Goal: Information Seeking & Learning: Learn about a topic

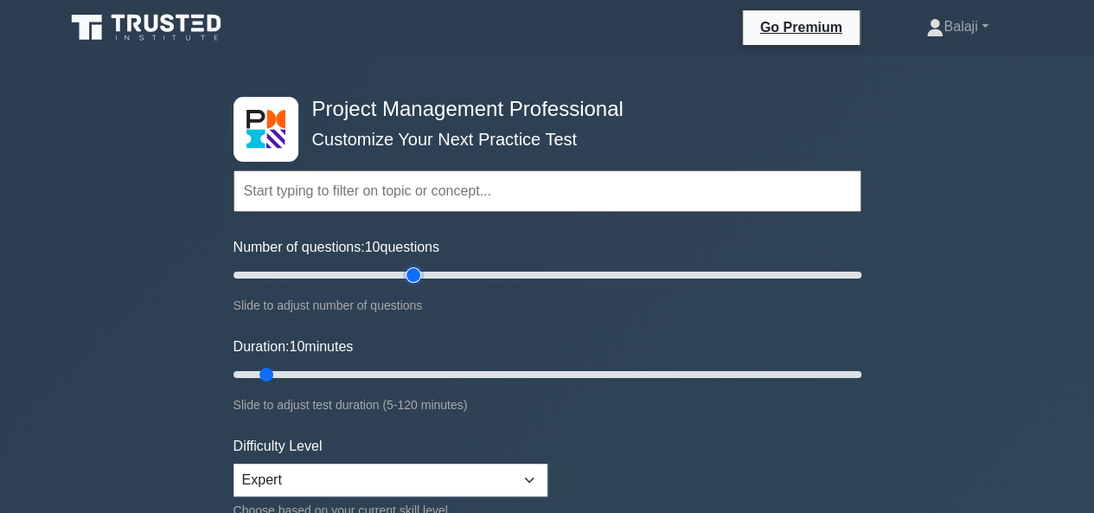
type input "60"
click at [406, 276] on input "Number of questions: 10 questions" at bounding box center [547, 275] width 628 height 21
click at [503, 371] on input "Duration: 10 minutes" at bounding box center [547, 374] width 628 height 21
type input "60"
click at [539, 370] on input "Duration: 55 minutes" at bounding box center [547, 374] width 628 height 21
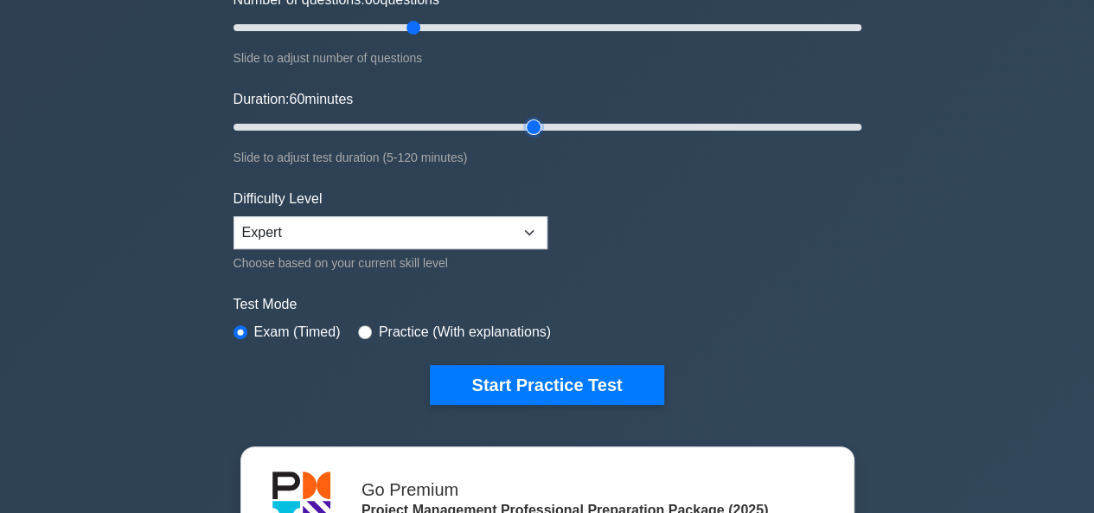
scroll to position [297, 0]
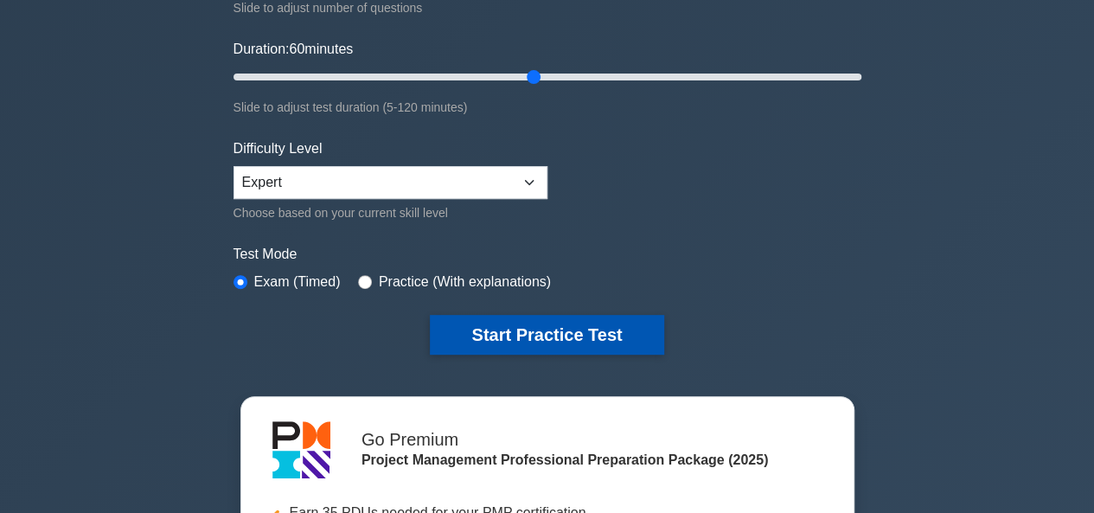
click at [548, 345] on button "Start Practice Test" at bounding box center [546, 335] width 233 height 40
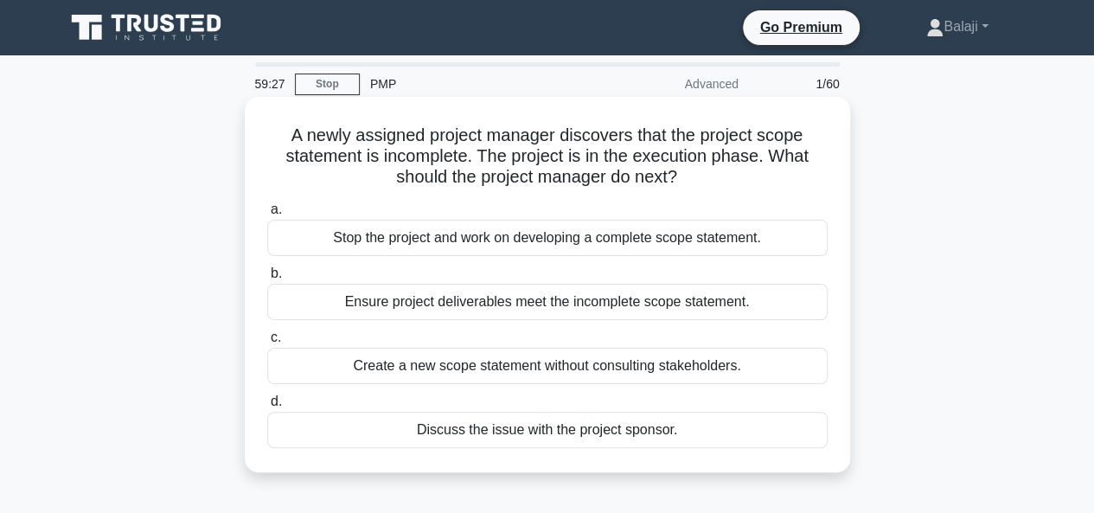
click at [574, 238] on div "Stop the project and work on developing a complete scope statement." at bounding box center [547, 238] width 560 height 36
click at [267, 215] on input "a. Stop the project and work on developing a complete scope statement." at bounding box center [267, 209] width 0 height 11
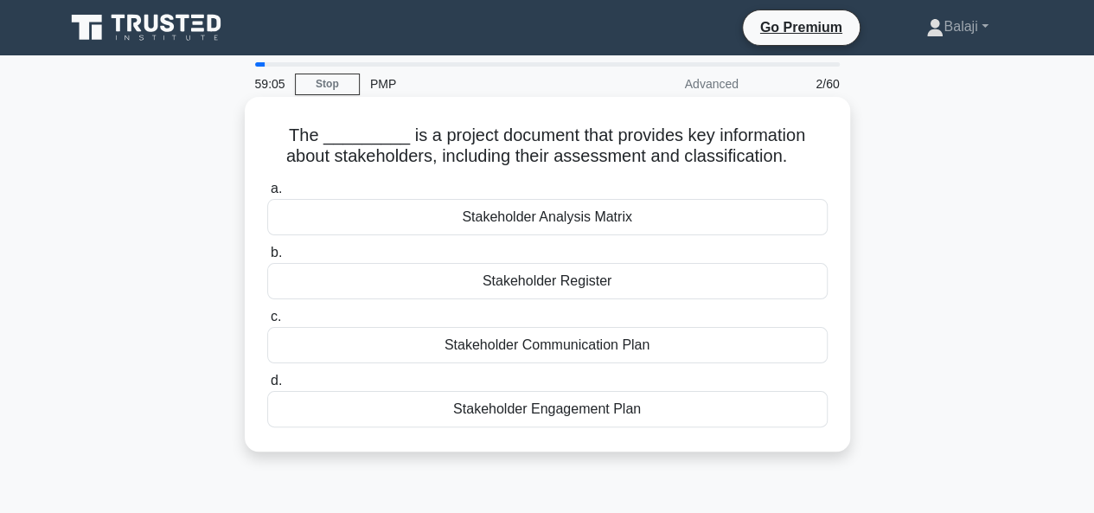
click at [559, 412] on div "Stakeholder Engagement Plan" at bounding box center [547, 409] width 560 height 36
click at [267, 386] on input "d. Stakeholder Engagement Plan" at bounding box center [267, 380] width 0 height 11
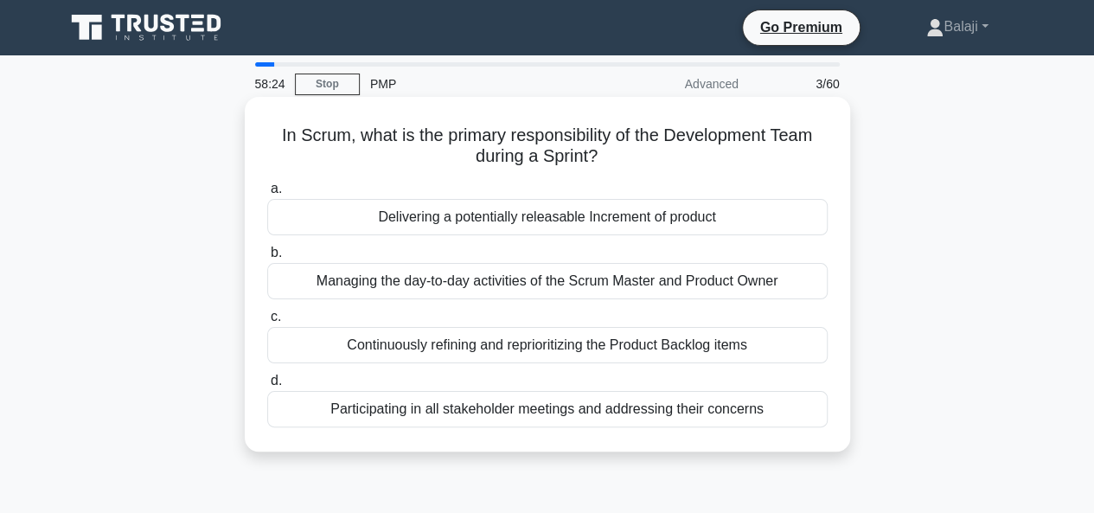
click at [598, 415] on div "Participating in all stakeholder meetings and addressing their concerns" at bounding box center [547, 409] width 560 height 36
click at [267, 386] on input "d. Participating in all stakeholder meetings and addressing their concerns" at bounding box center [267, 380] width 0 height 11
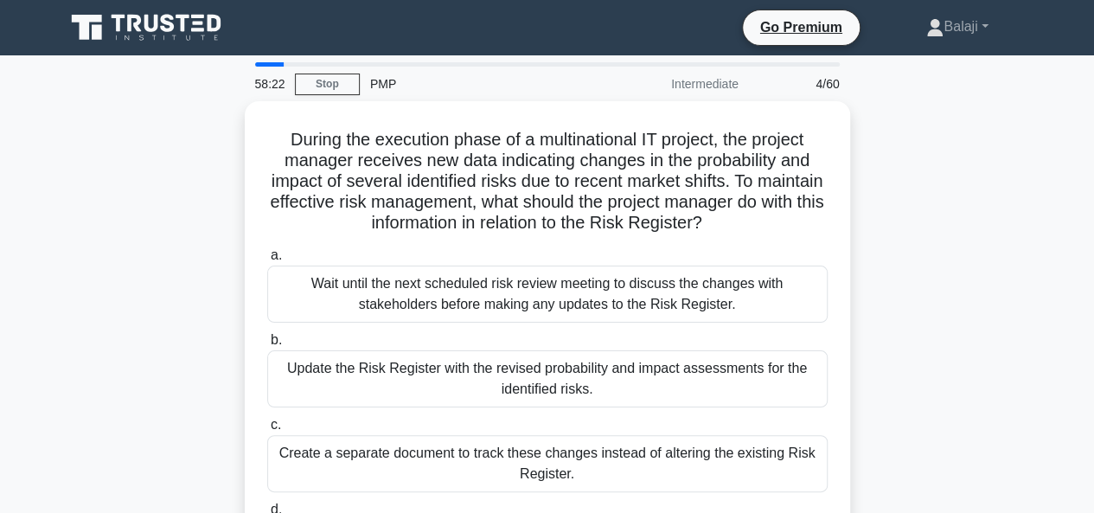
click at [1002, 195] on div "During the execution phase of a multinational IT project, the project manager r…" at bounding box center [547, 361] width 986 height 520
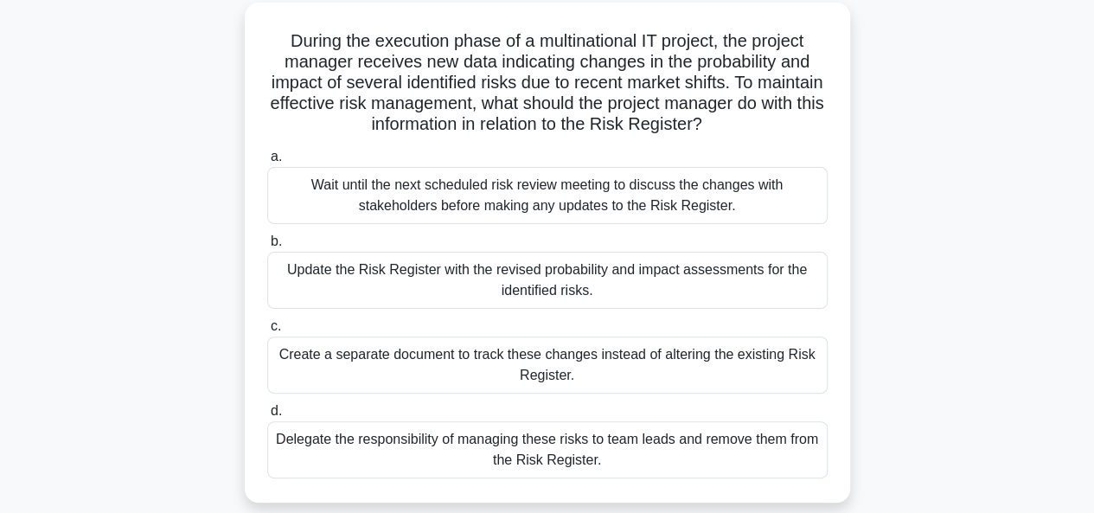
scroll to position [100, 0]
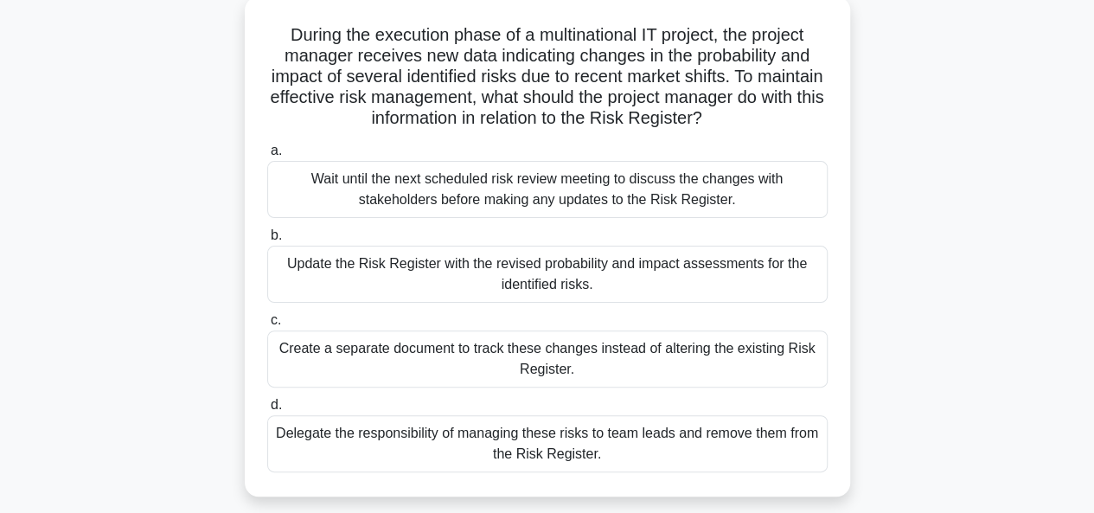
click at [551, 279] on div "Update the Risk Register with the revised probability and impact assessments fo…" at bounding box center [547, 274] width 560 height 57
click at [267, 241] on input "b. Update the Risk Register with the revised probability and impact assessments…" at bounding box center [267, 235] width 0 height 11
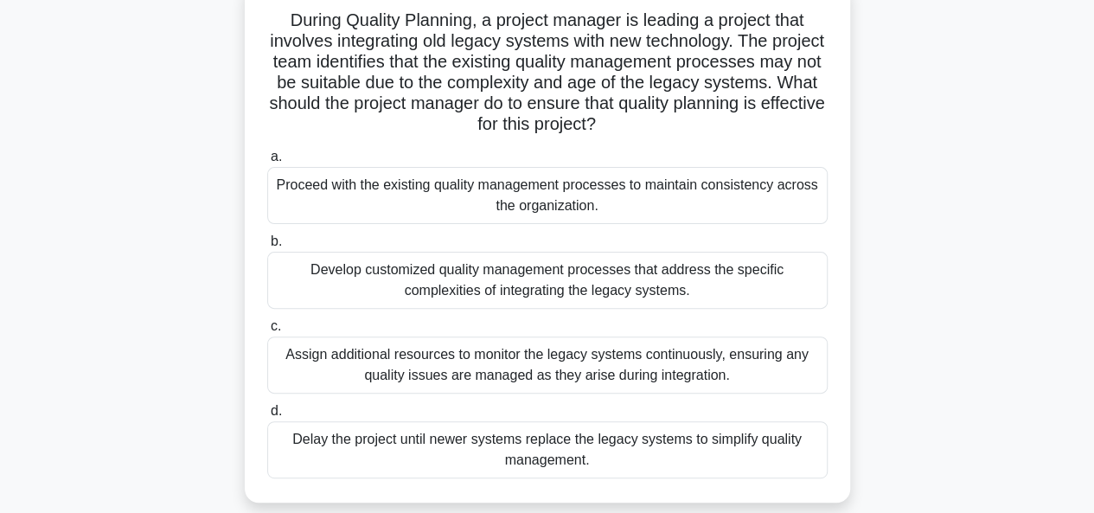
scroll to position [124, 0]
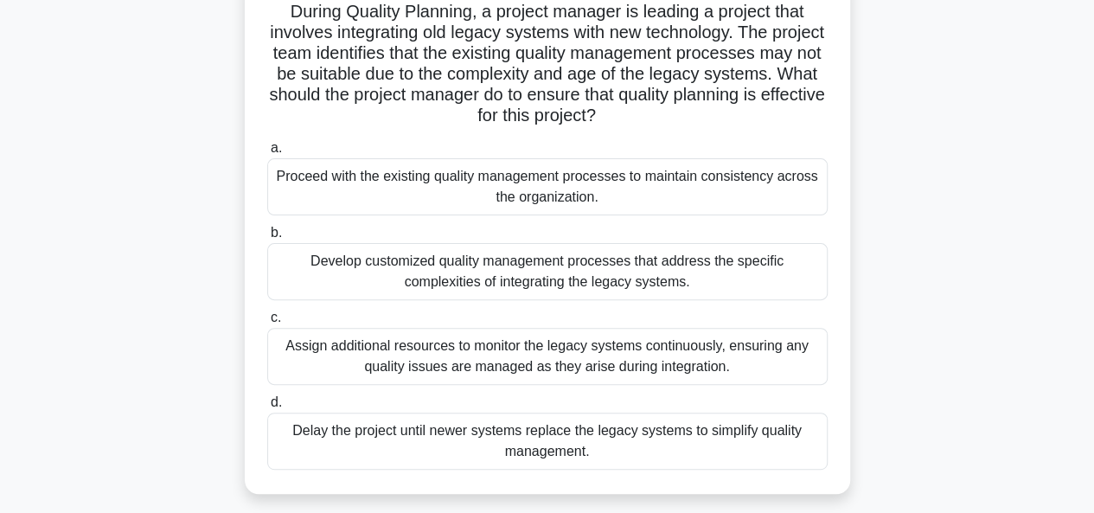
click at [681, 271] on div "Develop customized quality management processes that address the specific compl…" at bounding box center [547, 271] width 560 height 57
click at [267, 239] on input "b. Develop customized quality management processes that address the specific co…" at bounding box center [267, 232] width 0 height 11
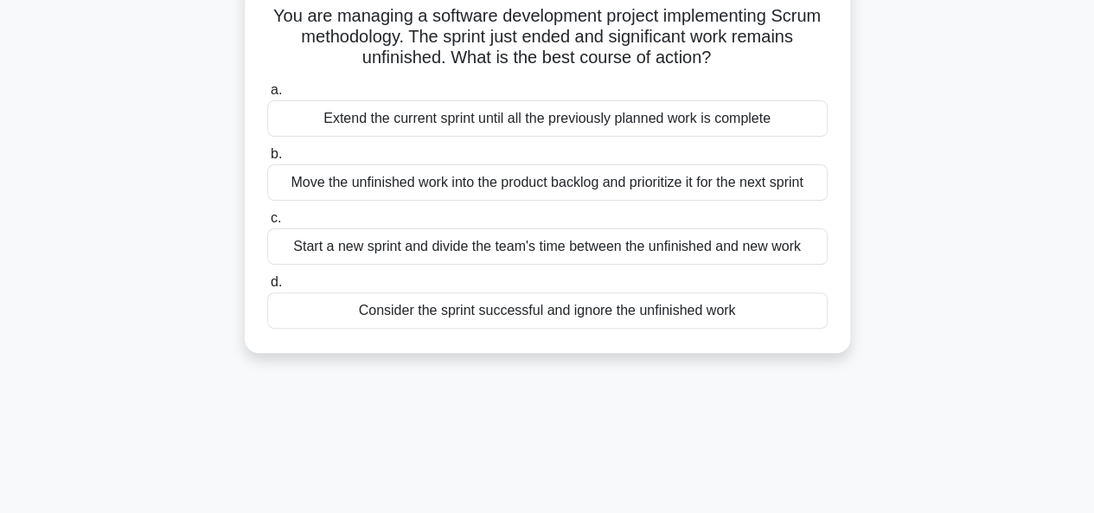
click at [681, 271] on label "d. Consider the sprint successful and ignore the unfinished work" at bounding box center [547, 299] width 560 height 57
click at [267, 277] on input "d. Consider the sprint successful and ignore the unfinished work" at bounding box center [267, 282] width 0 height 11
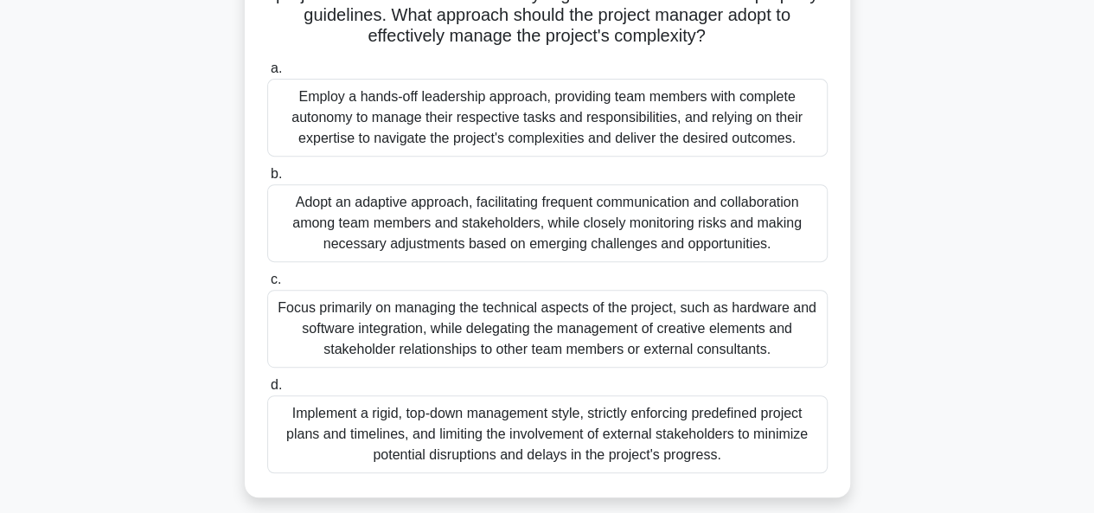
scroll to position [294, 0]
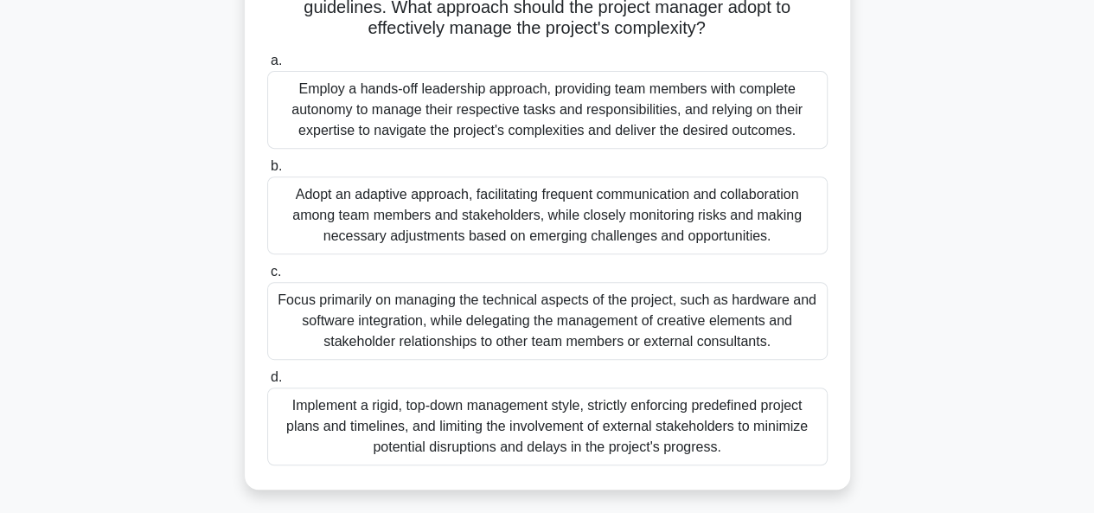
click at [571, 124] on div "Employ a hands-off leadership approach, providing team members with complete au…" at bounding box center [547, 110] width 560 height 78
click at [267, 67] on input "a. Employ a hands-off leadership approach, providing team members with complete…" at bounding box center [267, 60] width 0 height 11
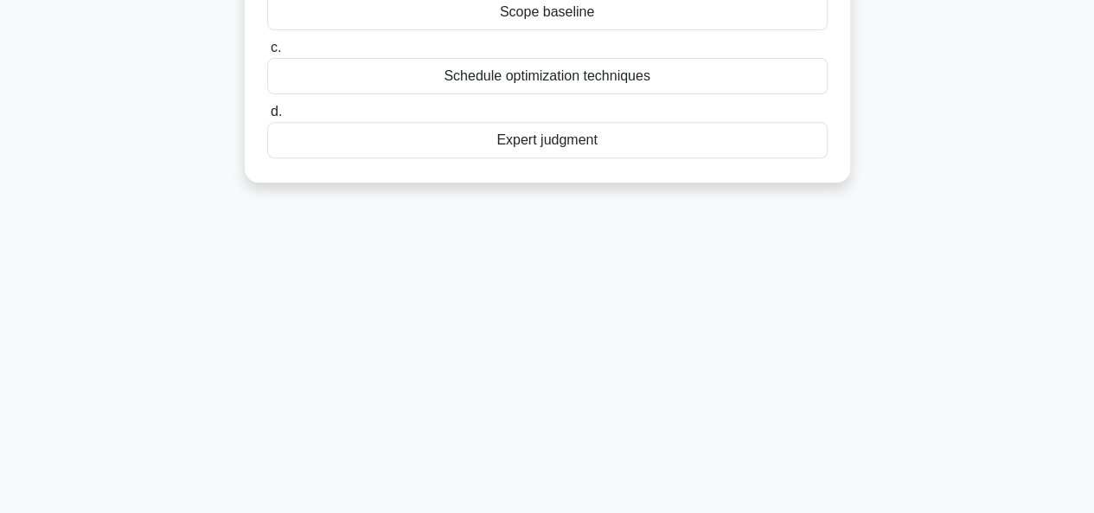
scroll to position [0, 0]
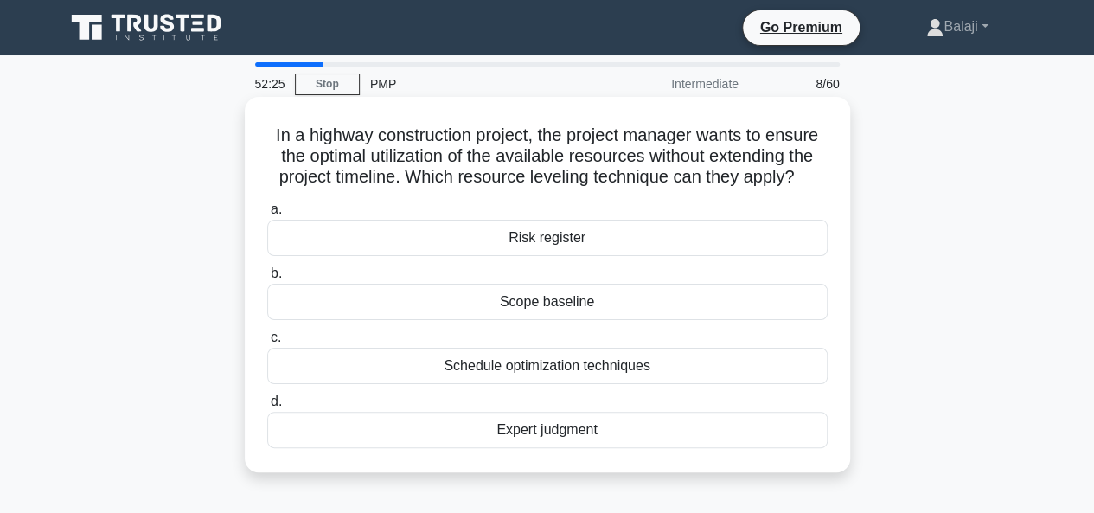
click at [514, 371] on div "Schedule optimization techniques" at bounding box center [547, 366] width 560 height 36
click at [267, 343] on input "c. Schedule optimization techniques" at bounding box center [267, 337] width 0 height 11
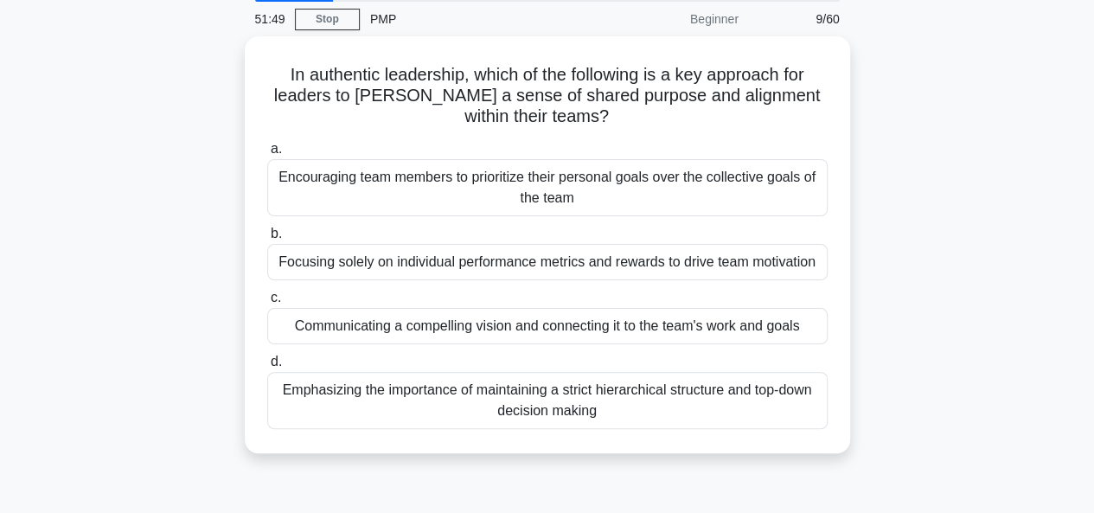
scroll to position [88, 0]
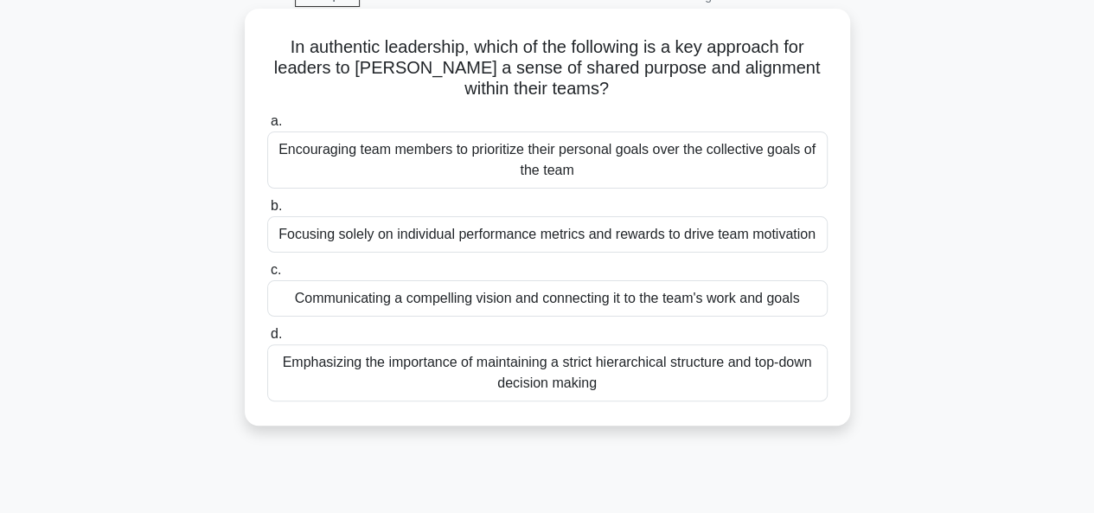
click at [669, 303] on div "Communicating a compelling vision and connecting it to the team's work and goals" at bounding box center [547, 298] width 560 height 36
click at [267, 276] on input "c. Communicating a compelling vision and connecting it to the team's work and g…" at bounding box center [267, 270] width 0 height 11
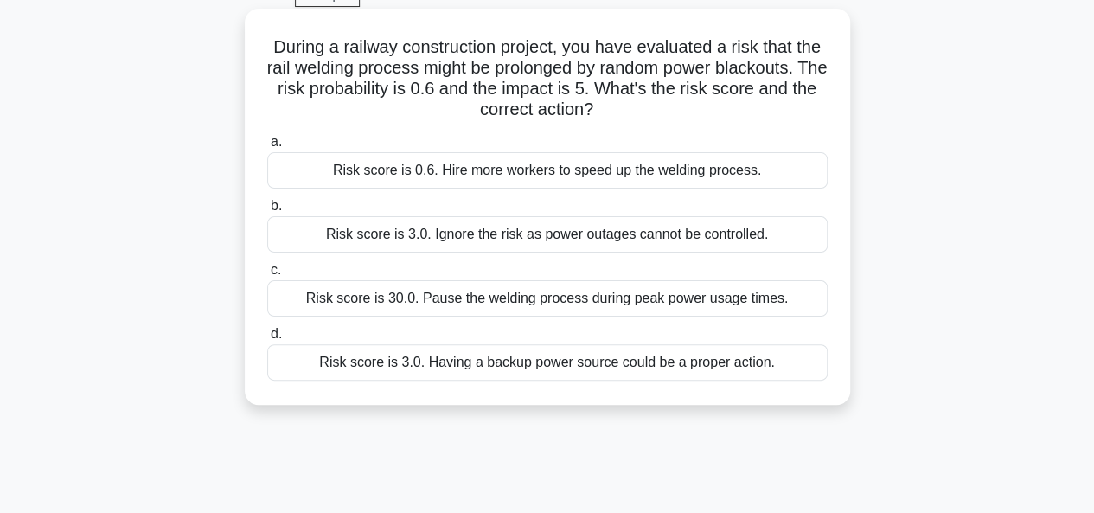
scroll to position [0, 0]
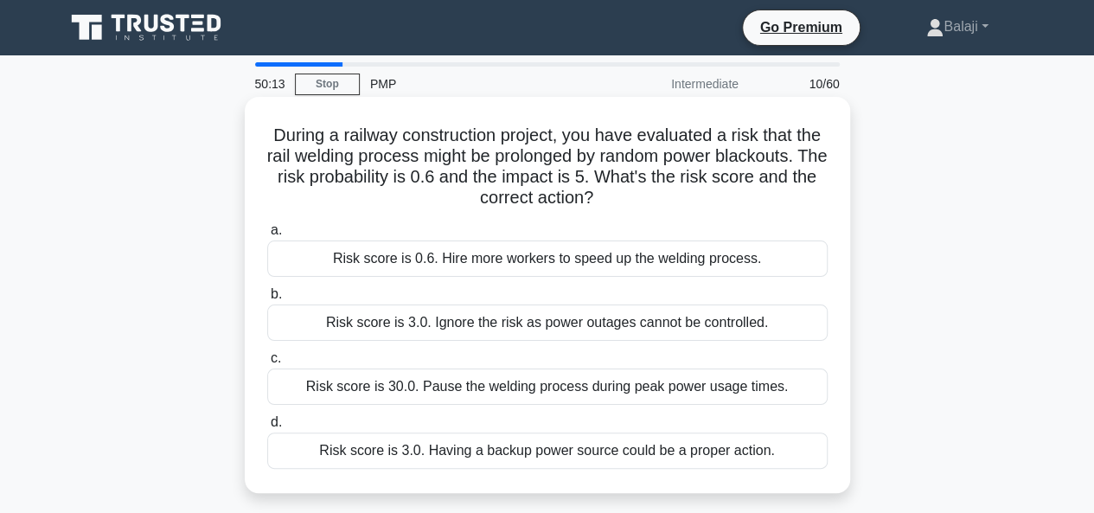
click at [571, 458] on div "Risk score is 3.0. Having a backup power source could be a proper action." at bounding box center [547, 450] width 560 height 36
click at [267, 428] on input "d. Risk score is 3.0. Having a backup power source could be a proper action." at bounding box center [267, 422] width 0 height 11
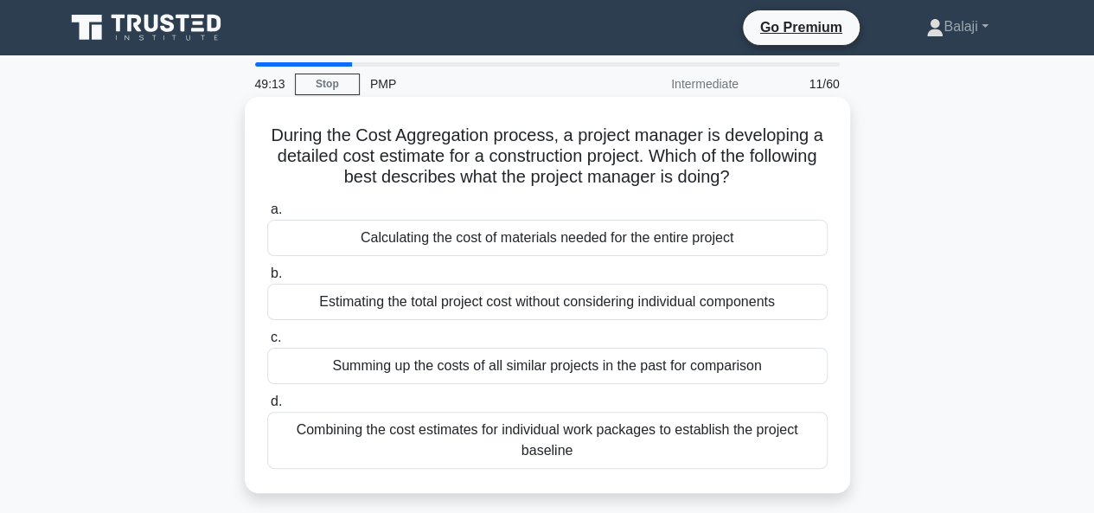
click at [592, 454] on div "Combining the cost estimates for individual work packages to establish the proj…" at bounding box center [547, 440] width 560 height 57
click at [267, 407] on input "d. Combining the cost estimates for individual work packages to establish the p…" at bounding box center [267, 401] width 0 height 11
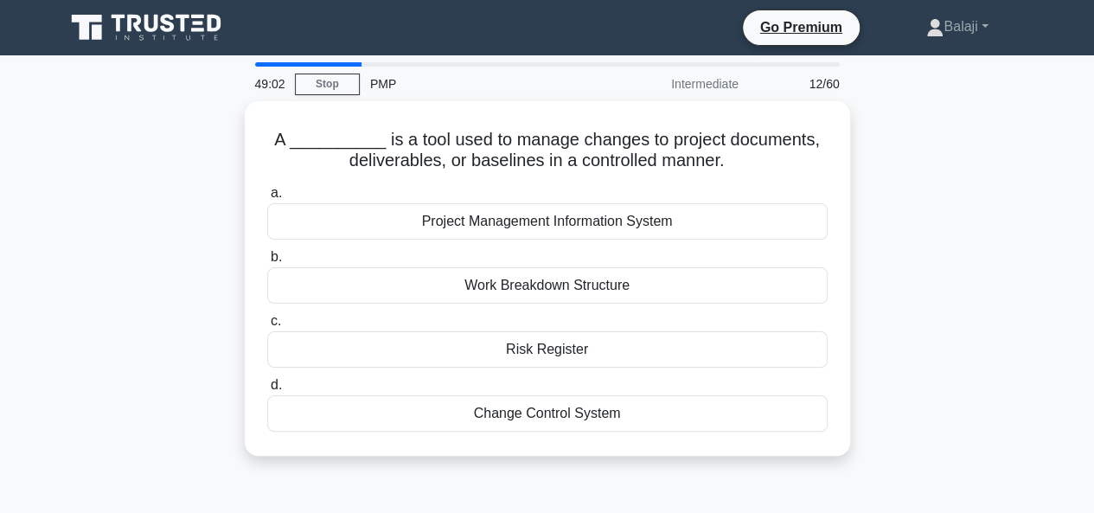
click at [934, 186] on div "A __________ is a tool used to manage changes to project documents, deliverable…" at bounding box center [547, 288] width 986 height 375
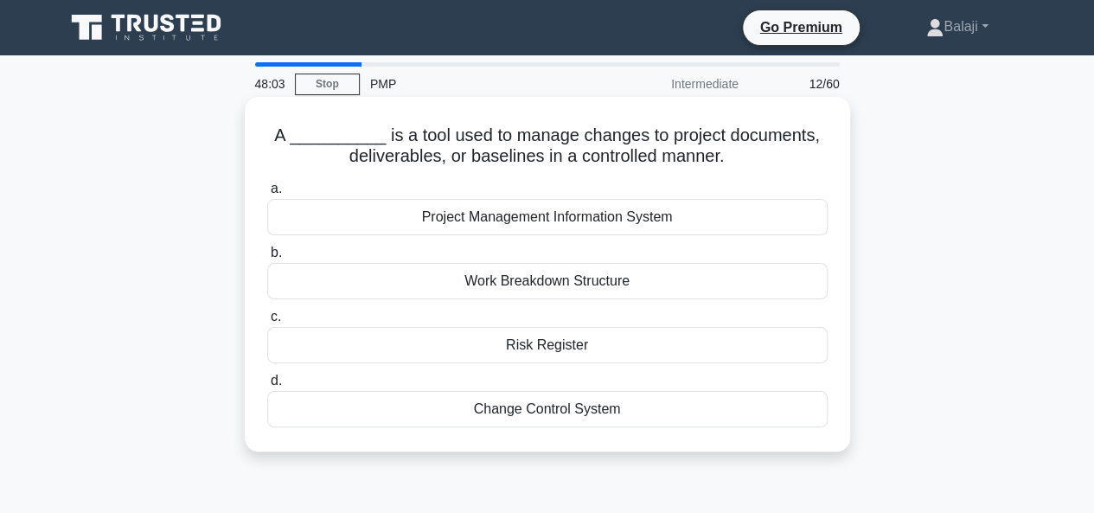
click at [560, 223] on div "Project Management Information System" at bounding box center [547, 217] width 560 height 36
click at [267, 195] on input "a. Project Management Information System" at bounding box center [267, 188] width 0 height 11
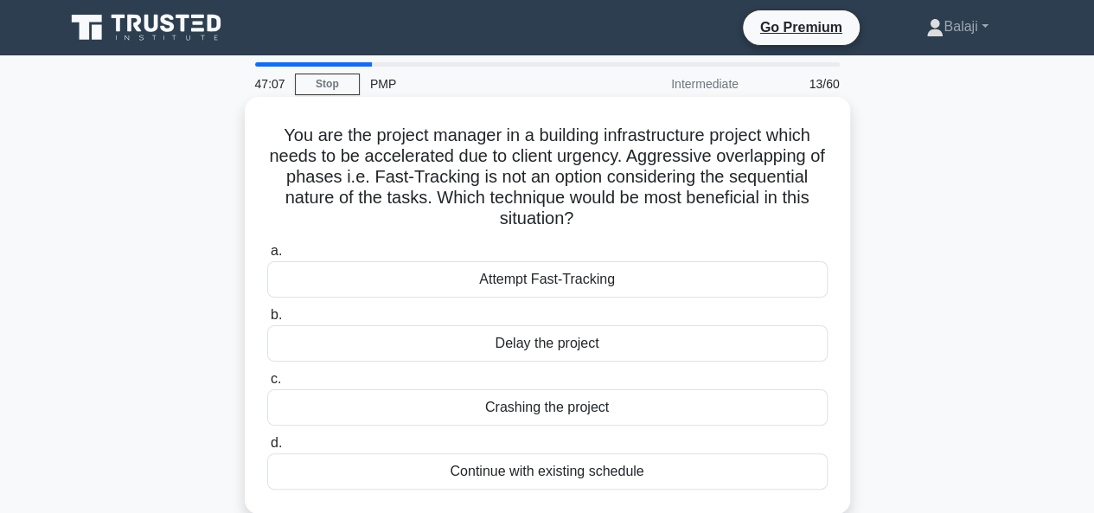
click at [581, 412] on div "Crashing the project" at bounding box center [547, 407] width 560 height 36
click at [267, 385] on input "c. Crashing the project" at bounding box center [267, 378] width 0 height 11
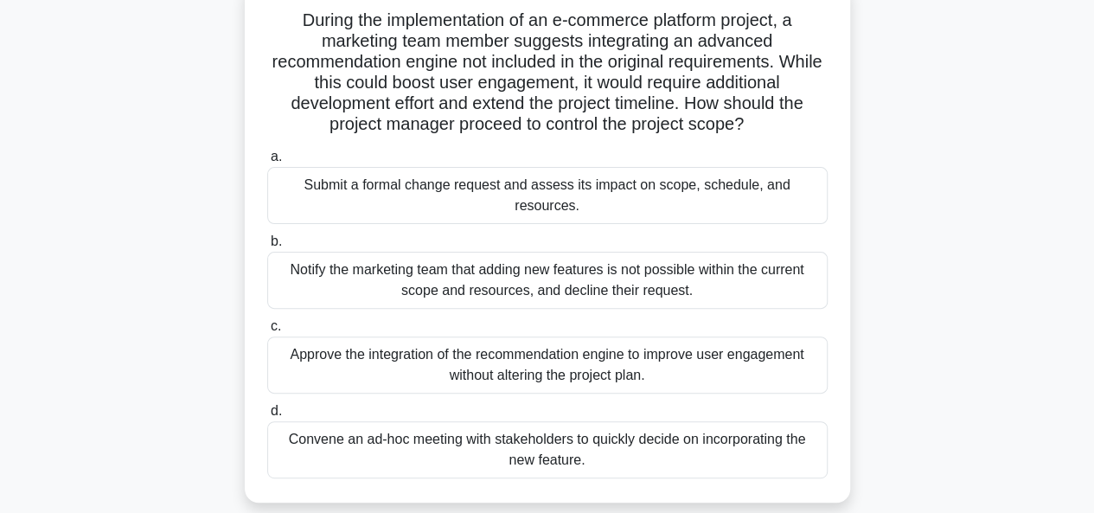
scroll to position [126, 0]
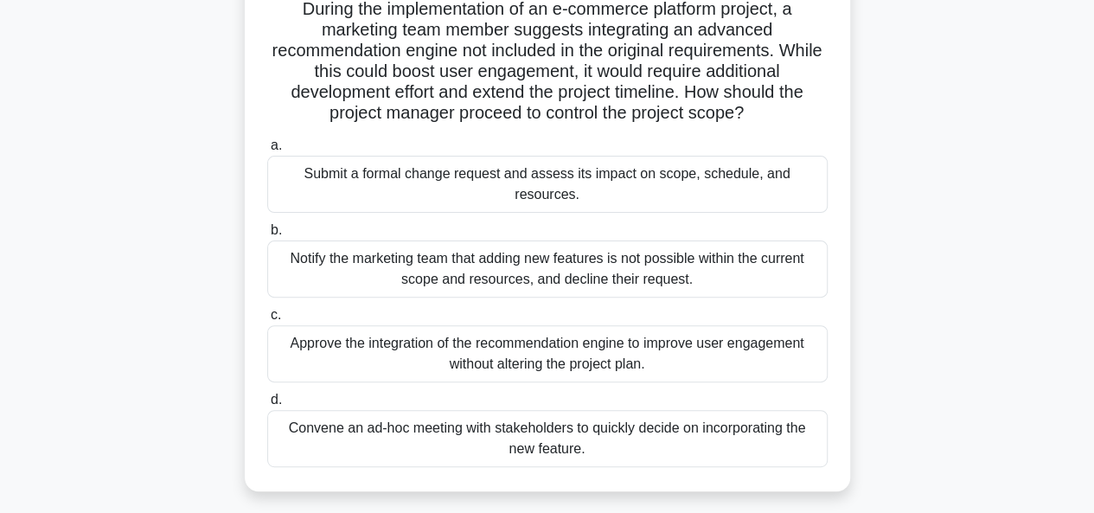
click at [558, 181] on div "Submit a formal change request and assess its impact on scope, schedule, and re…" at bounding box center [547, 184] width 560 height 57
click at [267, 151] on input "a. Submit a formal change request and assess its impact on scope, schedule, and…" at bounding box center [267, 145] width 0 height 11
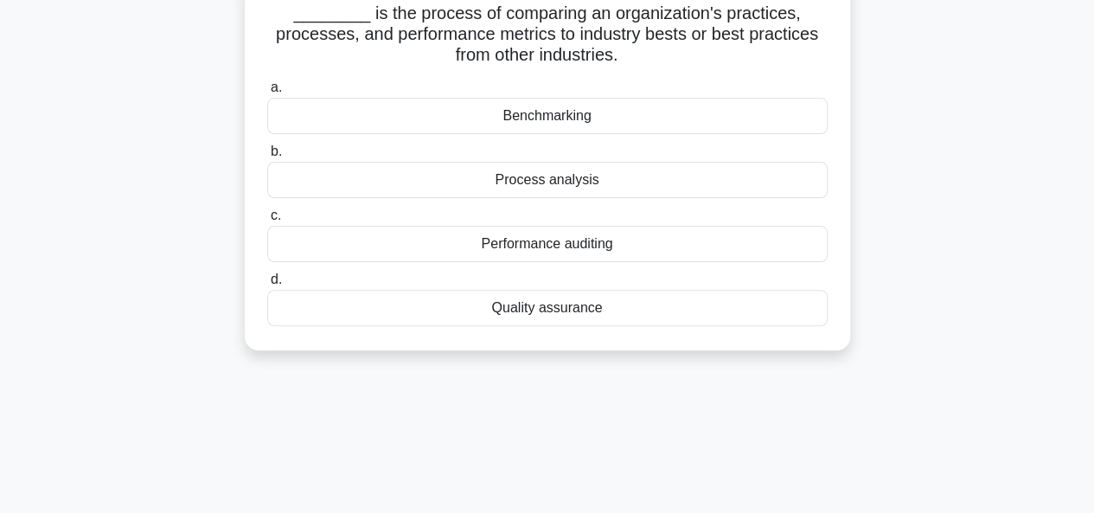
scroll to position [0, 0]
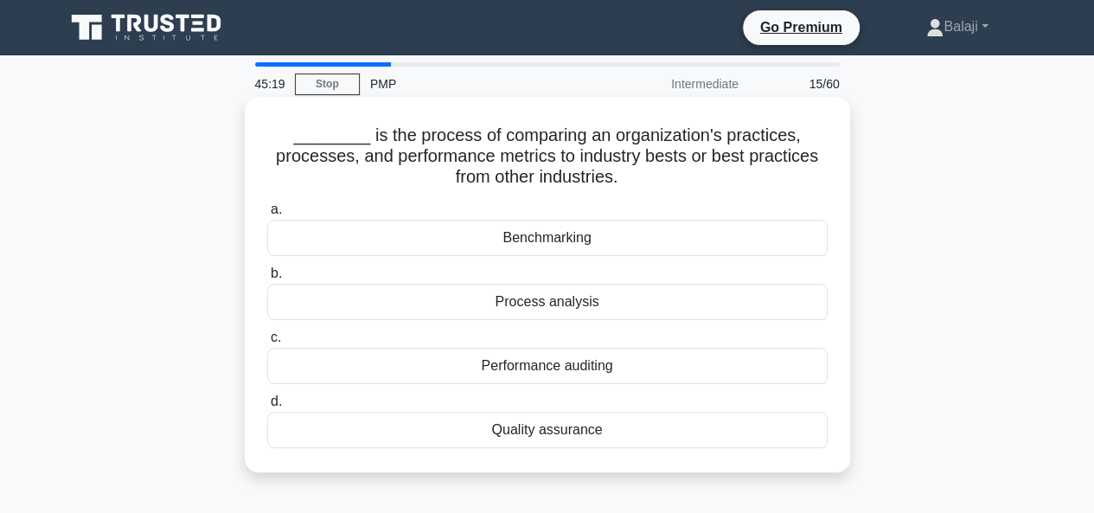
click at [558, 239] on div "Benchmarking" at bounding box center [547, 238] width 560 height 36
click at [267, 215] on input "a. Benchmarking" at bounding box center [267, 209] width 0 height 11
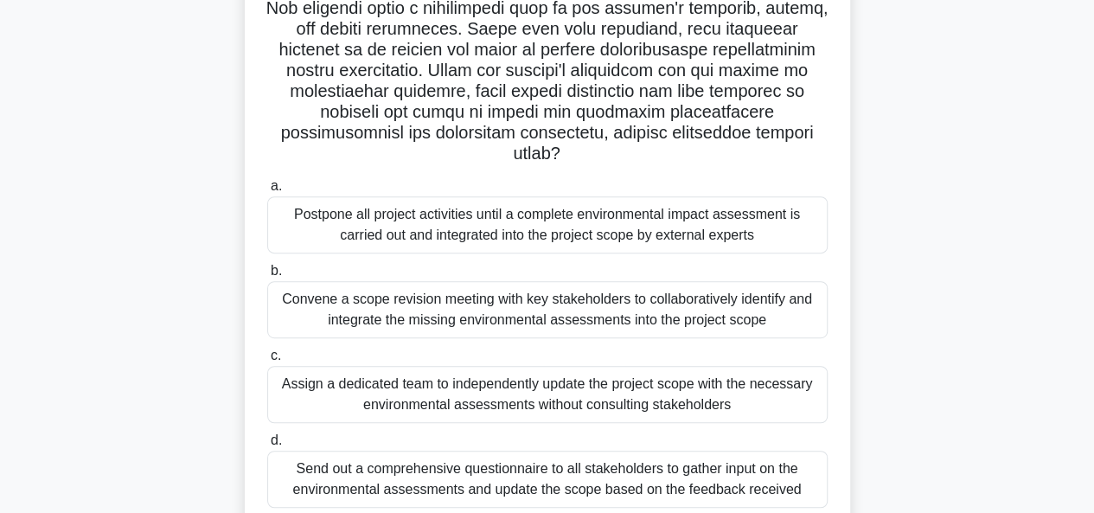
scroll to position [302, 0]
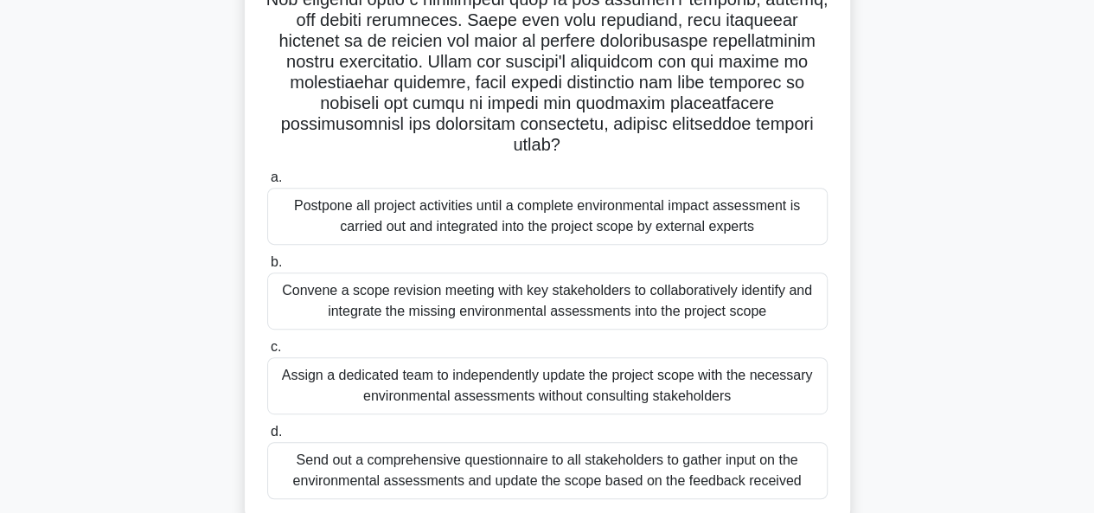
click at [442, 303] on div "Convene a scope revision meeting with key stakeholders to collaboratively ident…" at bounding box center [547, 300] width 560 height 57
click at [267, 268] on input "b. Convene a scope revision meeting with key stakeholders to collaboratively id…" at bounding box center [267, 262] width 0 height 11
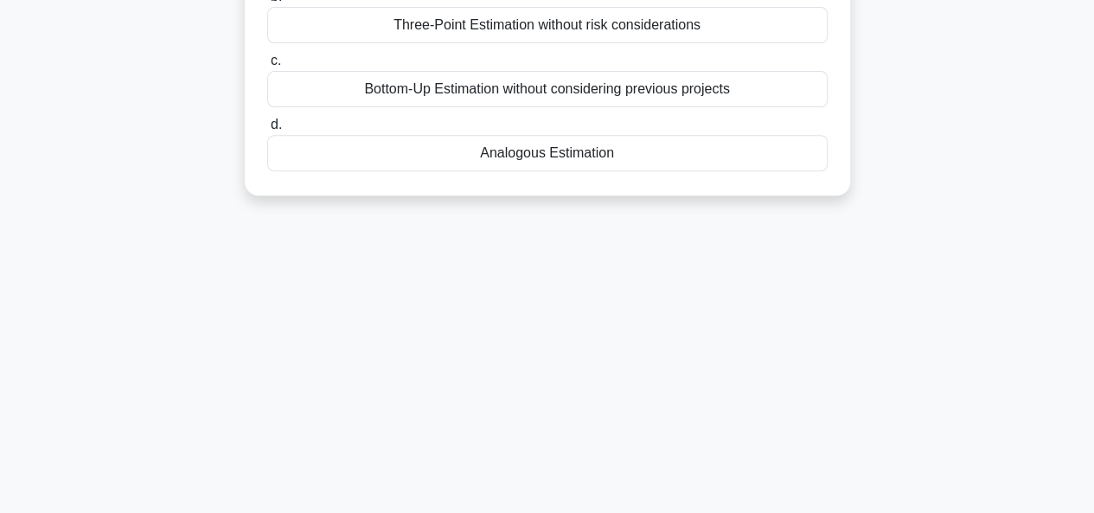
scroll to position [0, 0]
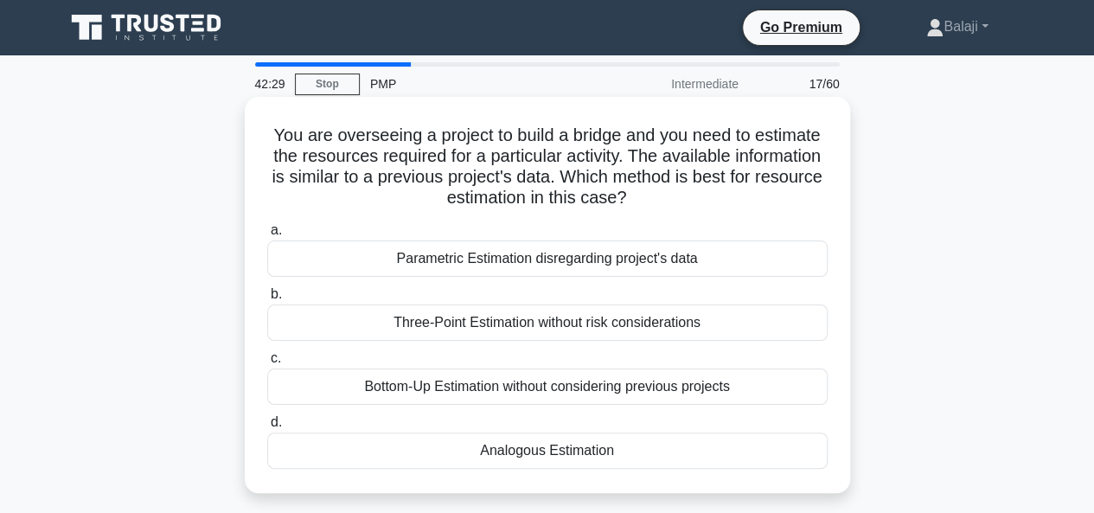
click at [524, 260] on div "Parametric Estimation disregarding project's data" at bounding box center [547, 258] width 560 height 36
click at [267, 236] on input "a. Parametric Estimation disregarding project's data" at bounding box center [267, 230] width 0 height 11
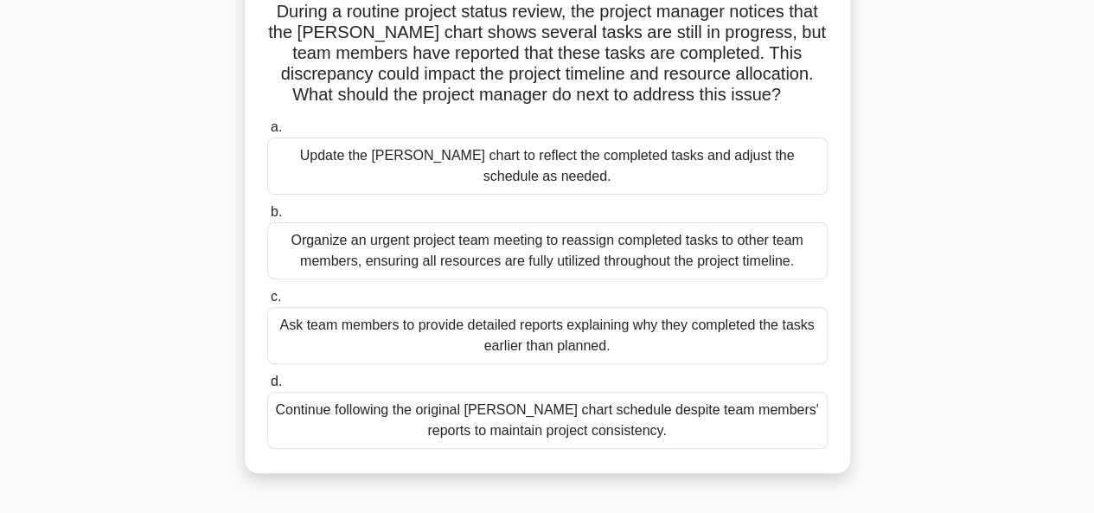
scroll to position [129, 0]
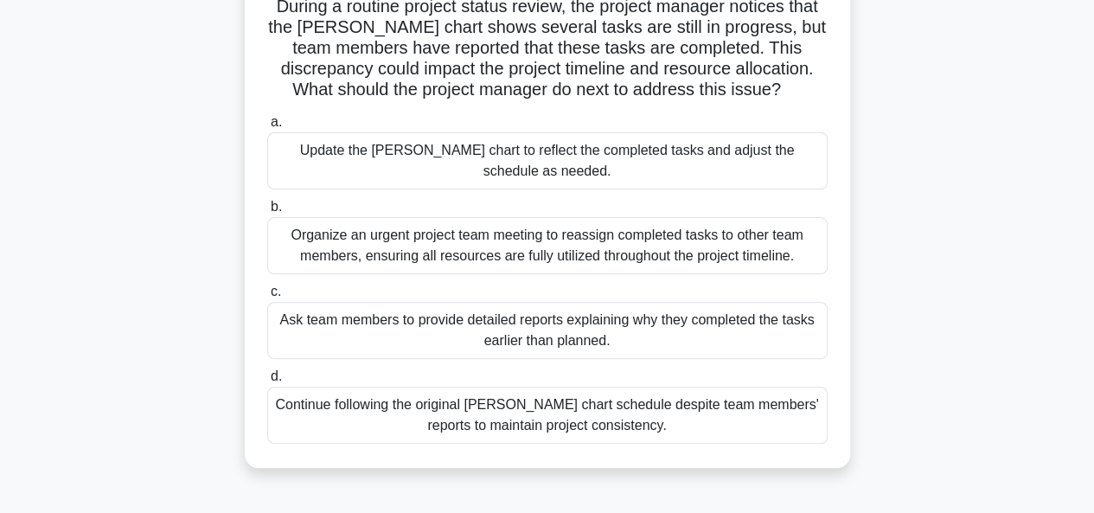
click at [482, 150] on div "Update the [PERSON_NAME] chart to reflect the completed tasks and adjust the sc…" at bounding box center [547, 160] width 560 height 57
click at [267, 128] on input "a. Update the [PERSON_NAME] chart to reflect the completed tasks and adjust the…" at bounding box center [267, 122] width 0 height 11
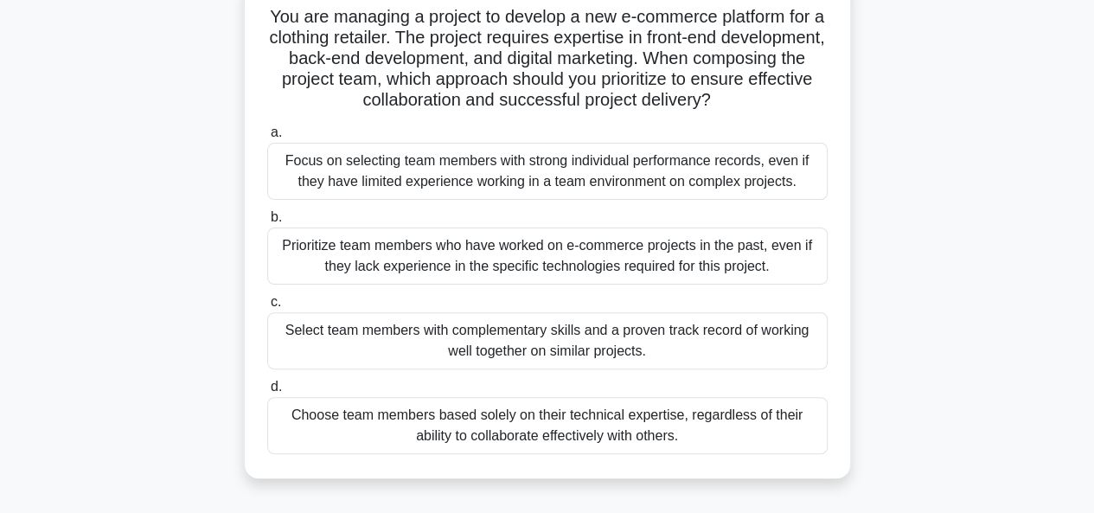
scroll to position [124, 0]
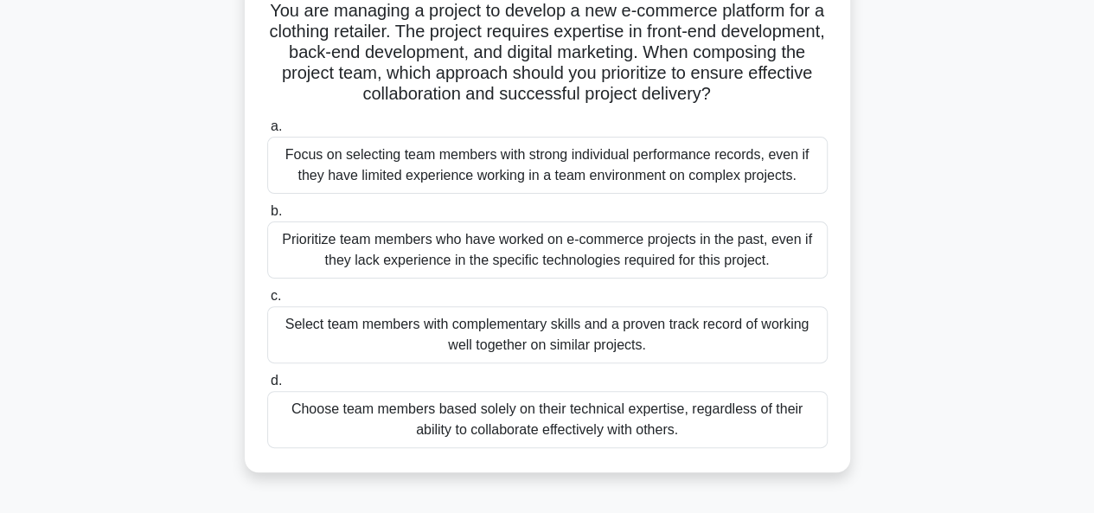
click at [651, 340] on div "Select team members with complementary skills and a proven track record of work…" at bounding box center [547, 334] width 560 height 57
click at [267, 302] on input "c. Select team members with complementary skills and a proven track record of w…" at bounding box center [267, 295] width 0 height 11
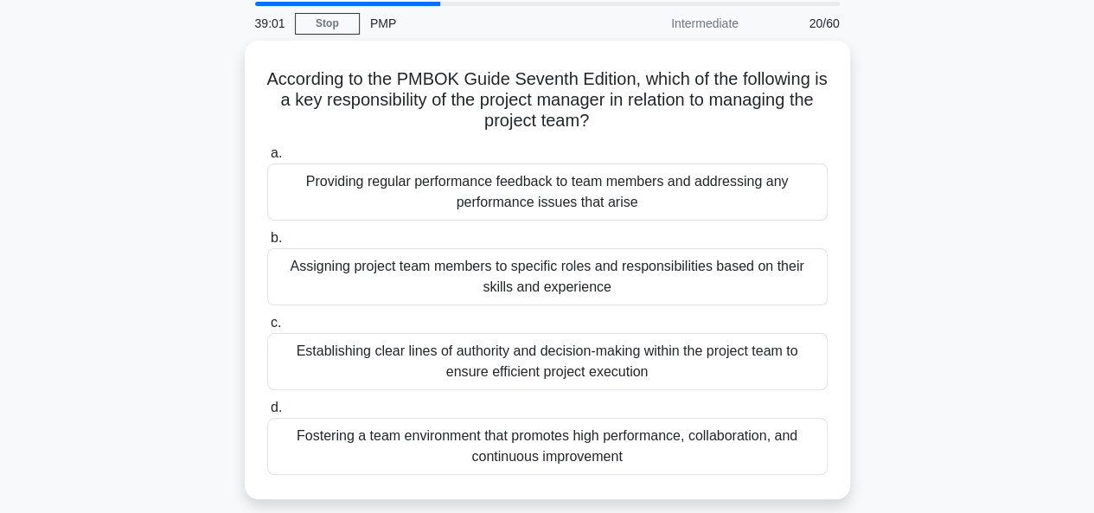
scroll to position [68, 0]
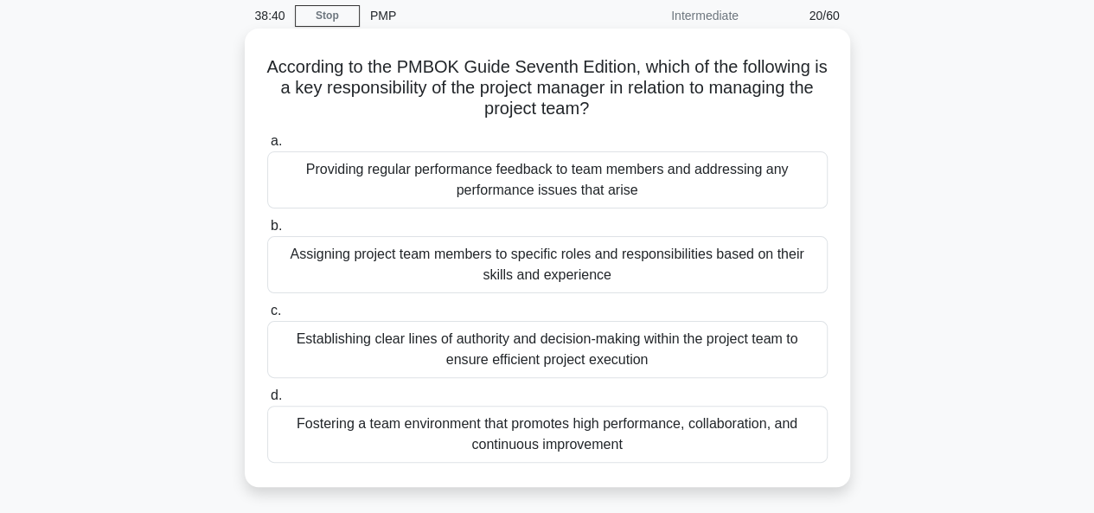
click at [535, 443] on div "Fostering a team environment that promotes high performance, collaboration, and…" at bounding box center [547, 433] width 560 height 57
click at [267, 401] on input "d. Fostering a team environment that promotes high performance, collaboration, …" at bounding box center [267, 395] width 0 height 11
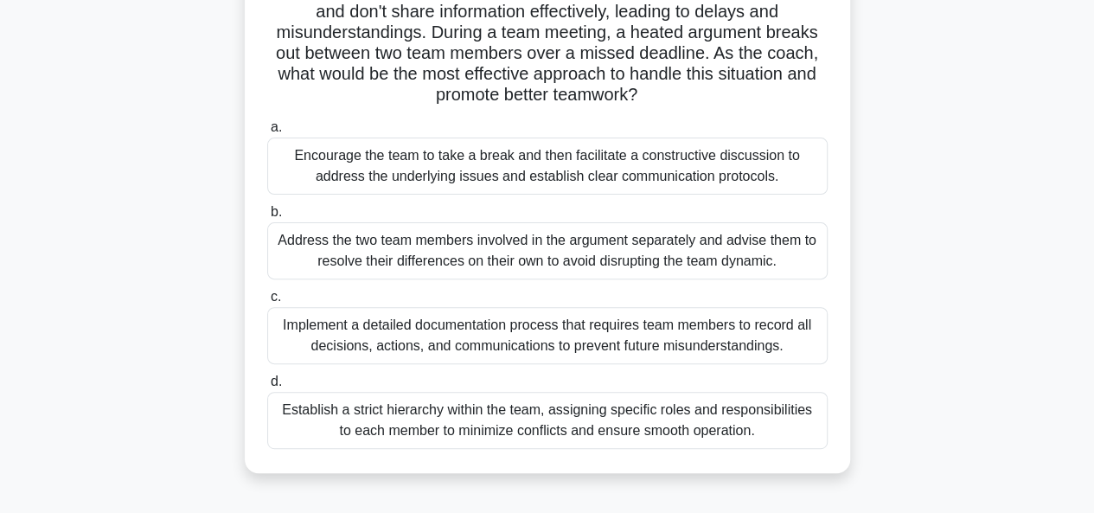
scroll to position [170, 0]
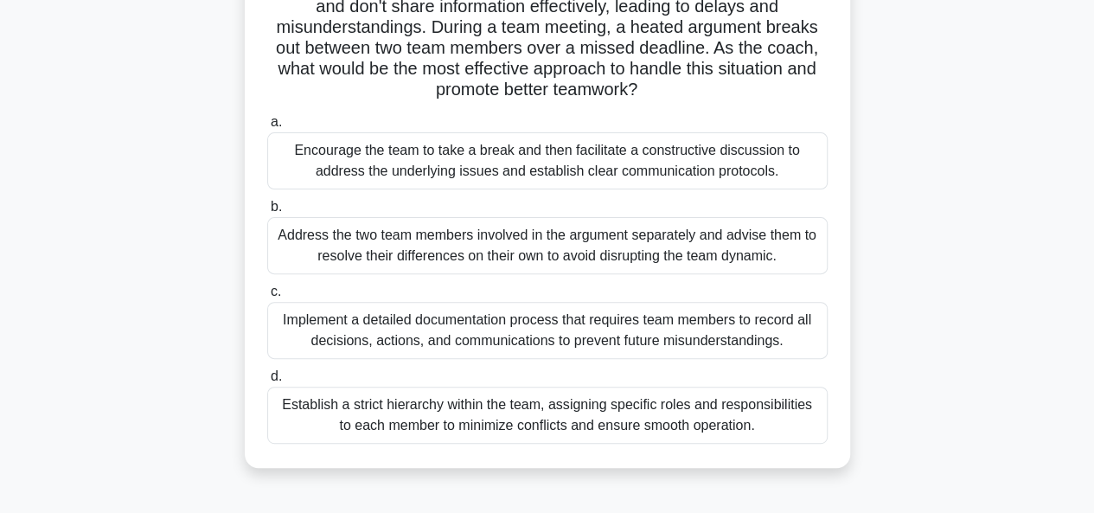
click at [590, 333] on div "Implement a detailed documentation process that requires team members to record…" at bounding box center [547, 330] width 560 height 57
click at [267, 297] on input "c. Implement a detailed documentation process that requires team members to rec…" at bounding box center [267, 291] width 0 height 11
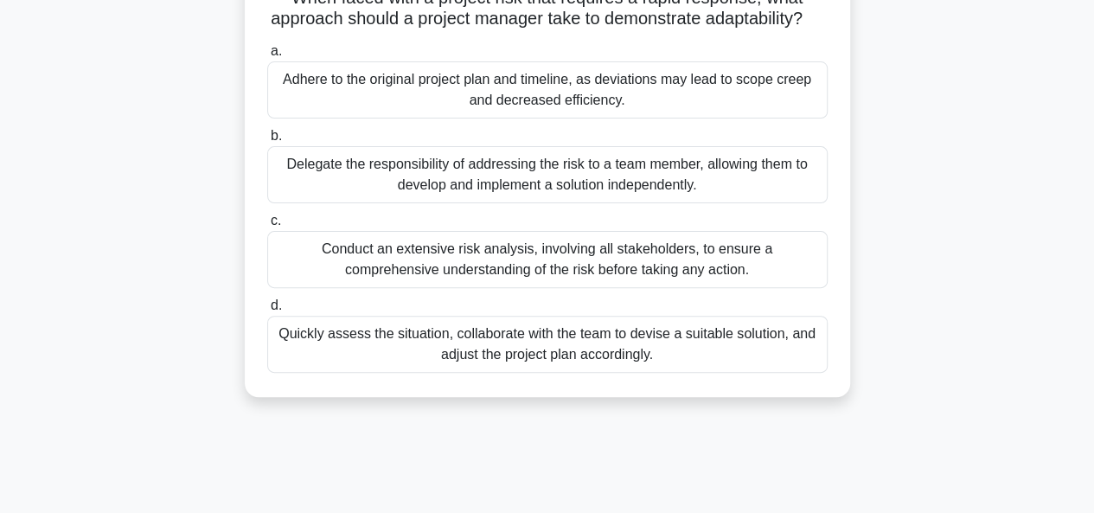
scroll to position [144, 0]
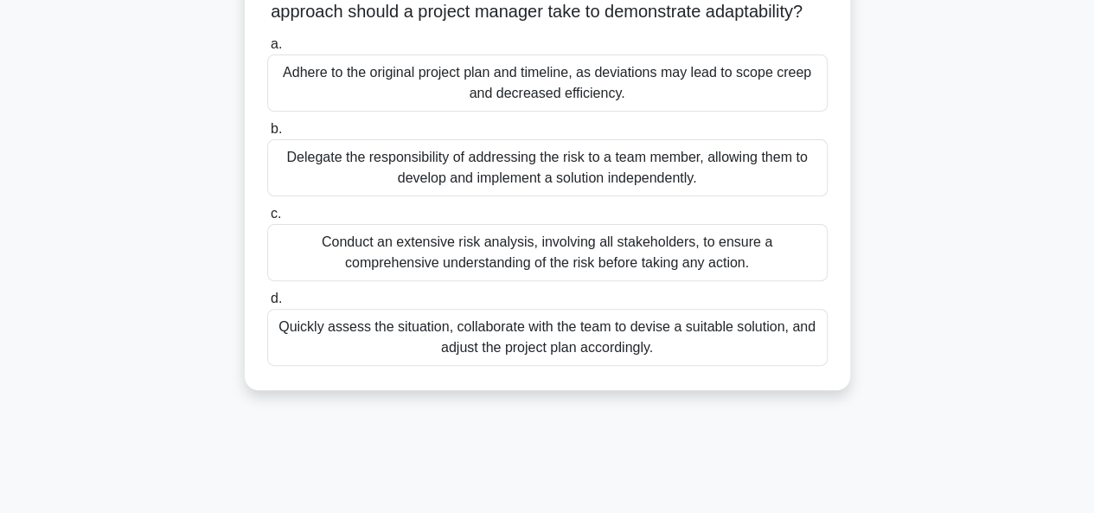
click at [538, 280] on div "Conduct an extensive risk analysis, involving all stakeholders, to ensure a com…" at bounding box center [547, 252] width 560 height 57
click at [267, 220] on input "c. Conduct an extensive risk analysis, involving all stakeholders, to ensure a …" at bounding box center [267, 213] width 0 height 11
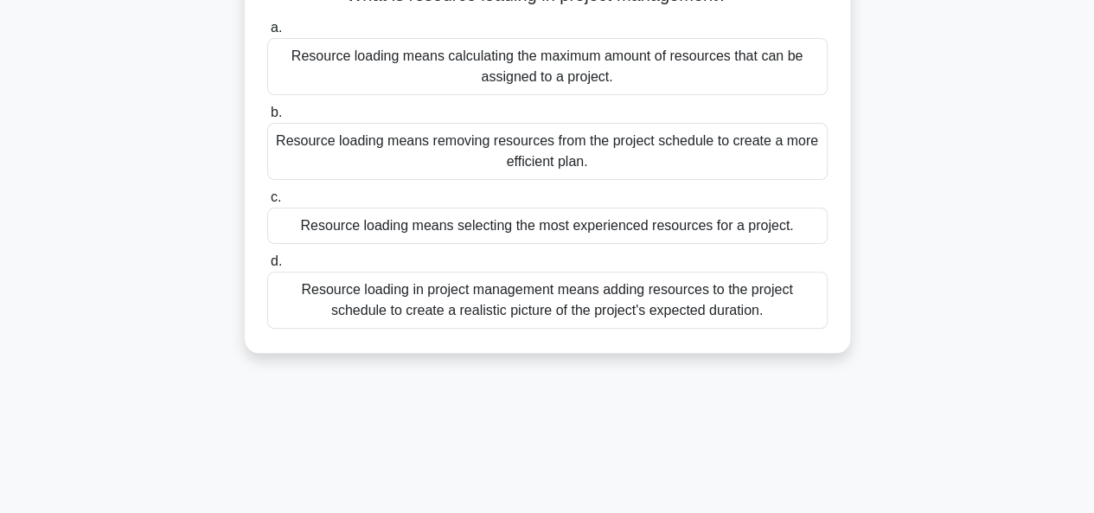
scroll to position [0, 0]
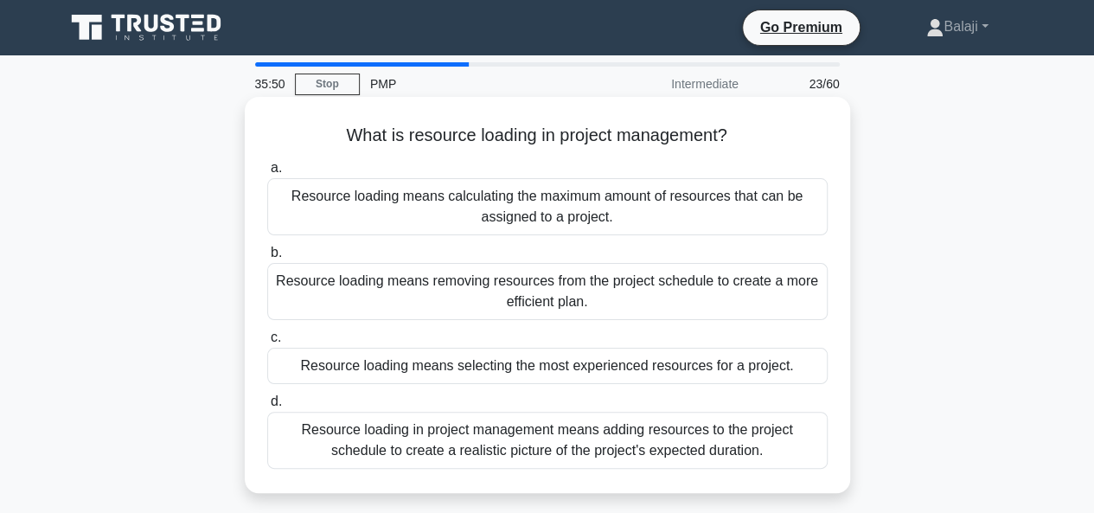
click at [534, 445] on div "Resource loading in project management means adding resources to the project sc…" at bounding box center [547, 440] width 560 height 57
click at [267, 407] on input "d. Resource loading in project management means adding resources to the project…" at bounding box center [267, 401] width 0 height 11
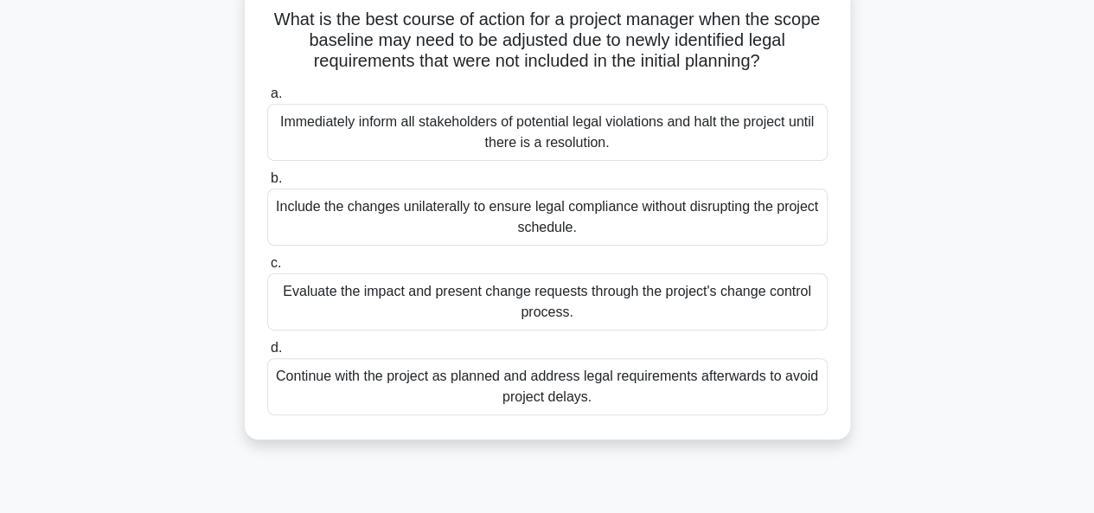
scroll to position [123, 0]
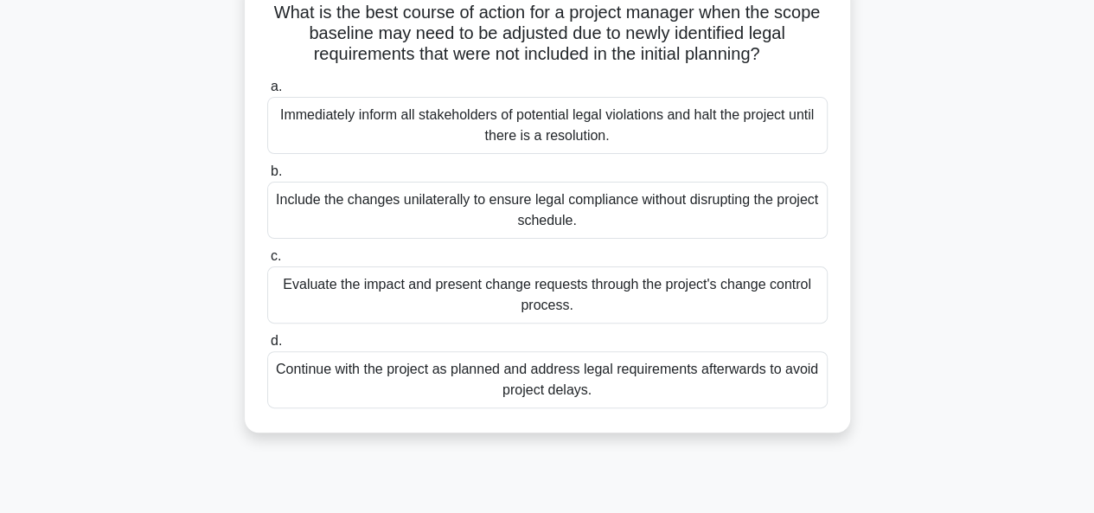
click at [494, 297] on div "Evaluate the impact and present change requests through the project's change co…" at bounding box center [547, 294] width 560 height 57
click at [267, 262] on input "c. Evaluate the impact and present change requests through the project's change…" at bounding box center [267, 256] width 0 height 11
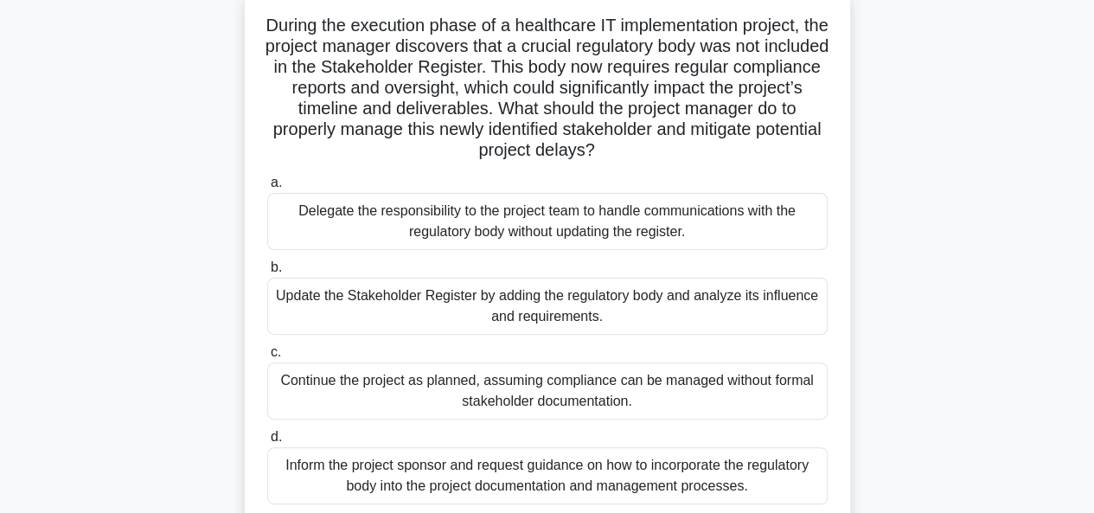
scroll to position [128, 0]
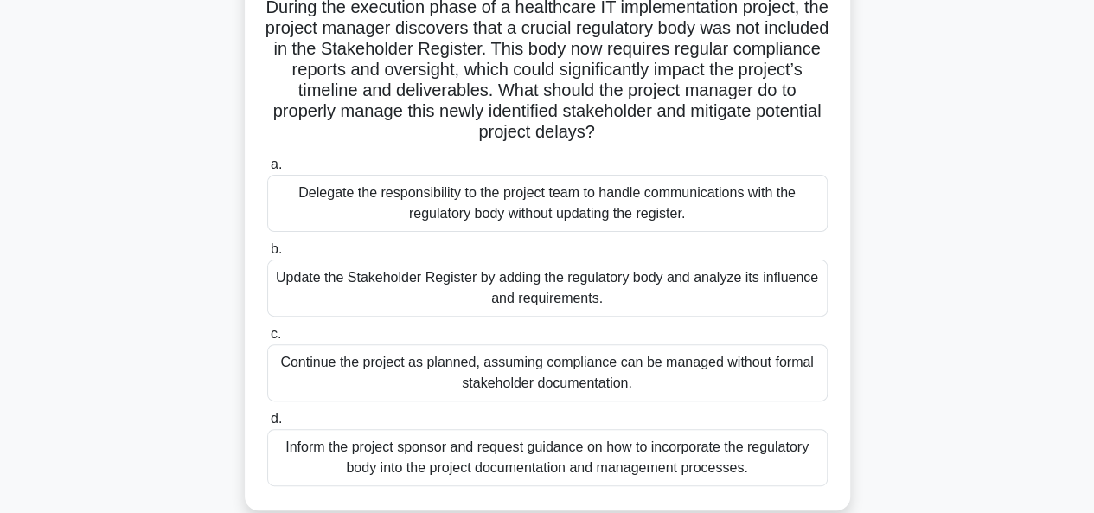
click at [499, 290] on div "Update the Stakeholder Register by adding the regulatory body and analyze its i…" at bounding box center [547, 287] width 560 height 57
click at [267, 255] on input "b. Update the Stakeholder Register by adding the regulatory body and analyze it…" at bounding box center [267, 249] width 0 height 11
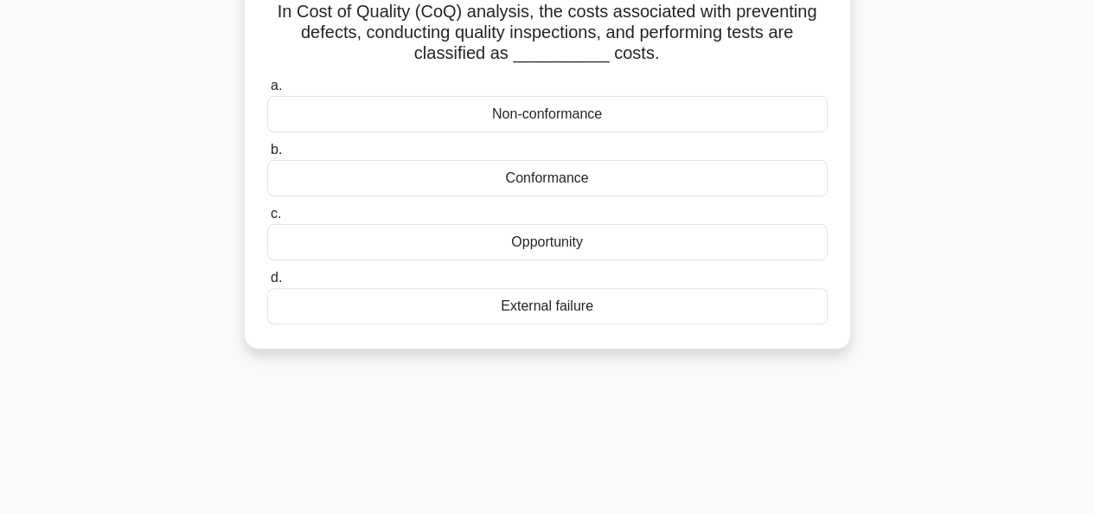
scroll to position [0, 0]
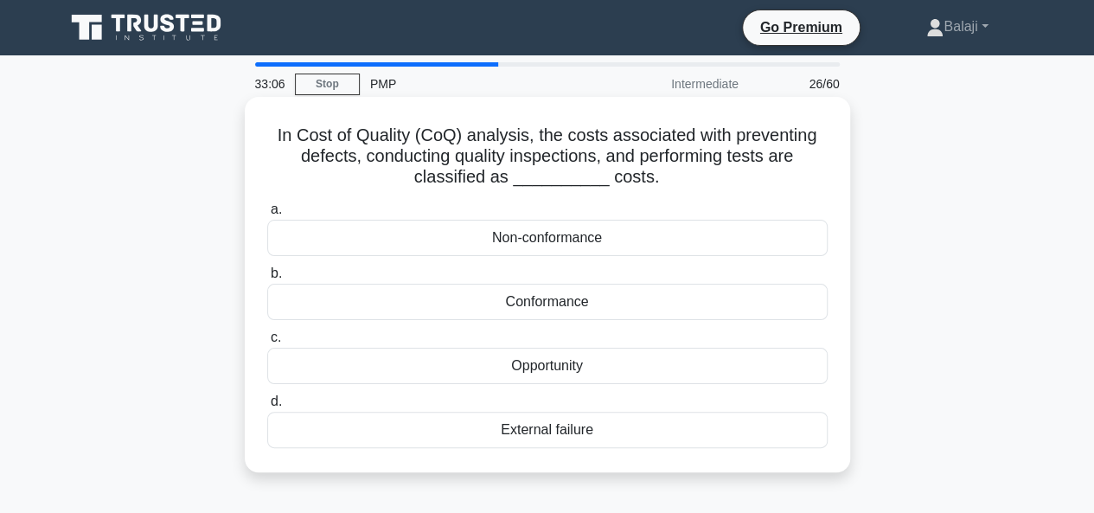
click at [550, 305] on div "Conformance" at bounding box center [547, 302] width 560 height 36
click at [267, 279] on input "b. Conformance" at bounding box center [267, 273] width 0 height 11
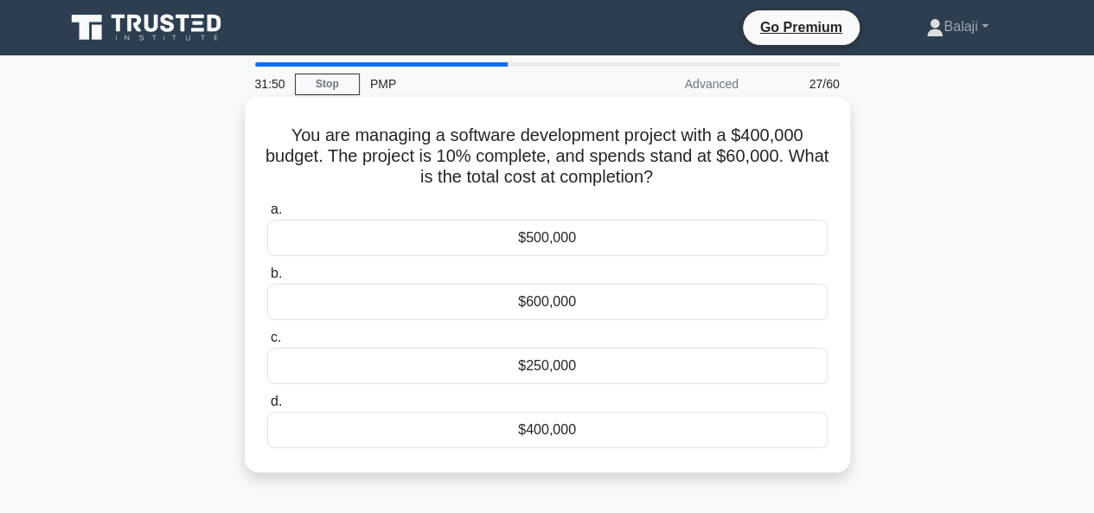
click at [558, 432] on div "$400,000" at bounding box center [547, 430] width 560 height 36
click at [267, 407] on input "d. $400,000" at bounding box center [267, 401] width 0 height 11
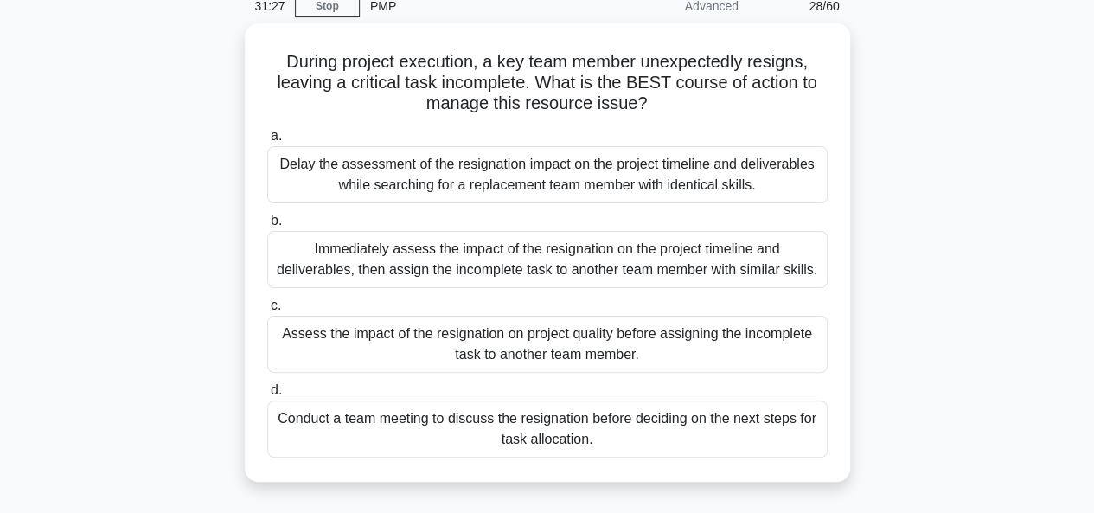
scroll to position [87, 0]
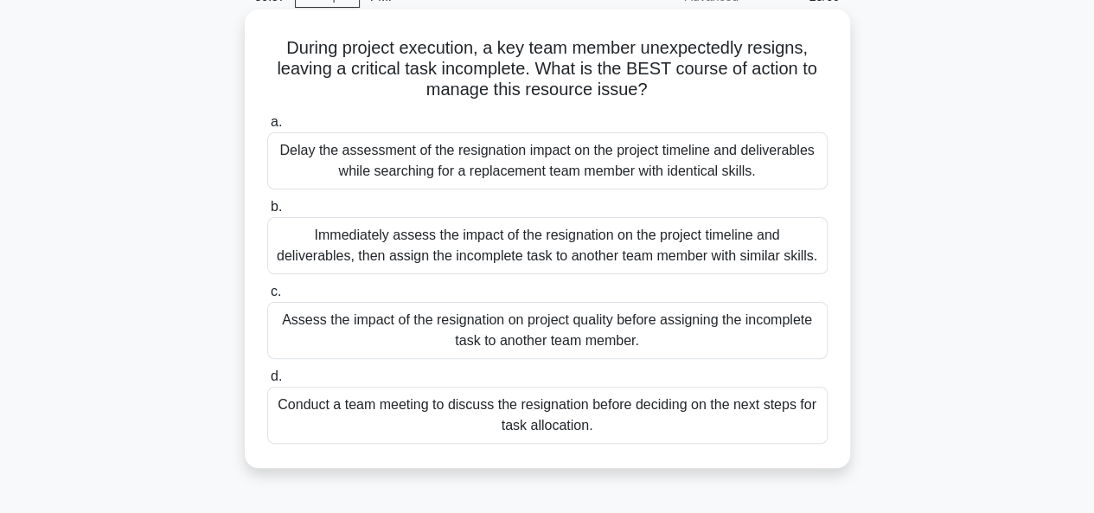
click at [656, 419] on div "Conduct a team meeting to discuss the resignation before deciding on the next s…" at bounding box center [547, 414] width 560 height 57
click at [267, 382] on input "d. Conduct a team meeting to discuss the resignation before deciding on the nex…" at bounding box center [267, 376] width 0 height 11
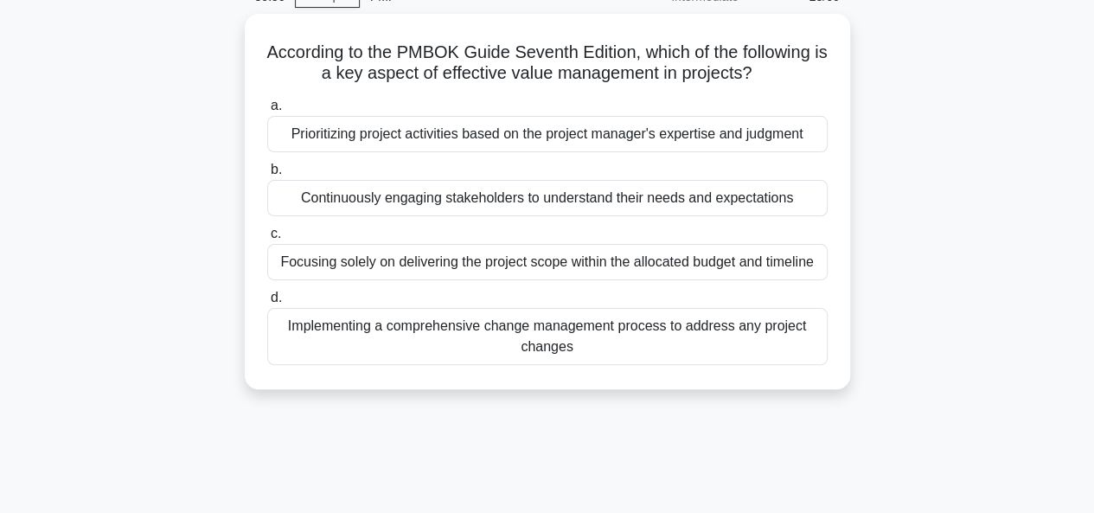
scroll to position [0, 0]
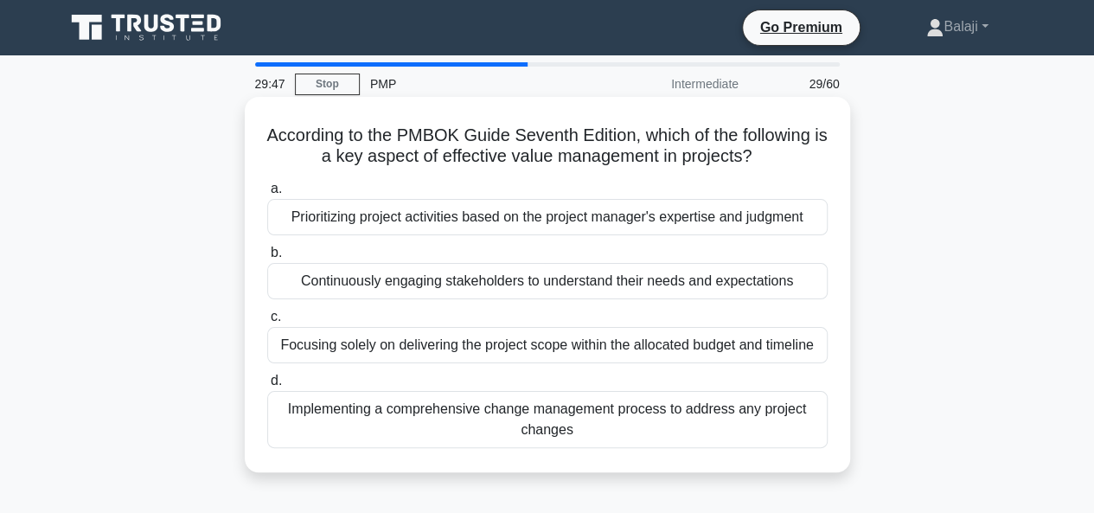
click at [607, 418] on div "Implementing a comprehensive change management process to address any project c…" at bounding box center [547, 419] width 560 height 57
click at [267, 386] on input "d. Implementing a comprehensive change management process to address any projec…" at bounding box center [267, 380] width 0 height 11
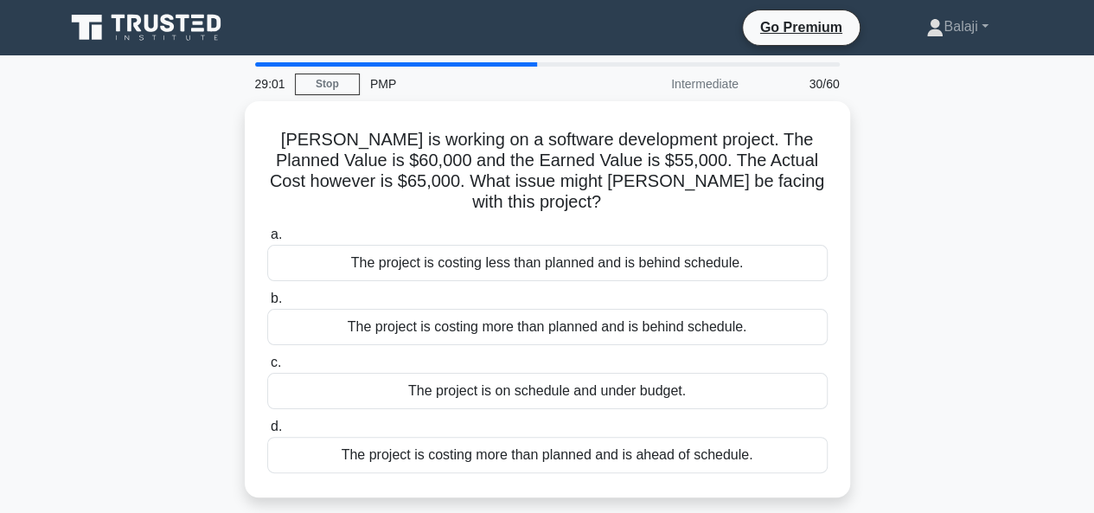
click at [78, 298] on div "[PERSON_NAME] is working on a software development project. The Planned Value i…" at bounding box center [547, 309] width 986 height 417
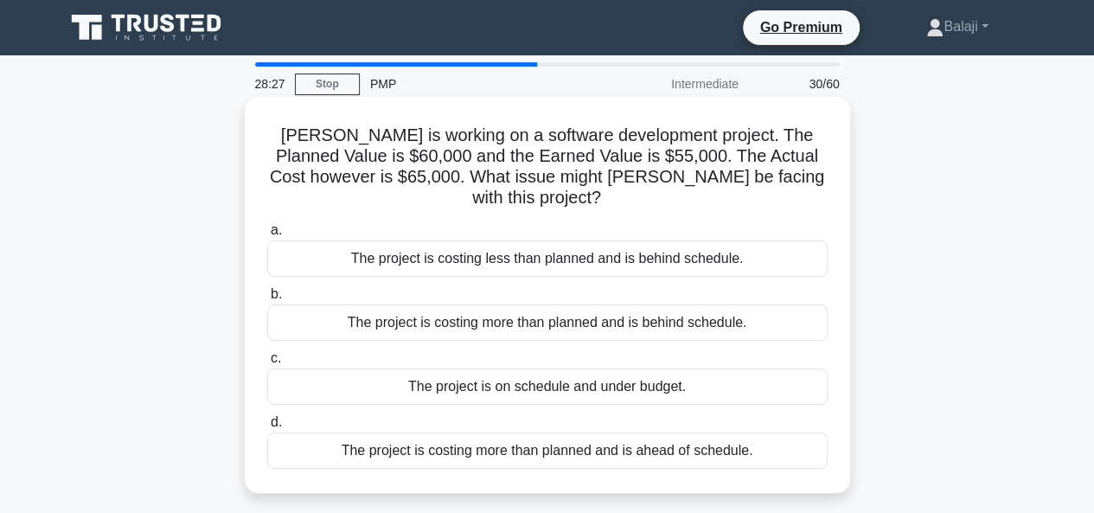
click at [590, 435] on div "The project is costing more than planned and is ahead of schedule." at bounding box center [547, 450] width 560 height 36
click at [267, 428] on input "d. The project is costing more than planned and is ahead of schedule." at bounding box center [267, 422] width 0 height 11
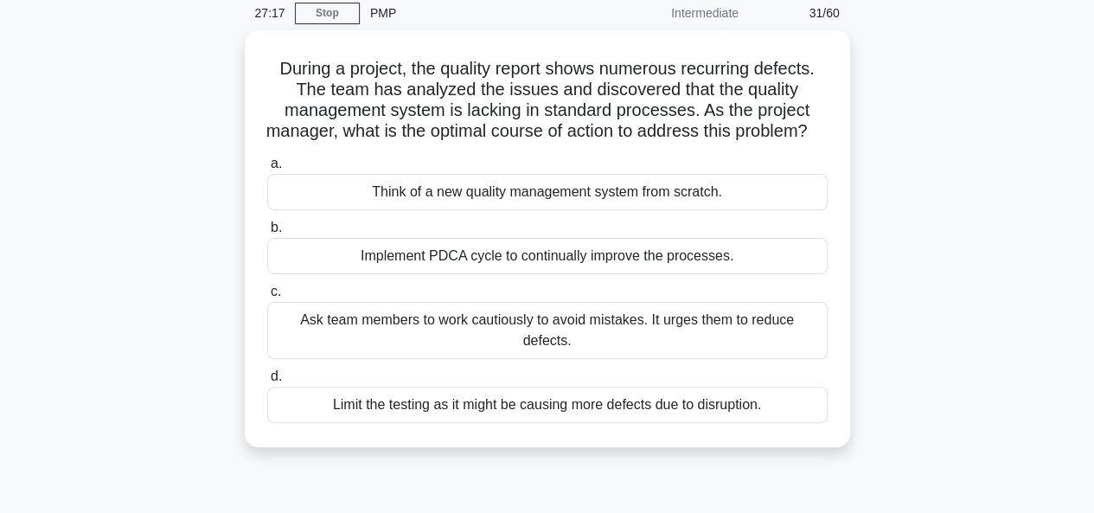
scroll to position [83, 0]
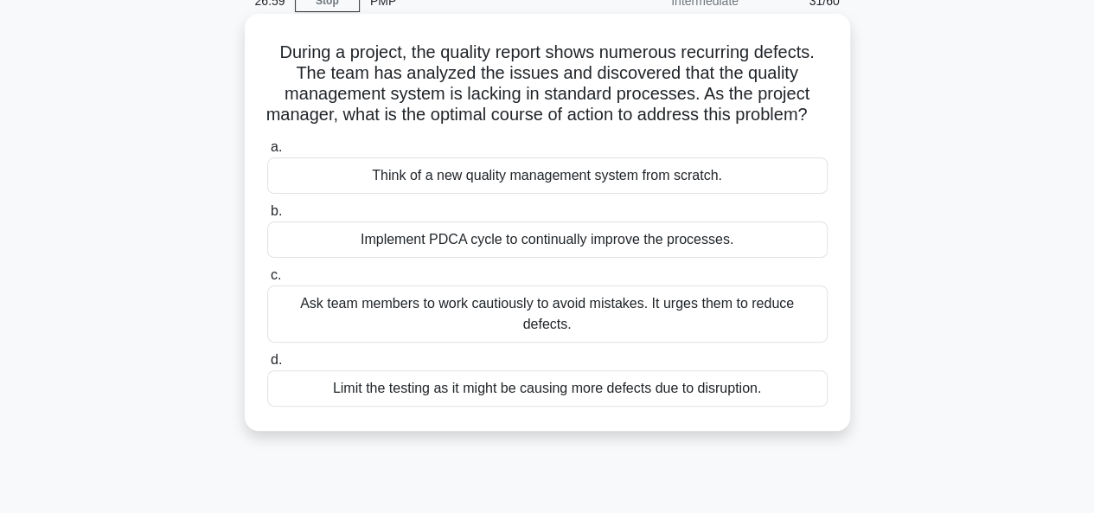
click at [618, 258] on div "Implement PDCA cycle to continually improve the processes." at bounding box center [547, 239] width 560 height 36
click at [267, 217] on input "b. Implement PDCA cycle to continually improve the processes." at bounding box center [267, 211] width 0 height 11
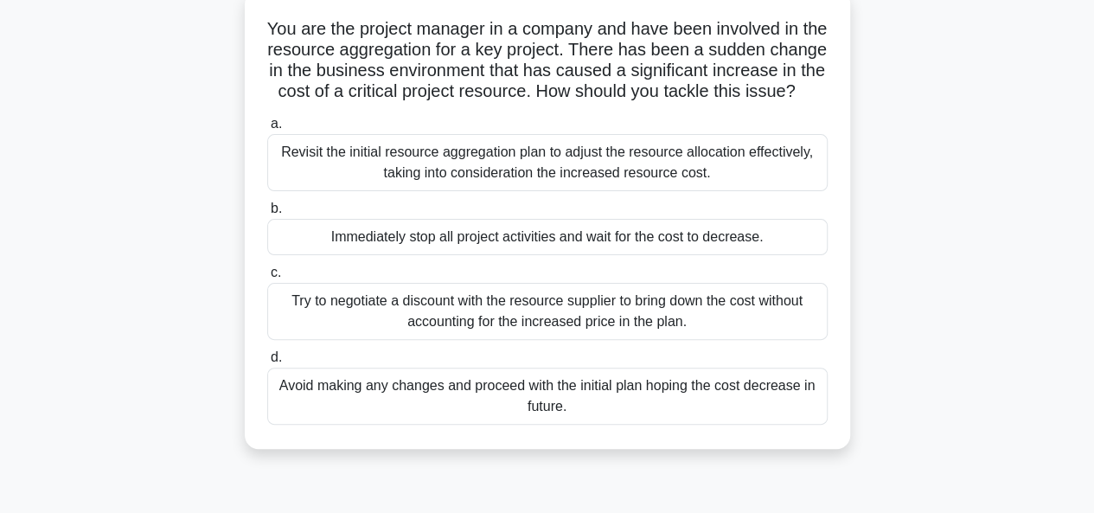
scroll to position [112, 0]
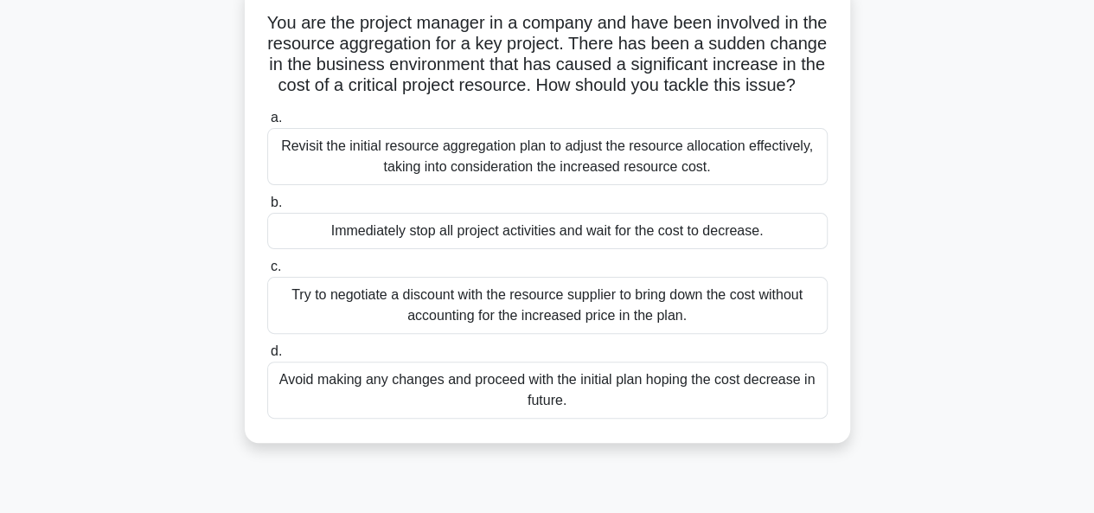
click at [509, 177] on div "Revisit the initial resource aggregation plan to adjust the resource allocation…" at bounding box center [547, 156] width 560 height 57
click at [267, 124] on input "a. Revisit the initial resource aggregation plan to adjust the resource allocat…" at bounding box center [267, 117] width 0 height 11
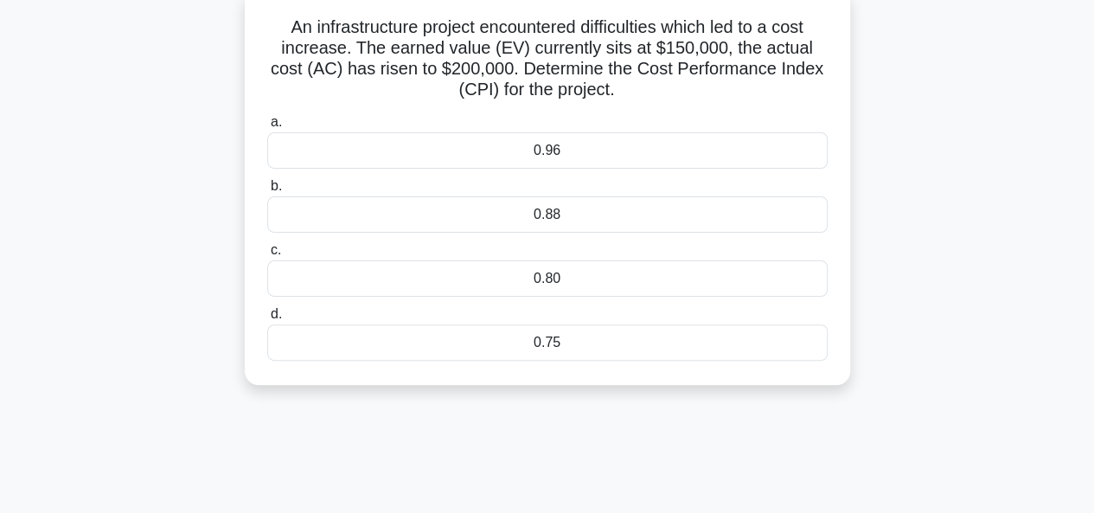
scroll to position [0, 0]
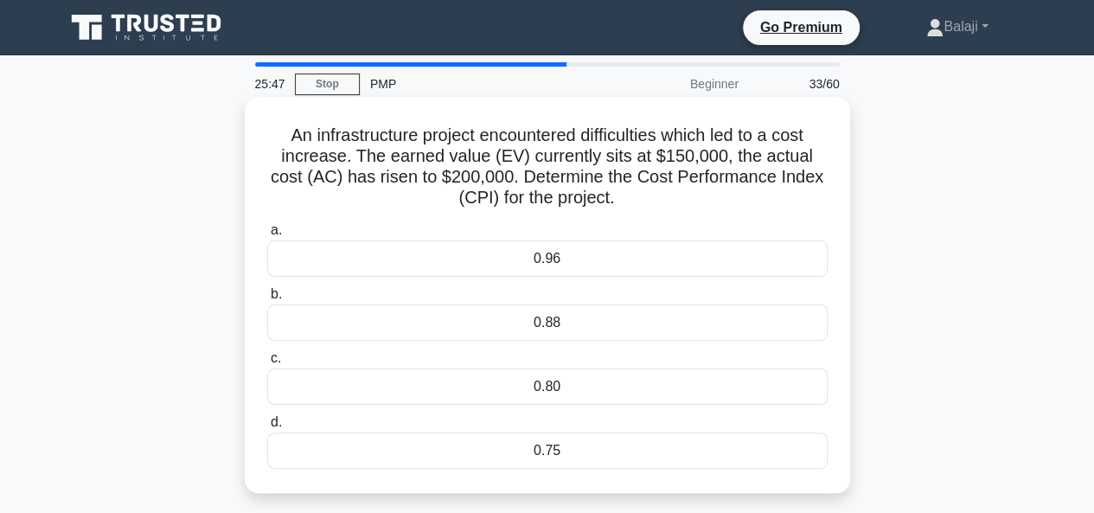
click at [574, 456] on div "0.75" at bounding box center [547, 450] width 560 height 36
click at [267, 428] on input "d. 0.75" at bounding box center [267, 422] width 0 height 11
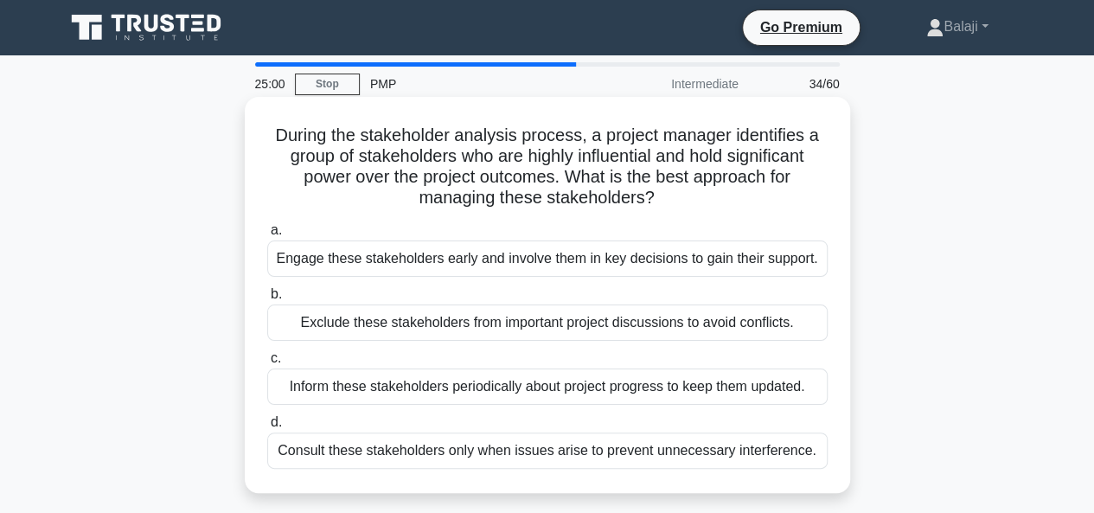
click at [491, 391] on div "Inform these stakeholders periodically about project progress to keep them upda…" at bounding box center [547, 386] width 560 height 36
click at [267, 364] on input "c. Inform these stakeholders periodically about project progress to keep them u…" at bounding box center [267, 358] width 0 height 11
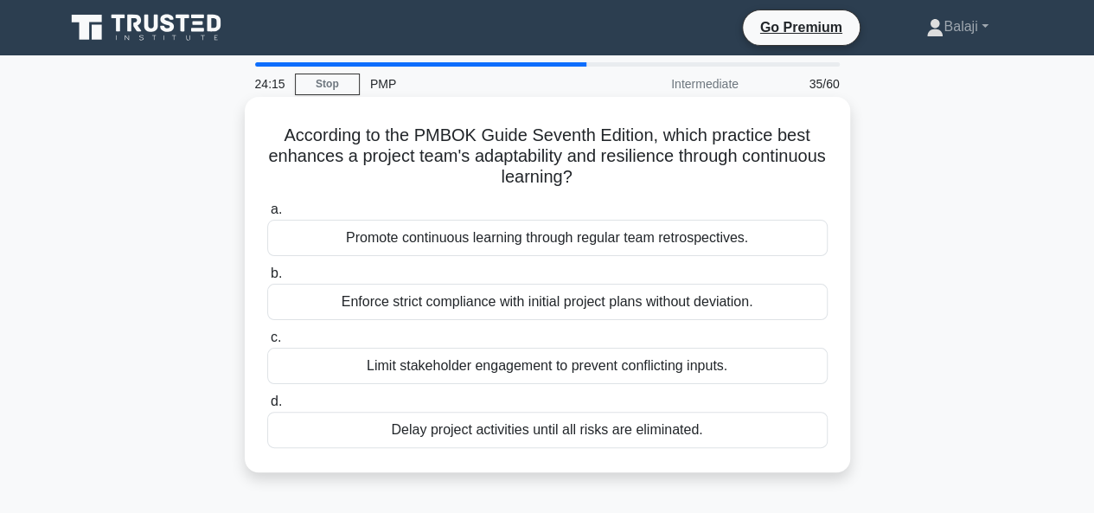
click at [688, 239] on div "Promote continuous learning through regular team retrospectives." at bounding box center [547, 238] width 560 height 36
click at [267, 215] on input "a. Promote continuous learning through regular team retrospectives." at bounding box center [267, 209] width 0 height 11
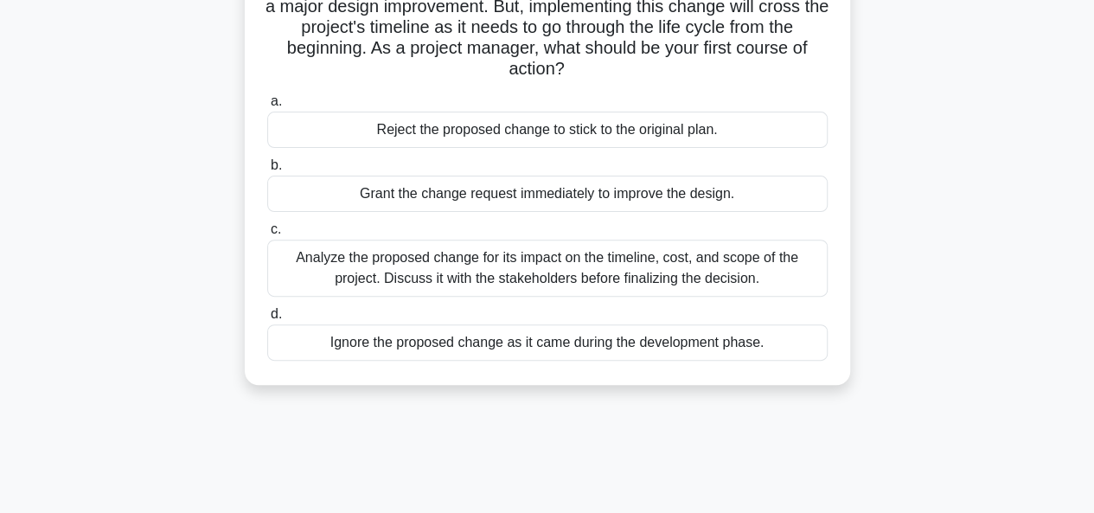
scroll to position [175, 0]
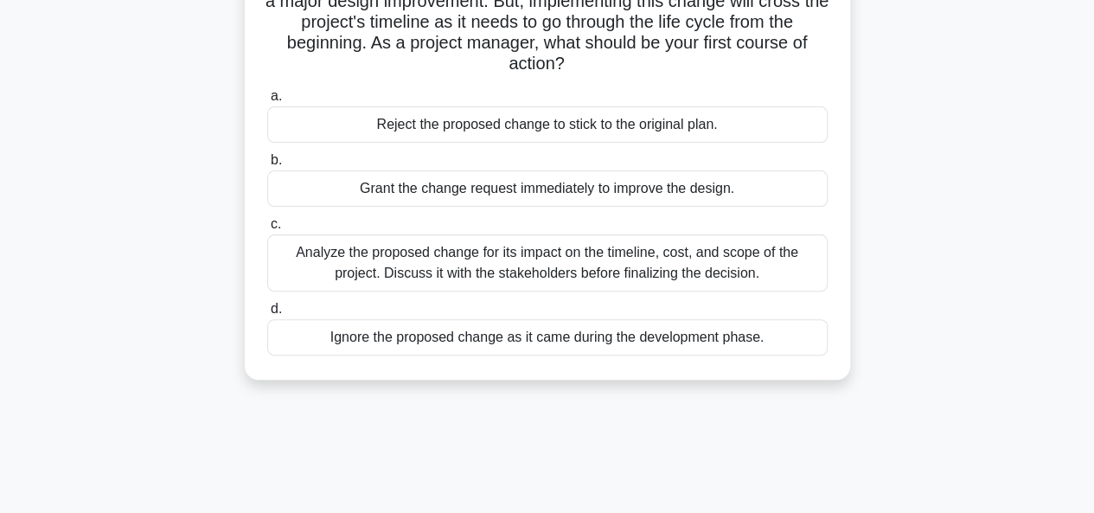
click at [721, 263] on div "Analyze the proposed change for its impact on the timeline, cost, and scope of …" at bounding box center [547, 262] width 560 height 57
click at [267, 230] on input "c. Analyze the proposed change for its impact on the timeline, cost, and scope …" at bounding box center [267, 224] width 0 height 11
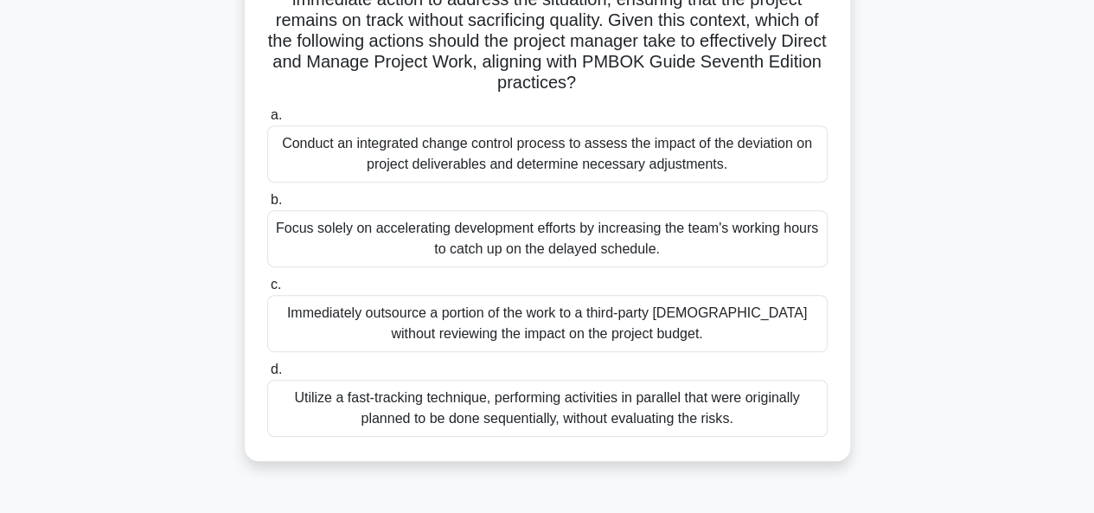
scroll to position [307, 0]
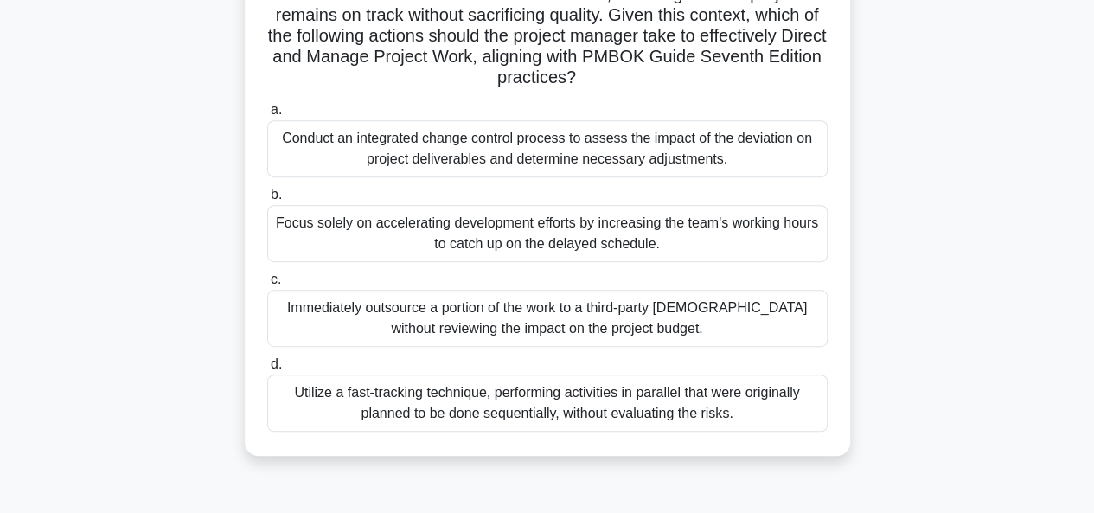
click at [526, 160] on div "Conduct an integrated change control process to assess the impact of the deviat…" at bounding box center [547, 148] width 560 height 57
click at [267, 116] on input "a. Conduct an integrated change control process to assess the impact of the dev…" at bounding box center [267, 110] width 0 height 11
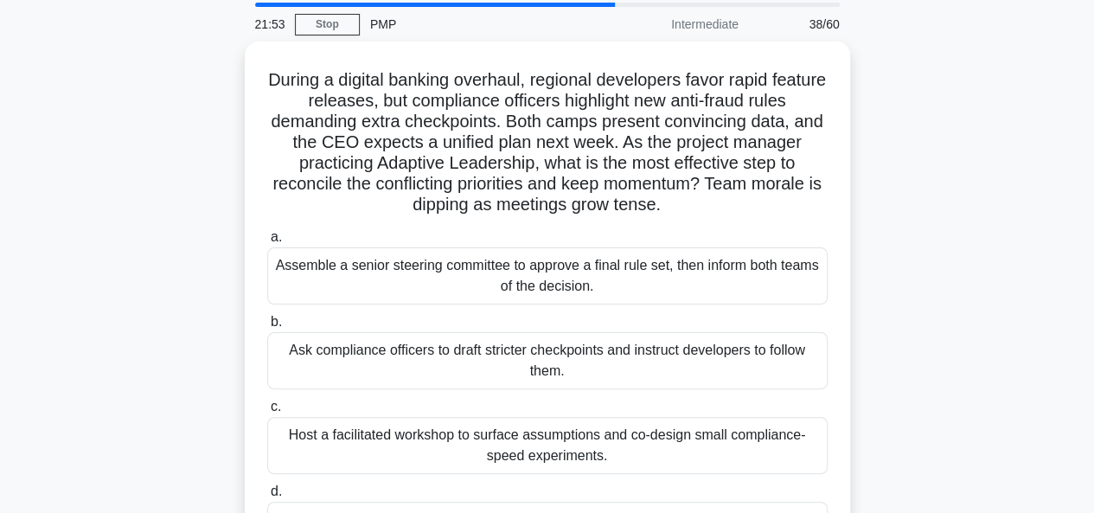
scroll to position [102, 0]
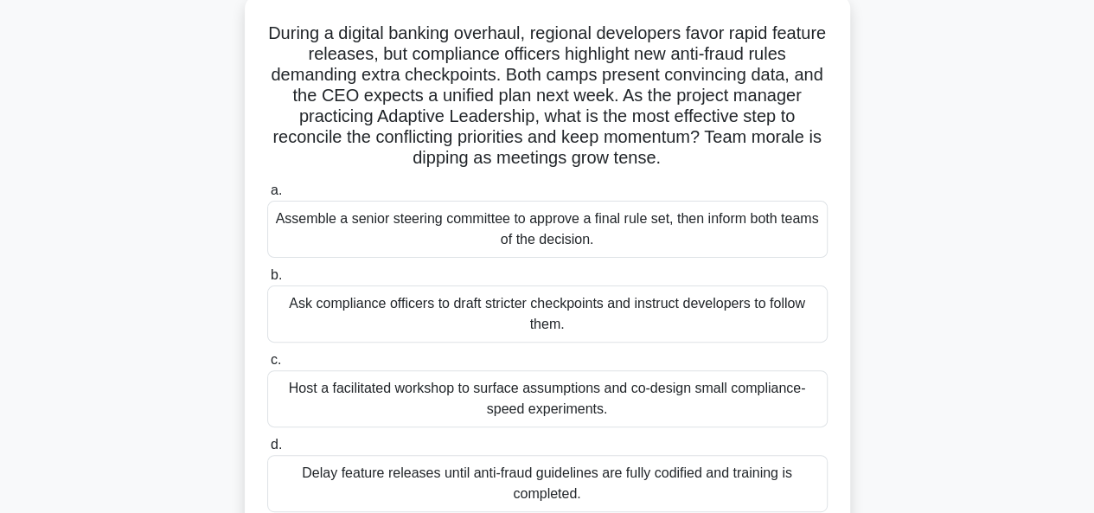
click at [578, 310] on div "Ask compliance officers to draft stricter checkpoints and instruct developers t…" at bounding box center [547, 313] width 560 height 57
click at [267, 281] on input "b. Ask compliance officers to draft stricter checkpoints and instruct developer…" at bounding box center [267, 275] width 0 height 11
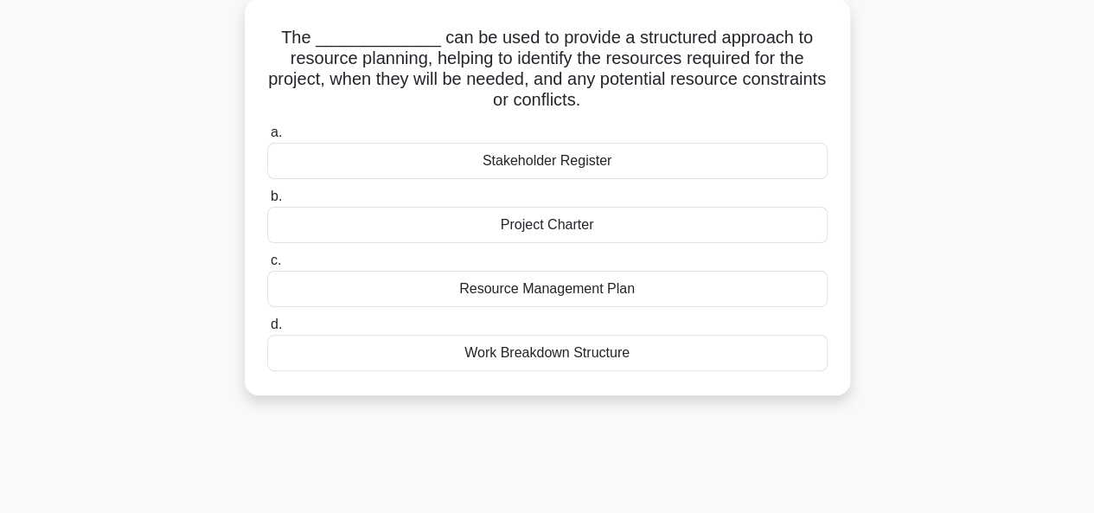
scroll to position [0, 0]
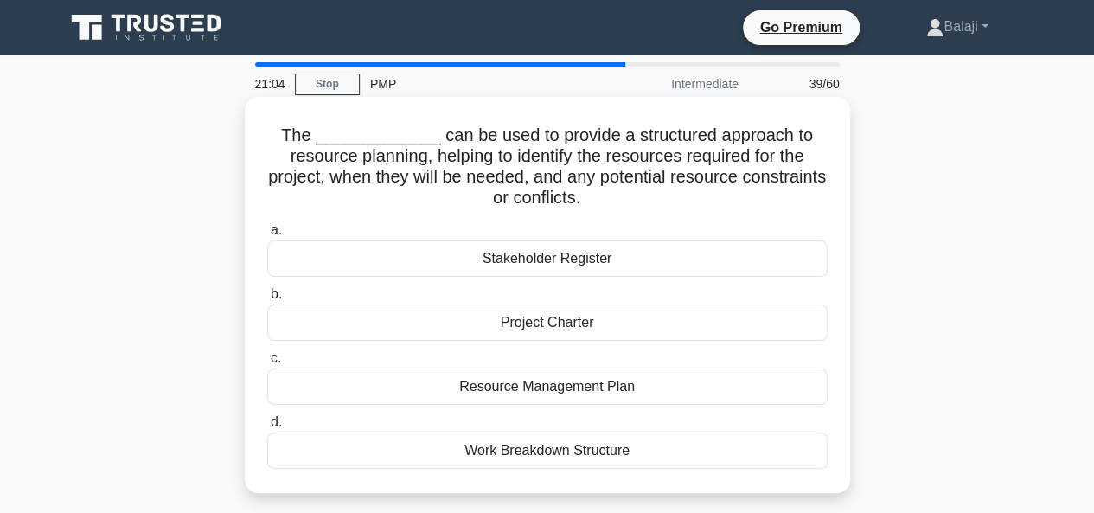
click at [538, 392] on div "Resource Management Plan" at bounding box center [547, 386] width 560 height 36
click at [267, 364] on input "c. Resource Management Plan" at bounding box center [267, 358] width 0 height 11
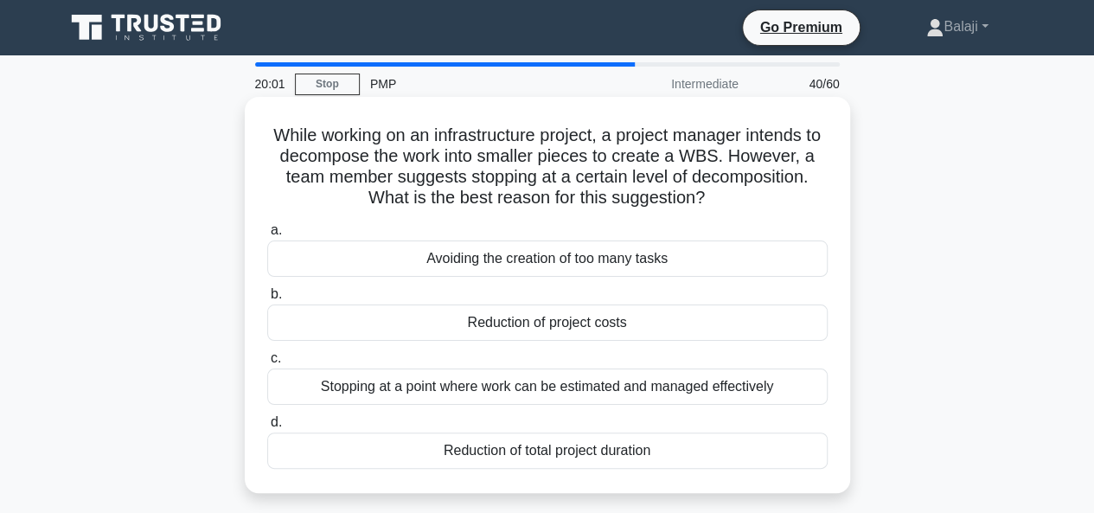
click at [522, 386] on div "Stopping at a point where work can be estimated and managed effectively" at bounding box center [547, 386] width 560 height 36
click at [267, 364] on input "c. Stopping at a point where work can be estimated and managed effectively" at bounding box center [267, 358] width 0 height 11
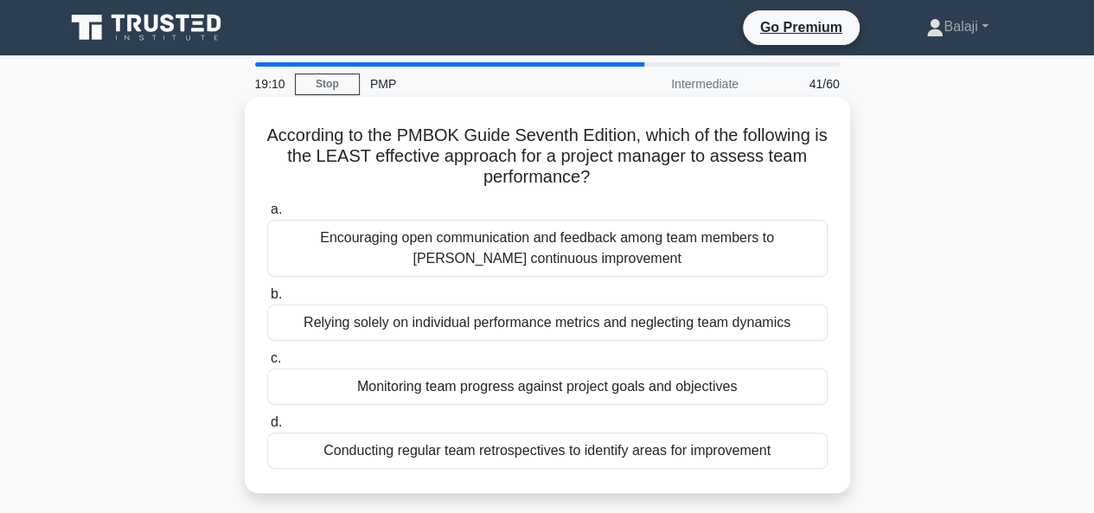
click at [526, 452] on div "Conducting regular team retrospectives to identify areas for improvement" at bounding box center [547, 450] width 560 height 36
click at [267, 428] on input "d. Conducting regular team retrospectives to identify areas for improvement" at bounding box center [267, 422] width 0 height 11
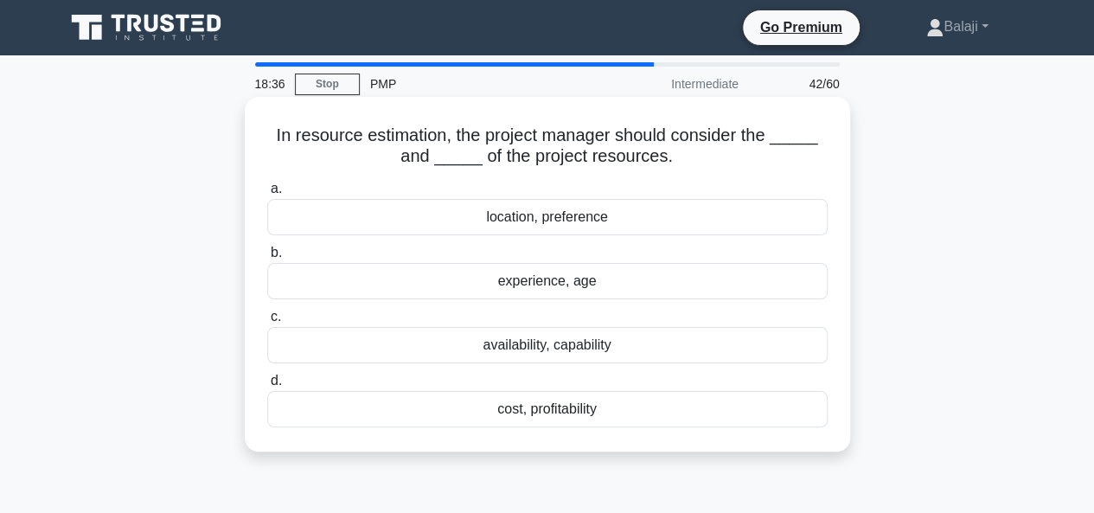
click at [584, 410] on div "cost, profitability" at bounding box center [547, 409] width 560 height 36
click at [267, 386] on input "d. cost, profitability" at bounding box center [267, 380] width 0 height 11
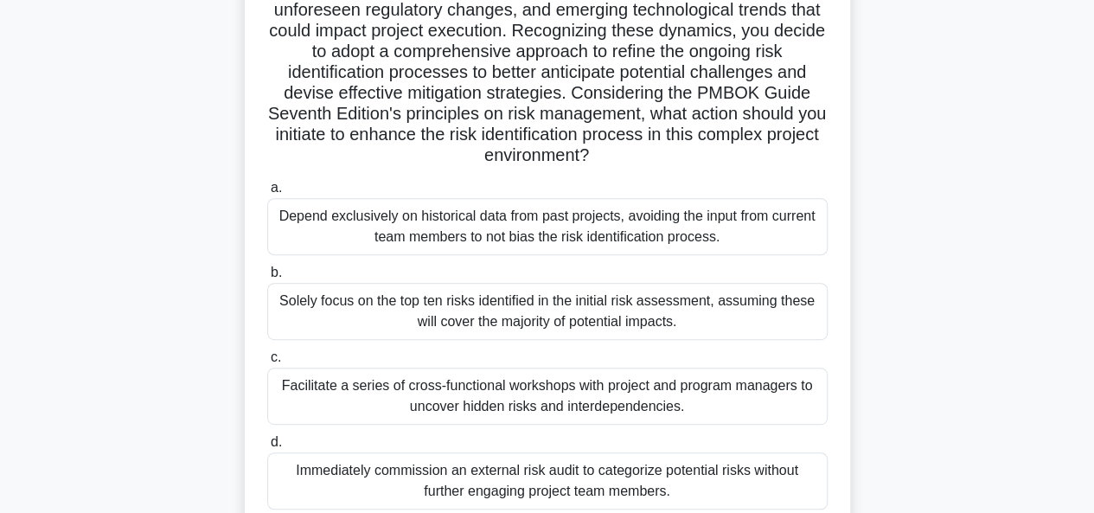
scroll to position [307, 0]
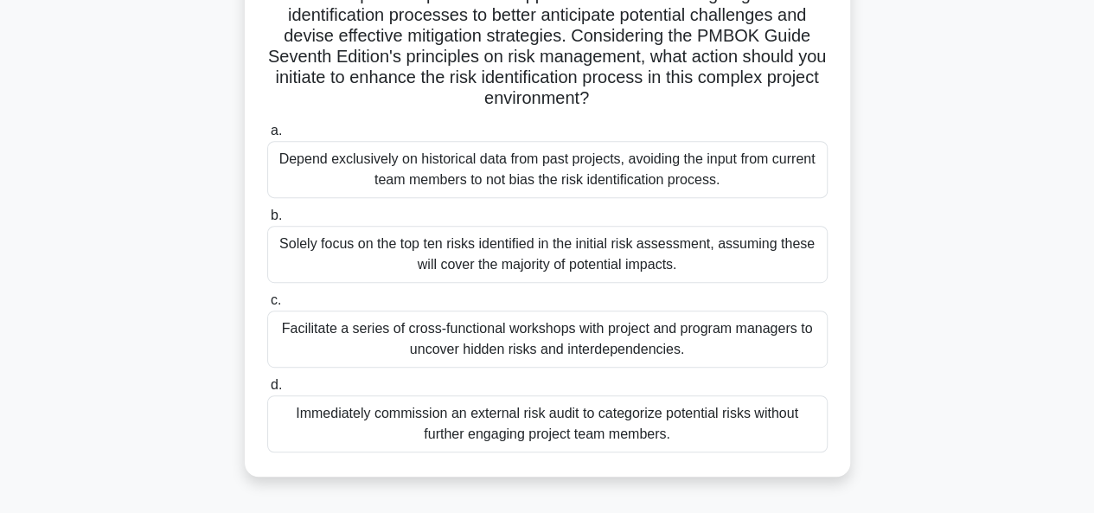
click at [631, 252] on div "Solely focus on the top ten risks identified in the initial risk assessment, as…" at bounding box center [547, 254] width 560 height 57
click at [267, 221] on input "b. Solely focus on the top ten risks identified in the initial risk assessment,…" at bounding box center [267, 215] width 0 height 11
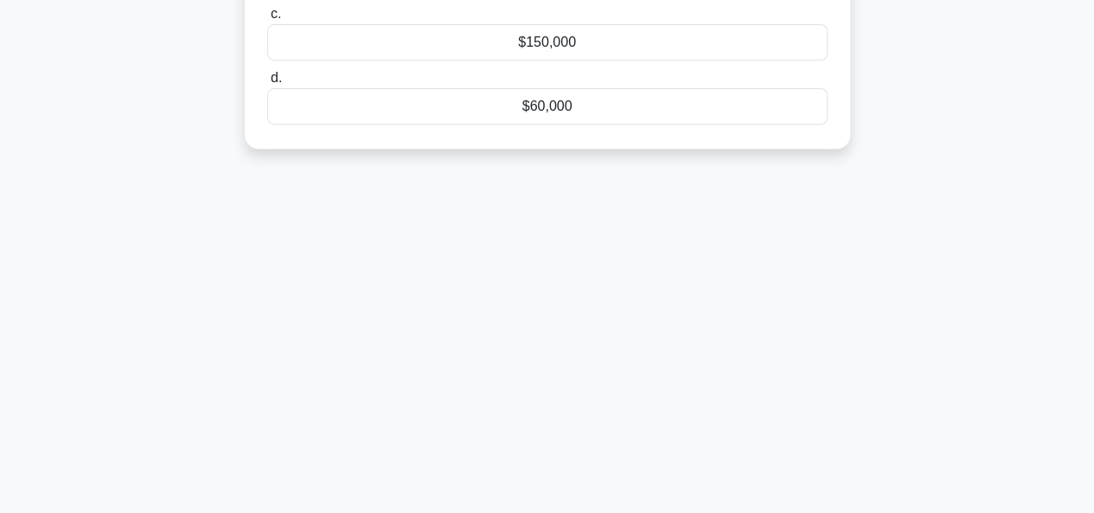
scroll to position [0, 0]
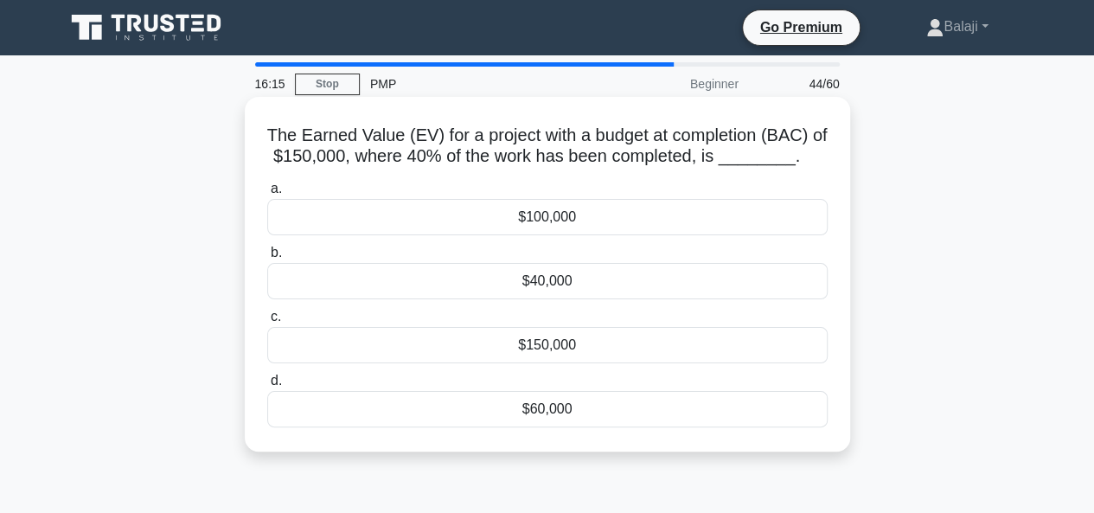
click at [552, 414] on div "$60,000" at bounding box center [547, 409] width 560 height 36
click at [267, 386] on input "d. $60,000" at bounding box center [267, 380] width 0 height 11
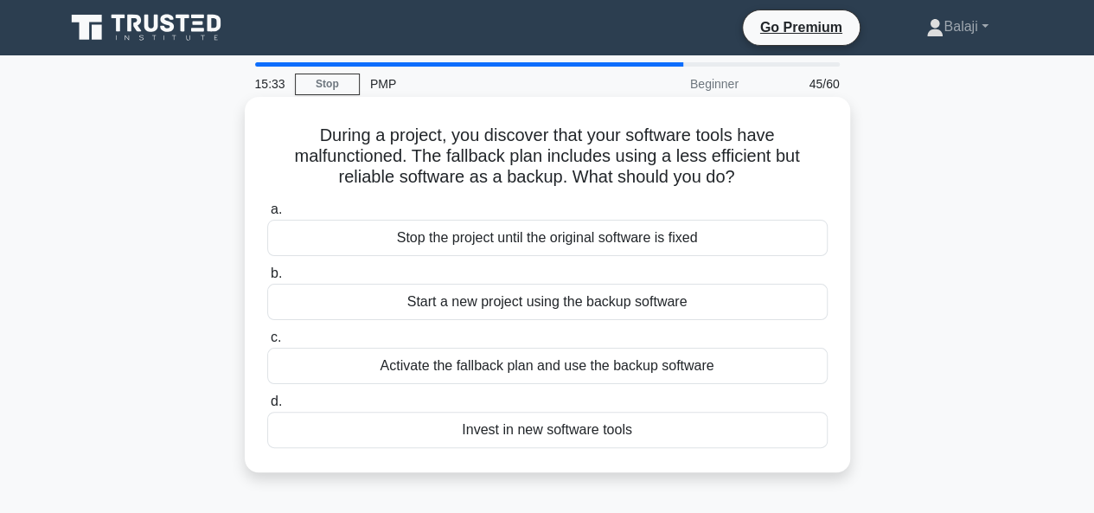
click at [555, 376] on div "Activate the fallback plan and use the backup software" at bounding box center [547, 366] width 560 height 36
click at [267, 343] on input "c. Activate the fallback plan and use the backup software" at bounding box center [267, 337] width 0 height 11
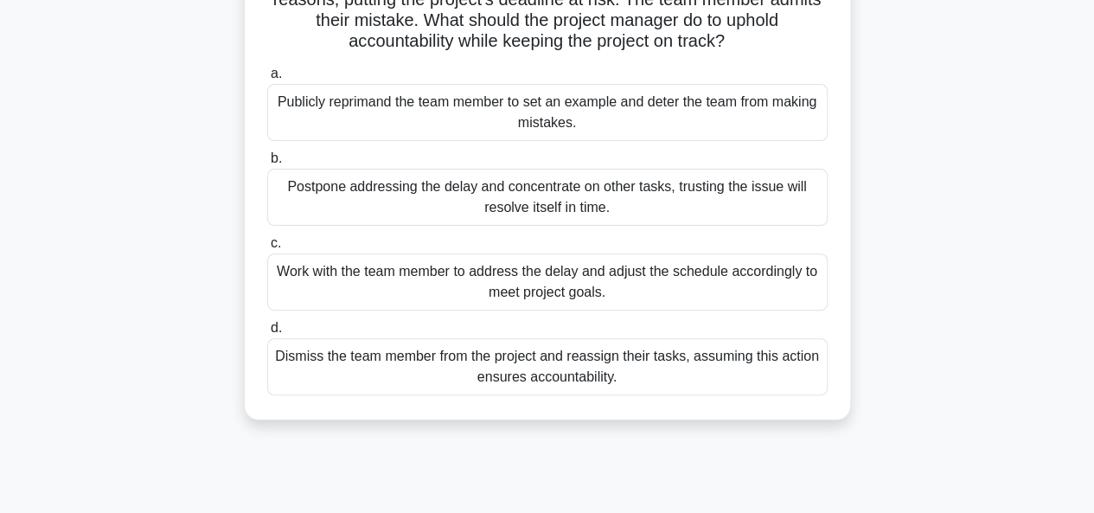
scroll to position [182, 0]
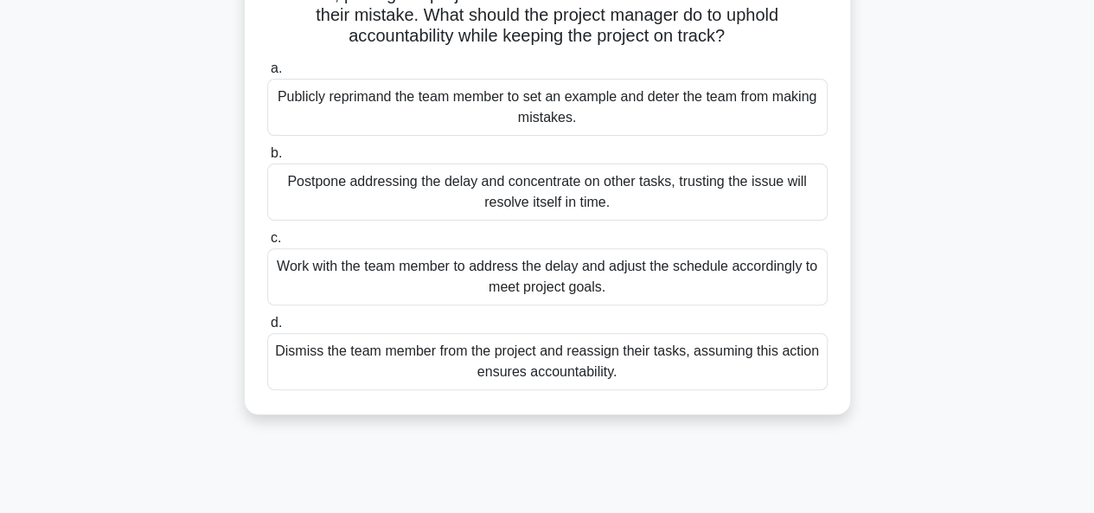
click at [553, 286] on div "Work with the team member to address the delay and adjust the schedule accordin…" at bounding box center [547, 276] width 560 height 57
click at [267, 244] on input "c. Work with the team member to address the delay and adjust the schedule accor…" at bounding box center [267, 238] width 0 height 11
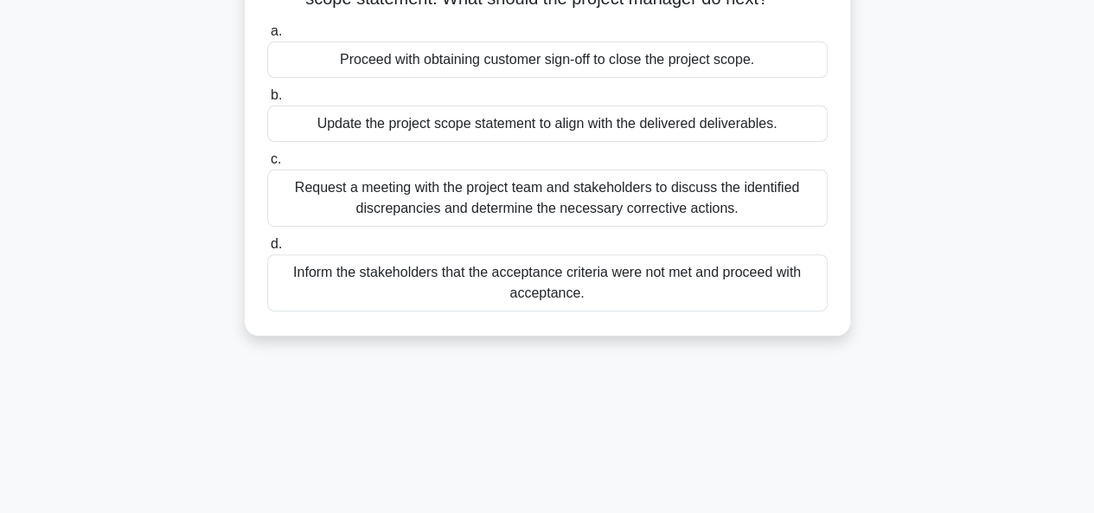
scroll to position [0, 0]
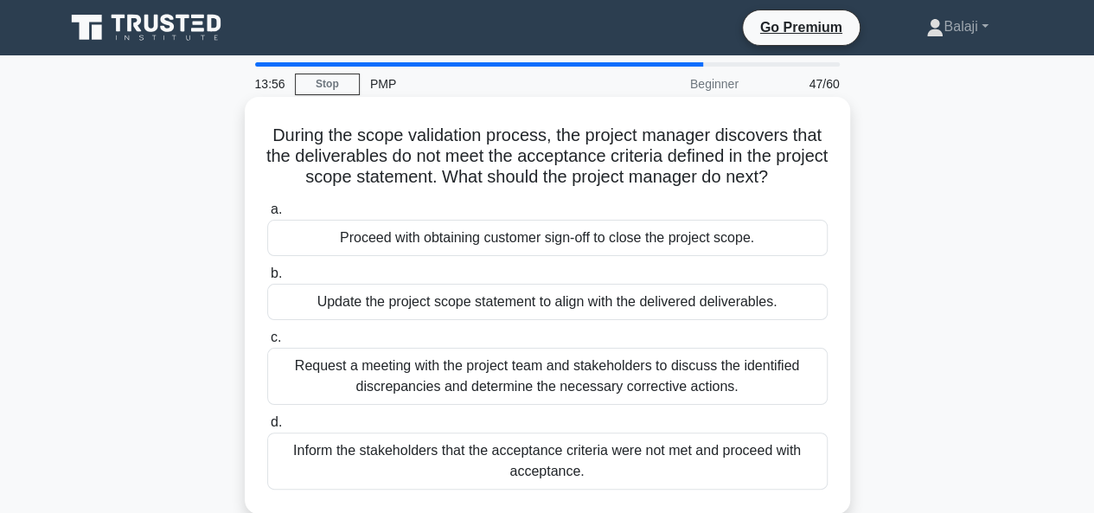
click at [648, 376] on div "Request a meeting with the project team and stakeholders to discuss the identif…" at bounding box center [547, 376] width 560 height 57
click at [267, 343] on input "c. Request a meeting with the project team and stakeholders to discuss the iden…" at bounding box center [267, 337] width 0 height 11
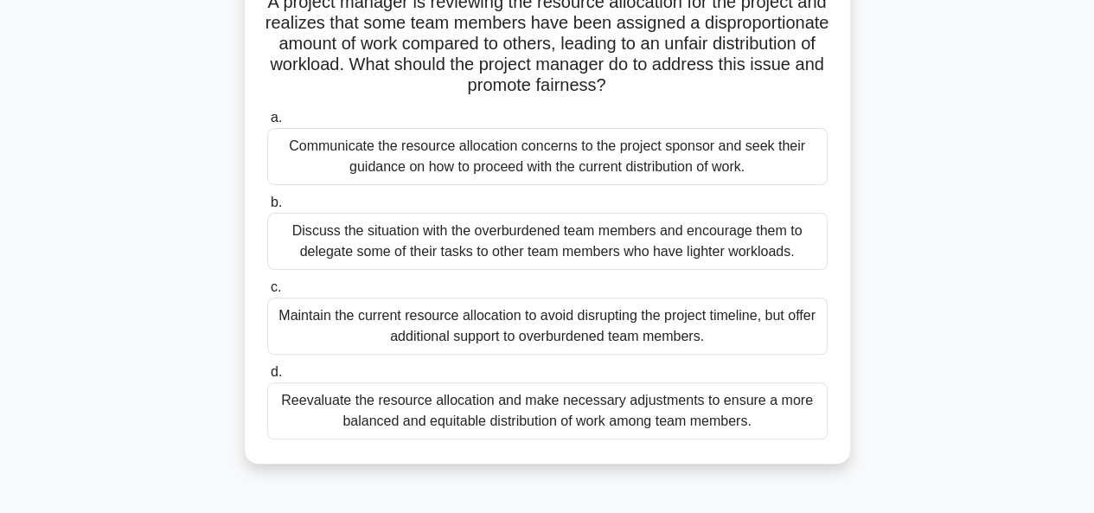
scroll to position [148, 0]
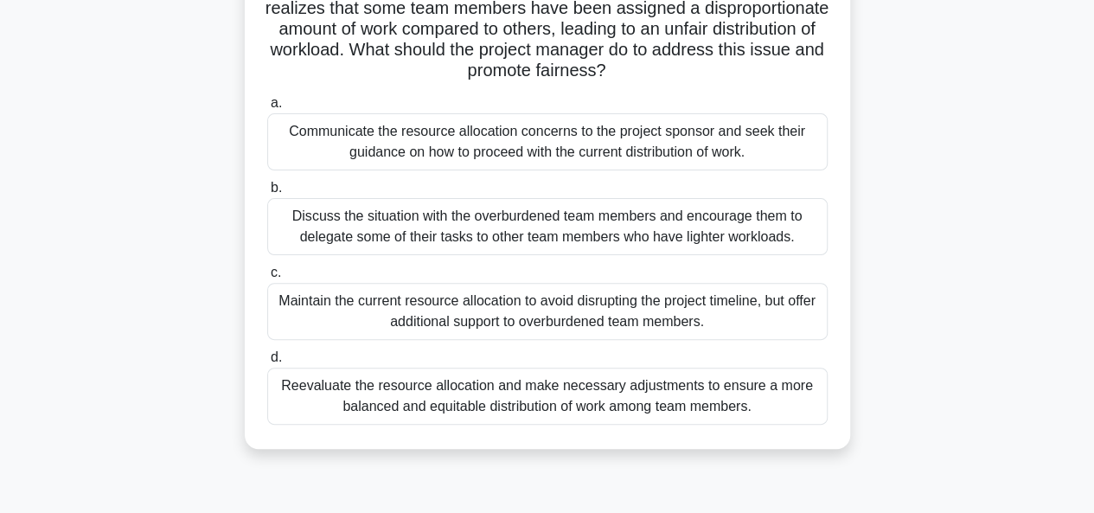
click at [616, 400] on div "Reevaluate the resource allocation and make necessary adjustments to ensure a m…" at bounding box center [547, 395] width 560 height 57
click at [267, 363] on input "d. Reevaluate the resource allocation and make necessary adjustments to ensure …" at bounding box center [267, 357] width 0 height 11
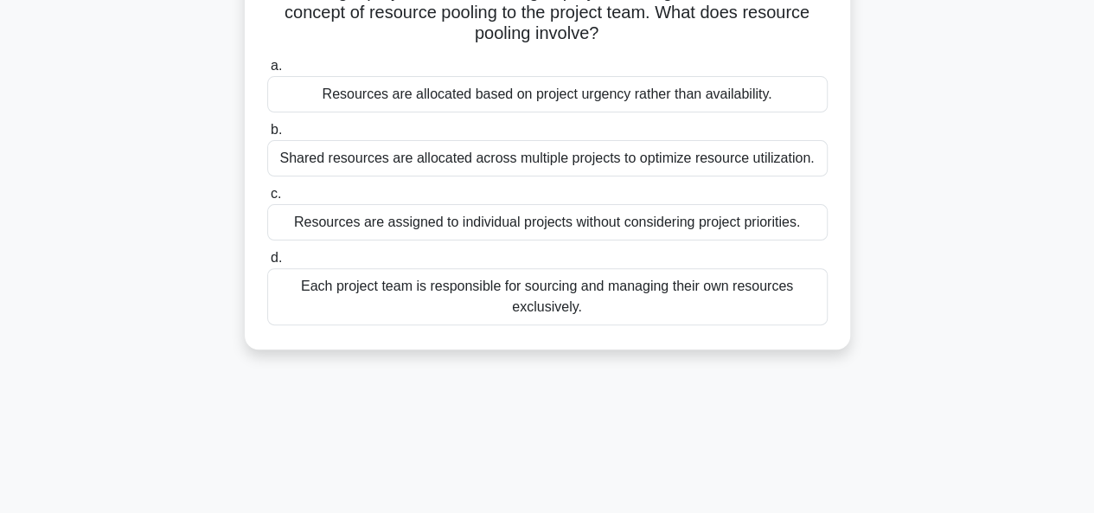
scroll to position [0, 0]
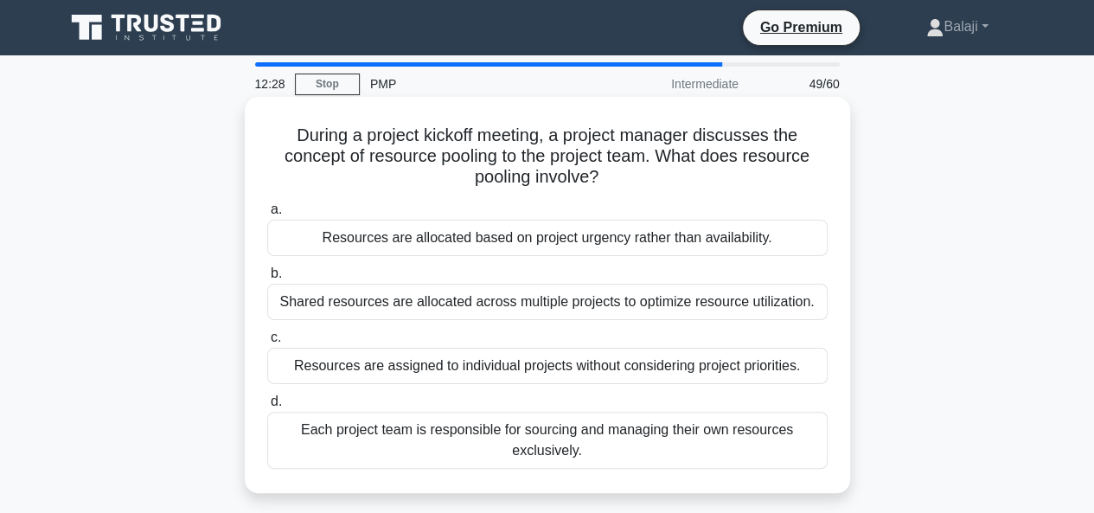
click at [674, 301] on div "Shared resources are allocated across multiple projects to optimize resource ut…" at bounding box center [547, 302] width 560 height 36
click at [267, 279] on input "b. Shared resources are allocated across multiple projects to optimize resource…" at bounding box center [267, 273] width 0 height 11
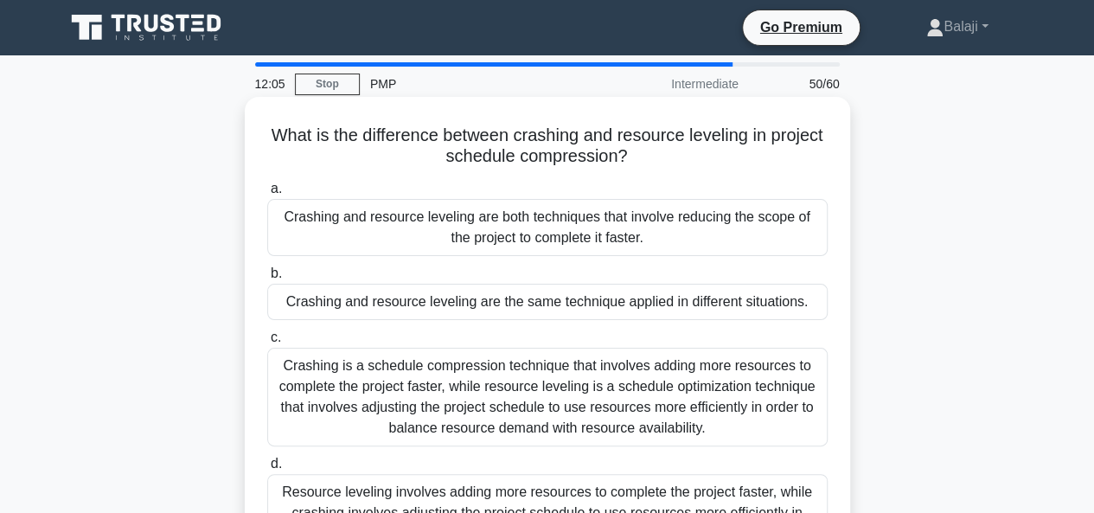
click at [594, 404] on div "Crashing is a schedule compression technique that involves adding more resource…" at bounding box center [547, 397] width 560 height 99
click at [267, 343] on input "c. Crashing is a schedule compression technique that involves adding more resou…" at bounding box center [267, 337] width 0 height 11
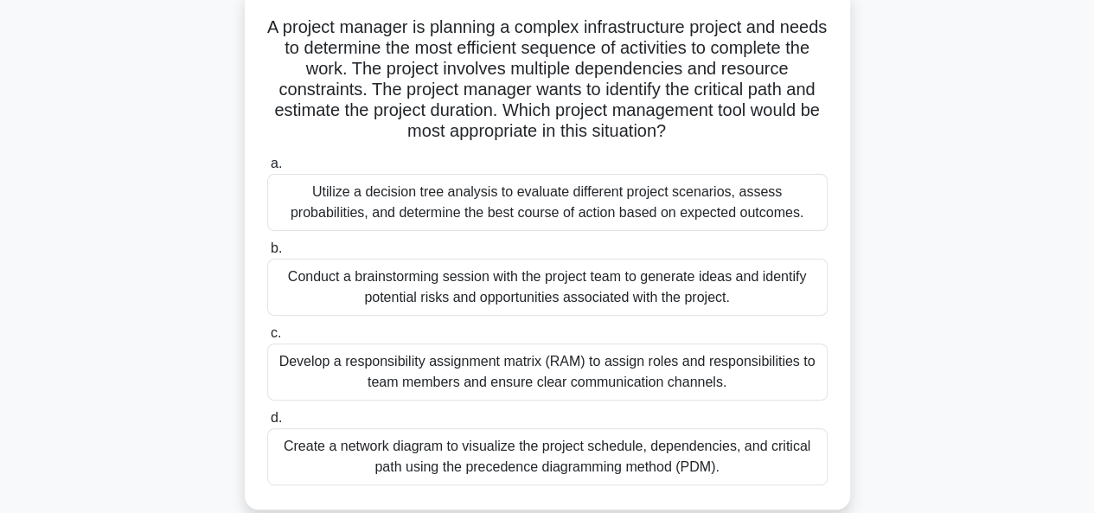
scroll to position [123, 0]
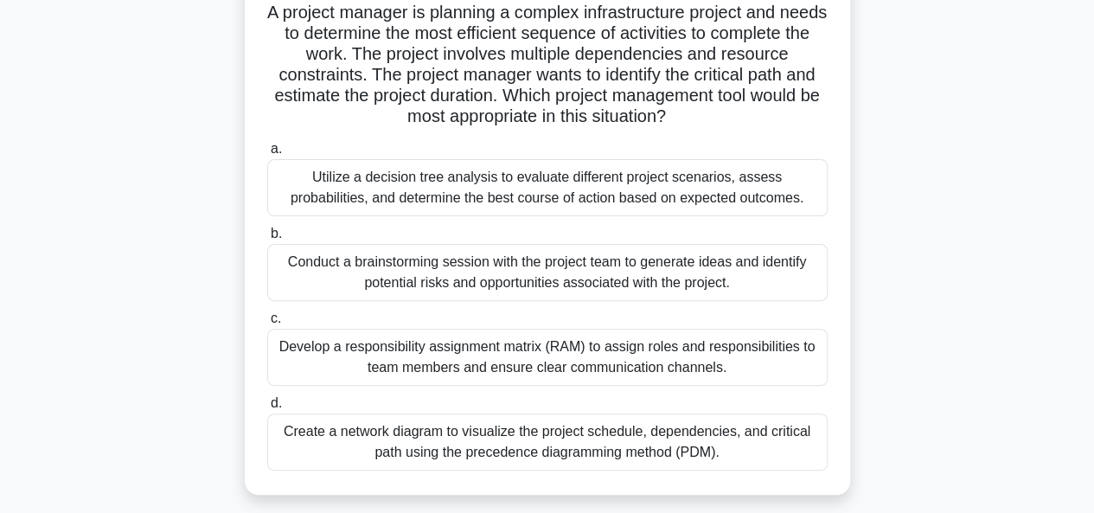
click at [595, 448] on div "Create a network diagram to visualize the project schedule, dependencies, and c…" at bounding box center [547, 441] width 560 height 57
click at [267, 409] on input "d. Create a network diagram to visualize the project schedule, dependencies, an…" at bounding box center [267, 403] width 0 height 11
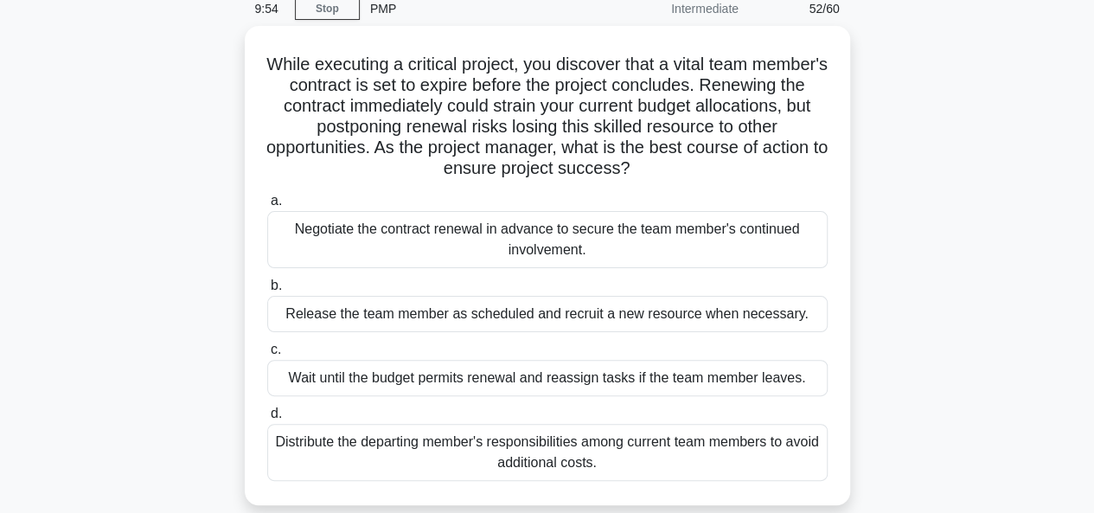
scroll to position [85, 0]
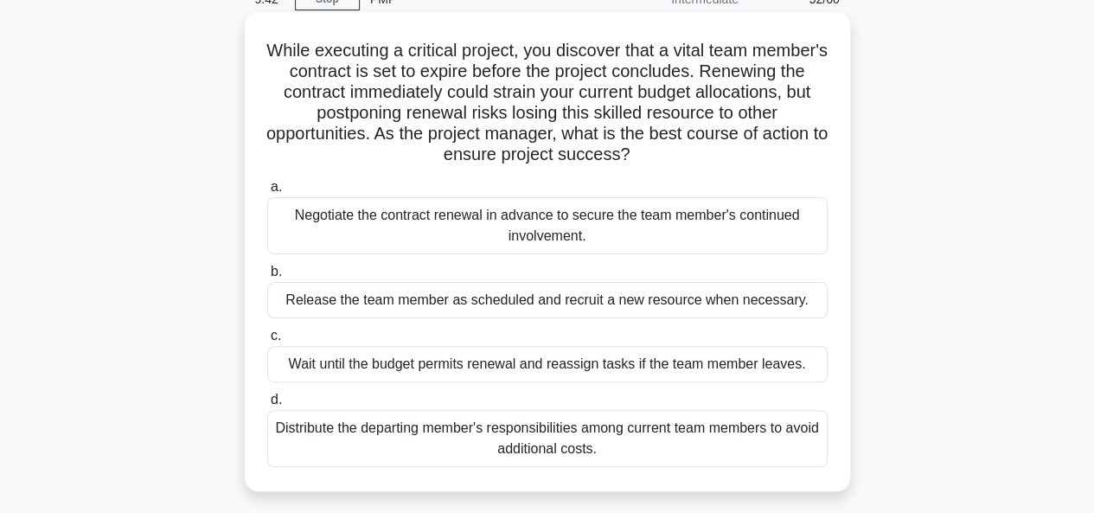
click at [543, 440] on div "Distribute the departing member's responsibilities among current team members t…" at bounding box center [547, 438] width 560 height 57
click at [267, 405] on input "d. Distribute the departing member's responsibilities among current team member…" at bounding box center [267, 399] width 0 height 11
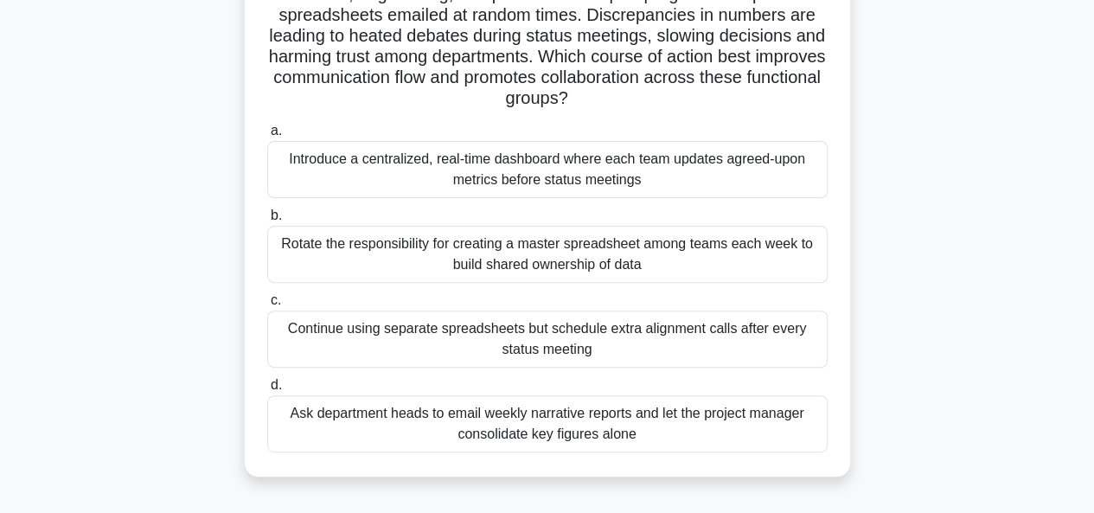
scroll to position [167, 0]
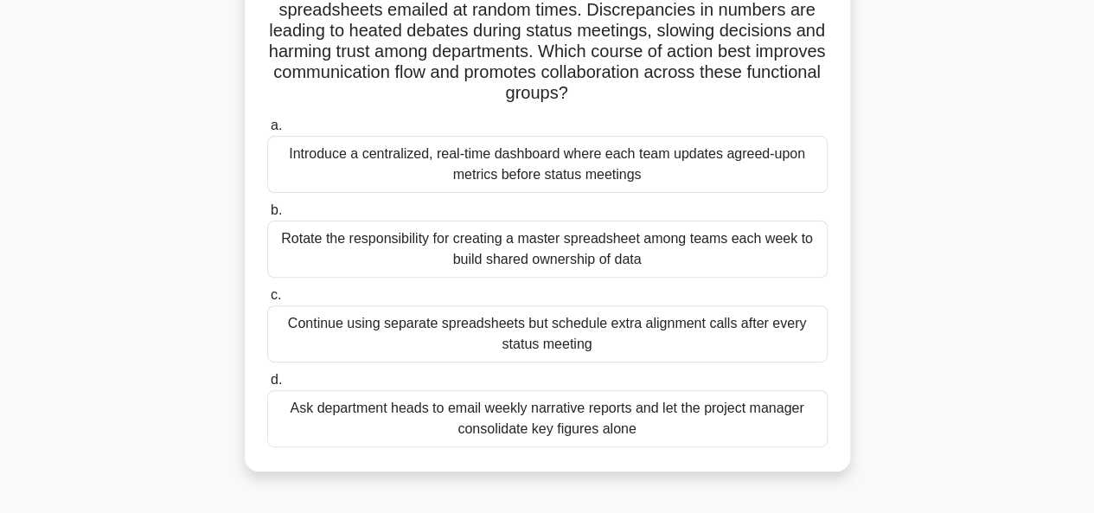
click at [564, 173] on div "Introduce a centralized, real-time dashboard where each team updates agreed-upo…" at bounding box center [547, 164] width 560 height 57
click at [267, 131] on input "a. Introduce a centralized, real-time dashboard where each team updates agreed-…" at bounding box center [267, 125] width 0 height 11
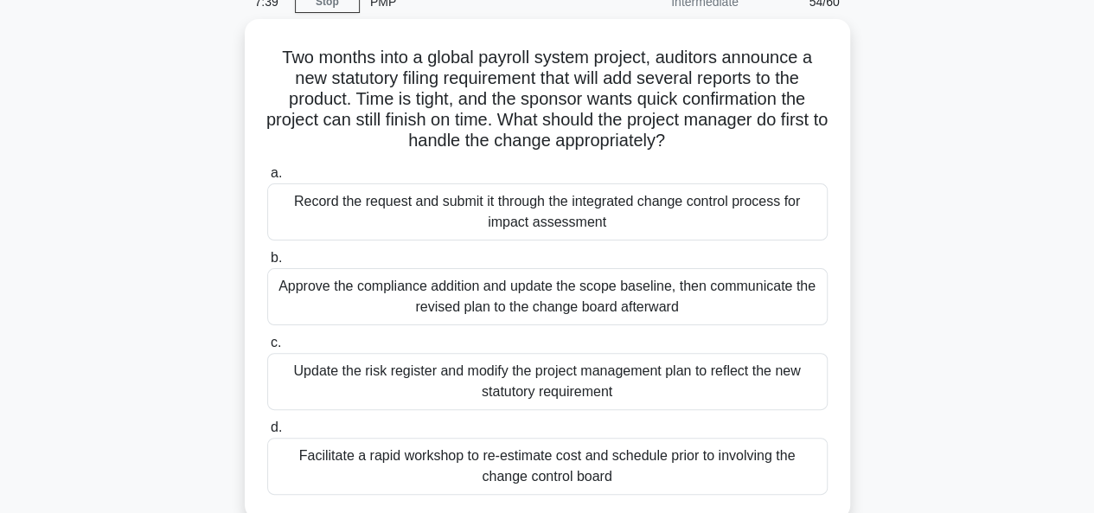
scroll to position [84, 0]
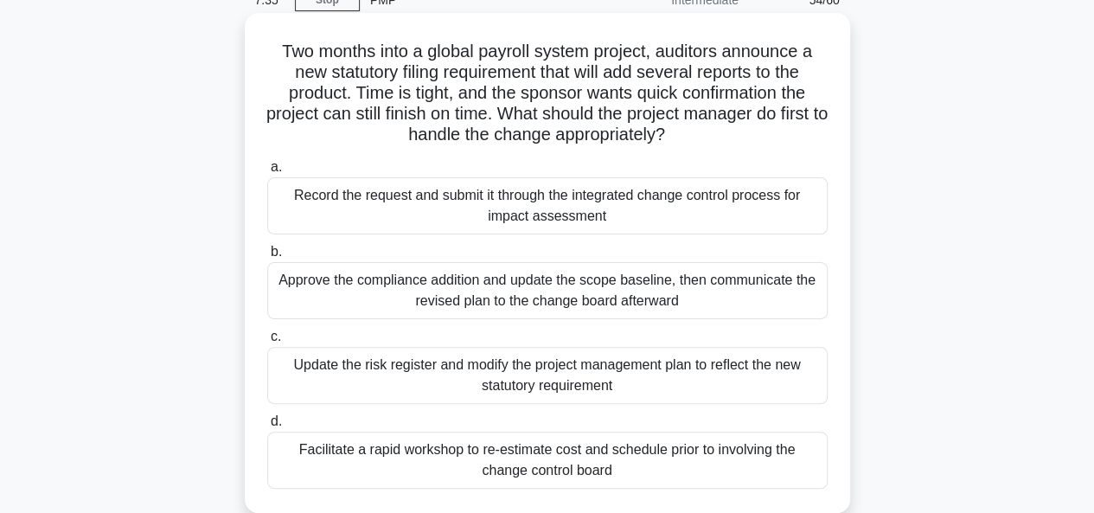
click at [551, 374] on div "Update the risk register and modify the project management plan to reflect the …" at bounding box center [547, 375] width 560 height 57
click at [267, 342] on input "c. Update the risk register and modify the project management plan to reflect t…" at bounding box center [267, 336] width 0 height 11
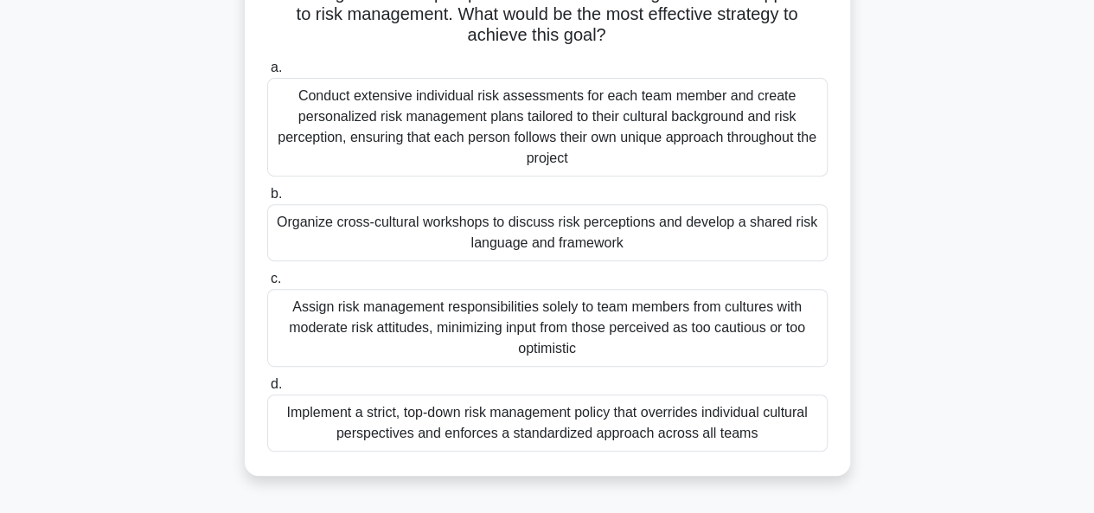
scroll to position [271, 0]
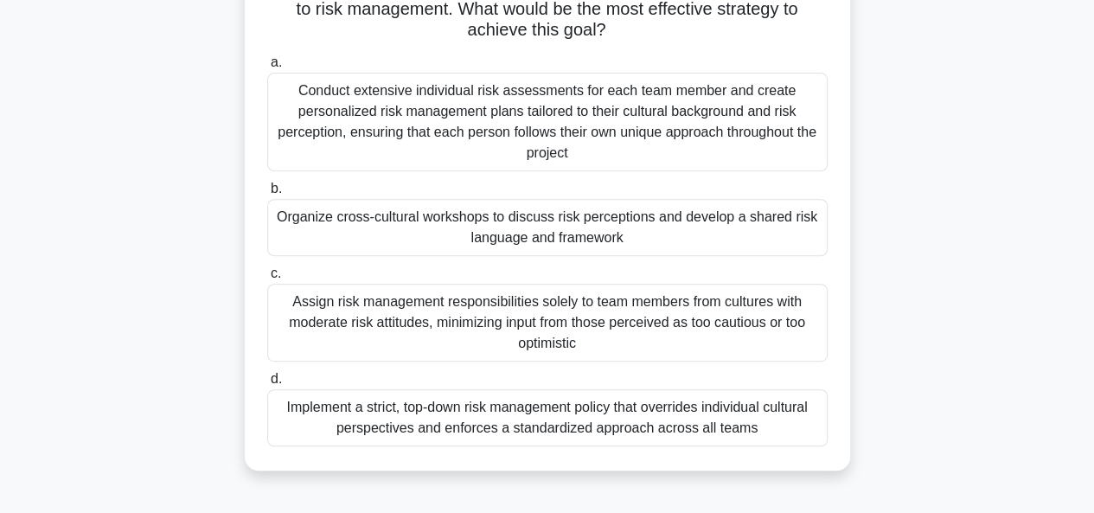
click at [567, 128] on div "Conduct extensive individual risk assessments for each team member and create p…" at bounding box center [547, 122] width 560 height 99
click at [267, 68] on input "a. Conduct extensive individual risk assessments for each team member and creat…" at bounding box center [267, 62] width 0 height 11
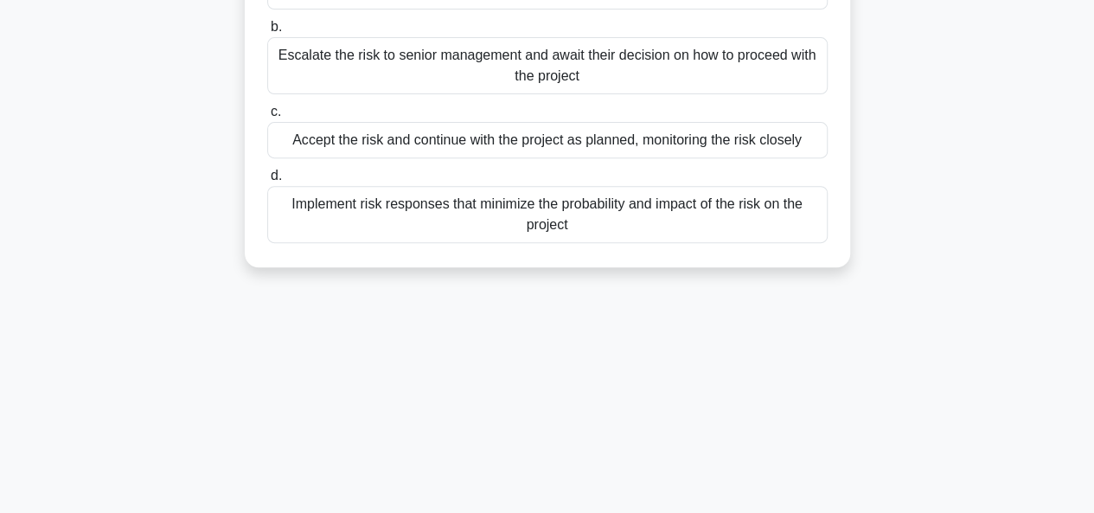
scroll to position [0, 0]
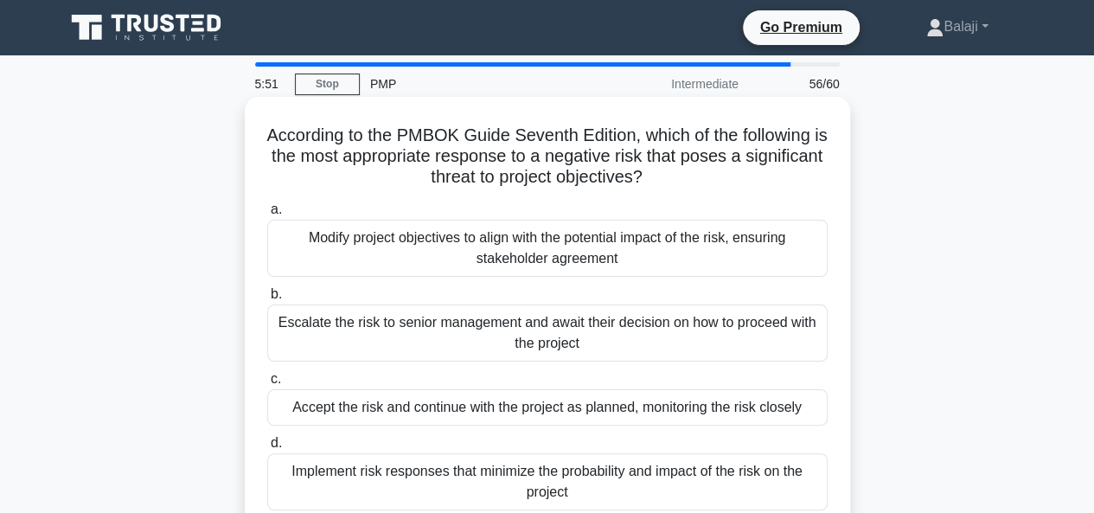
click at [708, 473] on div "Implement risk responses that minimize the probability and impact of the risk o…" at bounding box center [547, 481] width 560 height 57
click at [267, 449] on input "d. Implement risk responses that minimize the probability and impact of the ris…" at bounding box center [267, 442] width 0 height 11
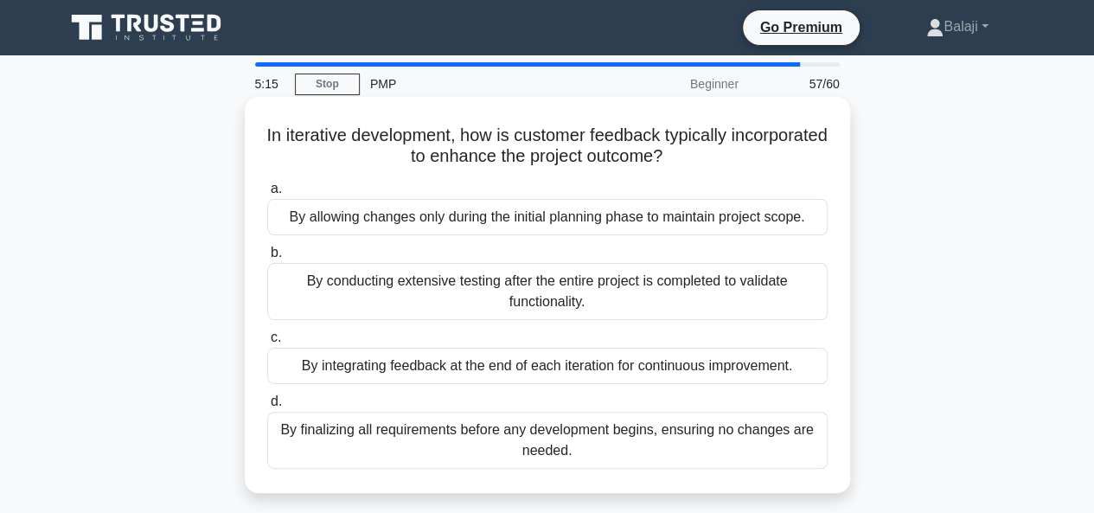
click at [684, 284] on div "By conducting extensive testing after the entire project is completed to valida…" at bounding box center [547, 291] width 560 height 57
click at [267, 258] on input "b. By conducting extensive testing after the entire project is completed to val…" at bounding box center [267, 252] width 0 height 11
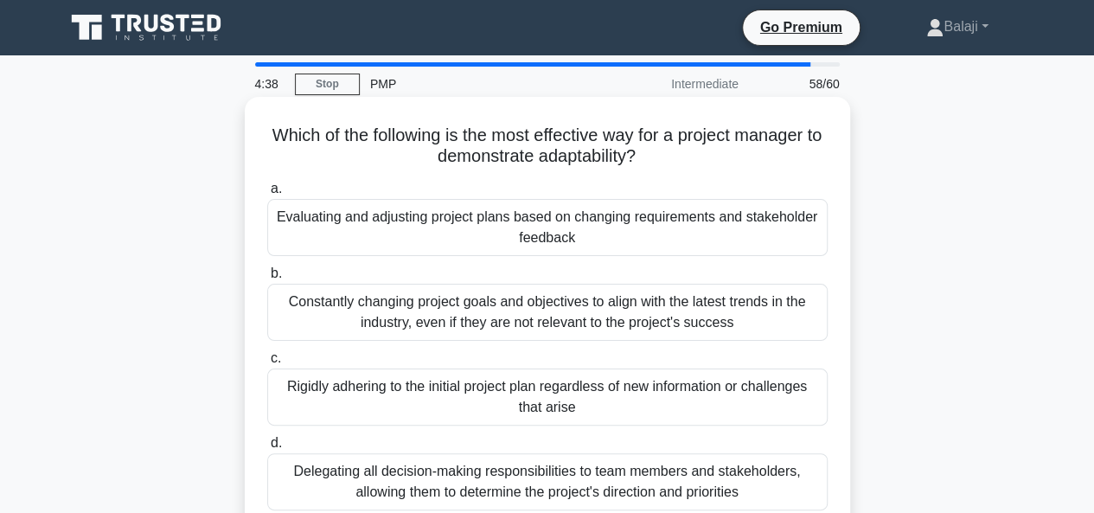
click at [684, 480] on div "Delegating all decision-making responsibilities to team members and stakeholder…" at bounding box center [547, 481] width 560 height 57
click at [267, 449] on input "d. Delegating all decision-making responsibilities to team members and stakehol…" at bounding box center [267, 442] width 0 height 11
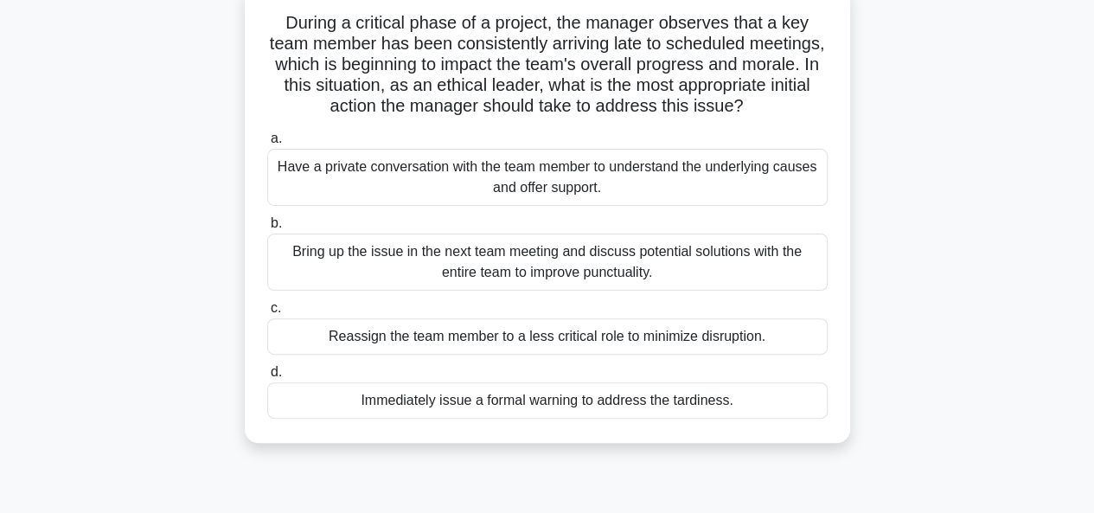
scroll to position [119, 0]
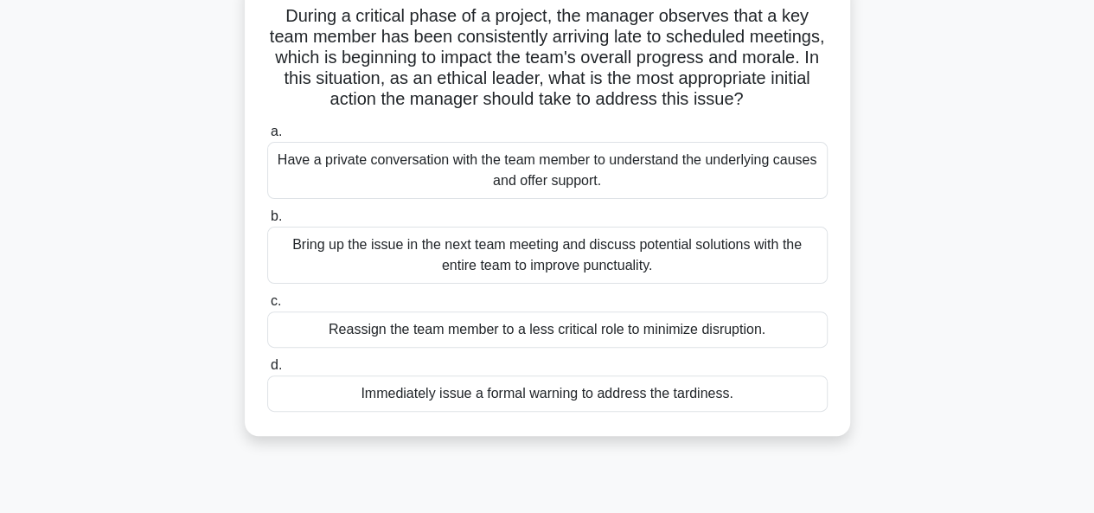
click at [558, 195] on div "Have a private conversation with the team member to understand the underlying c…" at bounding box center [547, 170] width 560 height 57
click at [267, 137] on input "a. Have a private conversation with the team member to understand the underlyin…" at bounding box center [267, 131] width 0 height 11
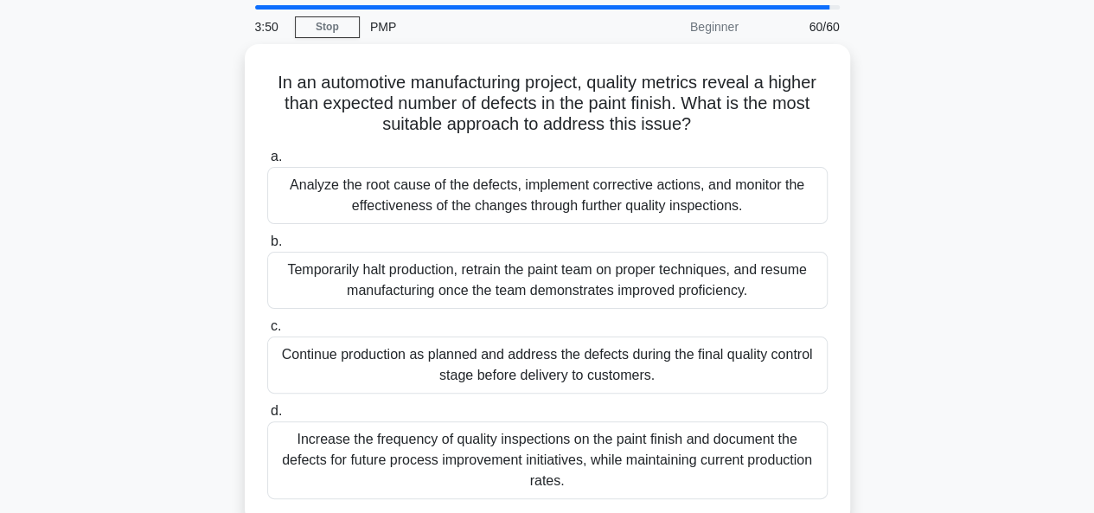
scroll to position [59, 0]
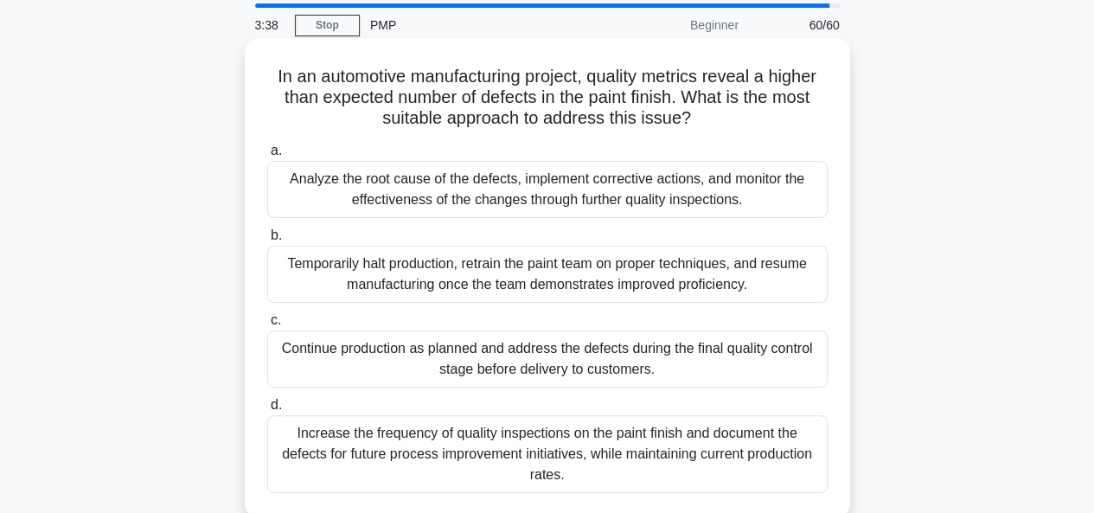
click at [548, 186] on div "Analyze the root cause of the defects, implement corrective actions, and monito…" at bounding box center [547, 189] width 560 height 57
click at [267, 156] on input "a. Analyze the root cause of the defects, implement corrective actions, and mon…" at bounding box center [267, 150] width 0 height 11
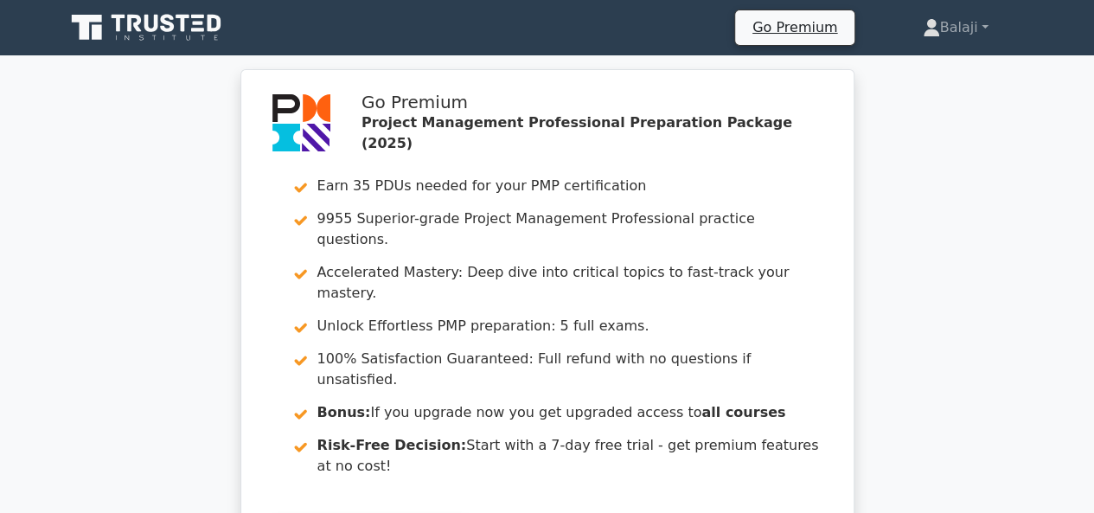
click at [1034, 137] on div "Go Premium Project Management Professional Preparation Package (2025) Earn 35 P…" at bounding box center [547, 333] width 1094 height 529
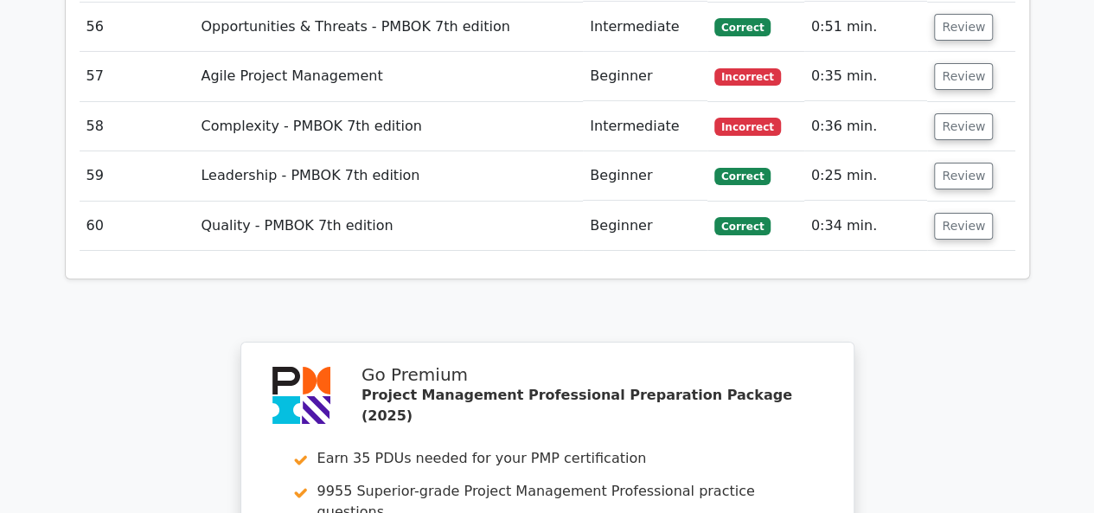
scroll to position [6039, 0]
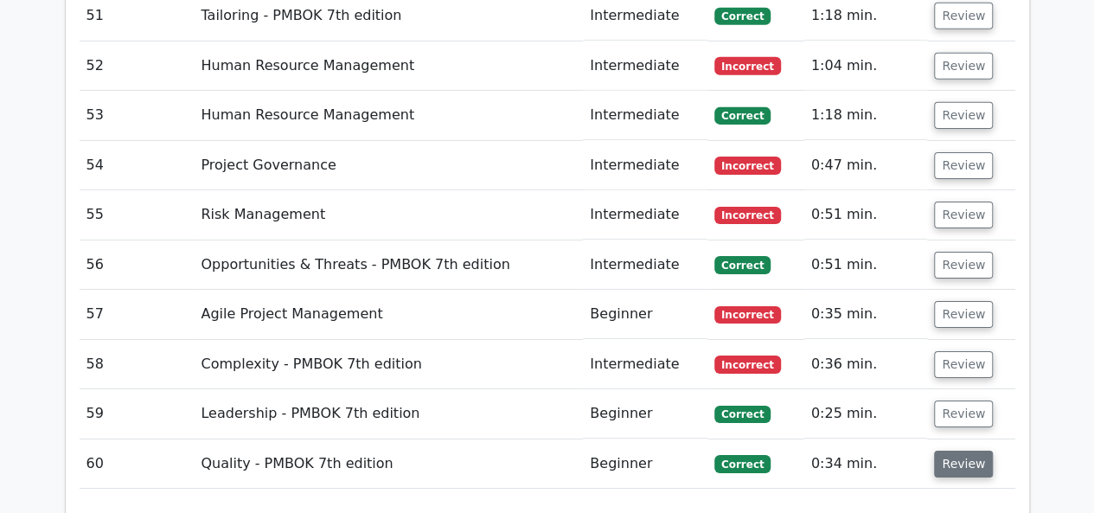
click at [972, 450] on button "Review" at bounding box center [963, 463] width 59 height 27
click at [965, 351] on button "Review" at bounding box center [963, 364] width 59 height 27
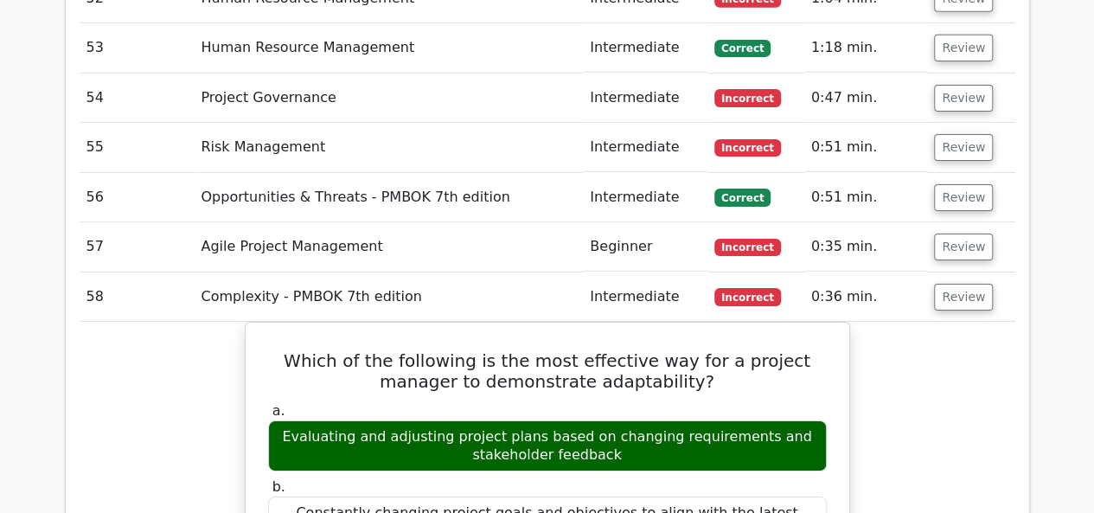
scroll to position [5903, 0]
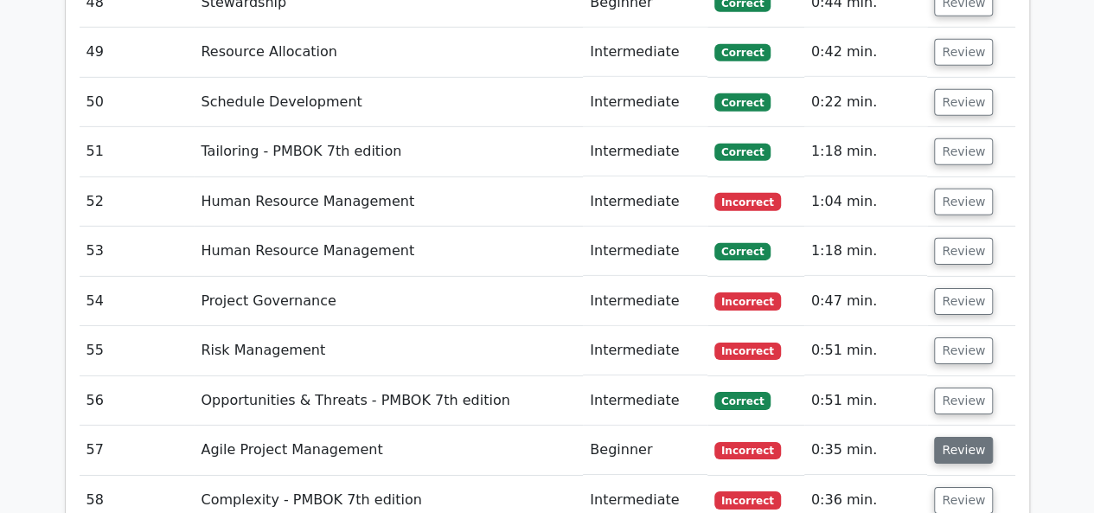
click at [977, 437] on button "Review" at bounding box center [963, 450] width 59 height 27
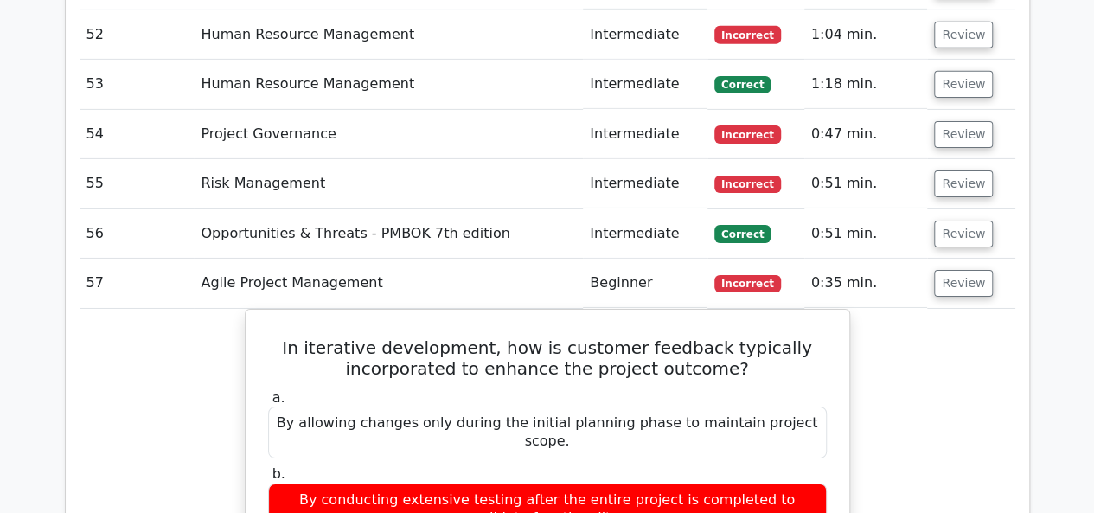
scroll to position [6045, 0]
